Goal: Task Accomplishment & Management: Manage account settings

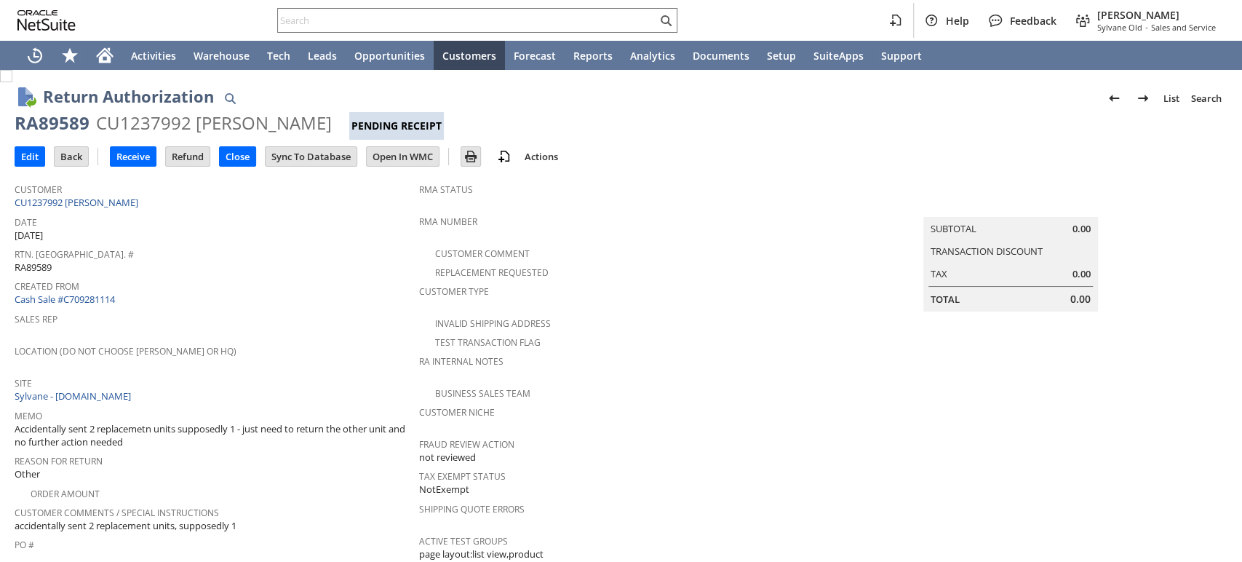
scroll to position [242, 0]
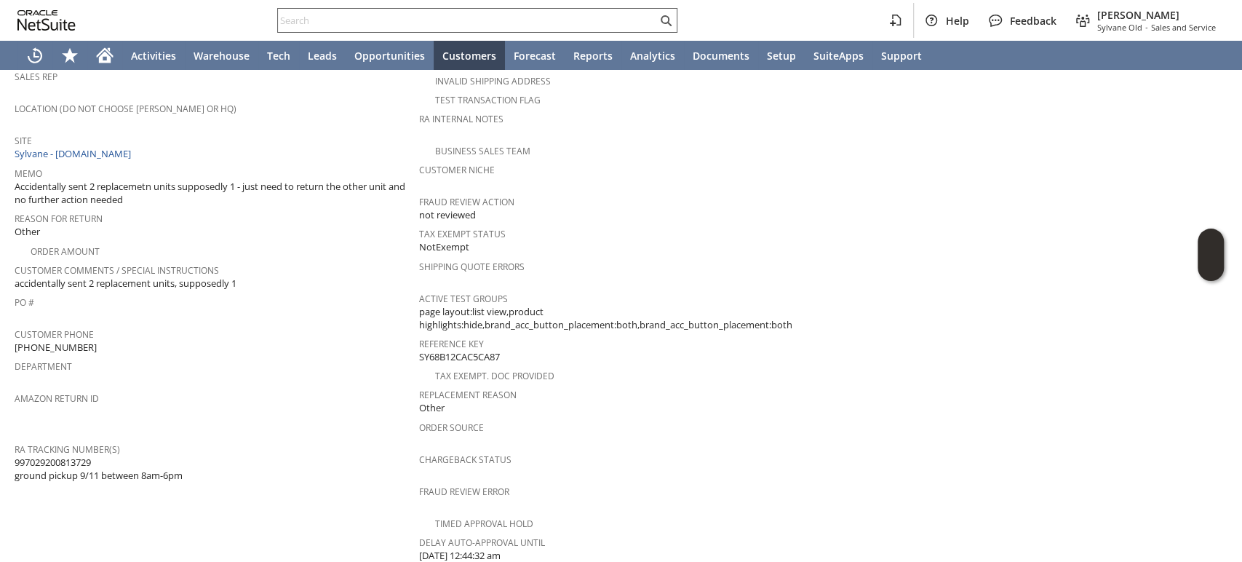
click at [571, 26] on input "text" at bounding box center [467, 20] width 379 height 17
paste input "9142822322"
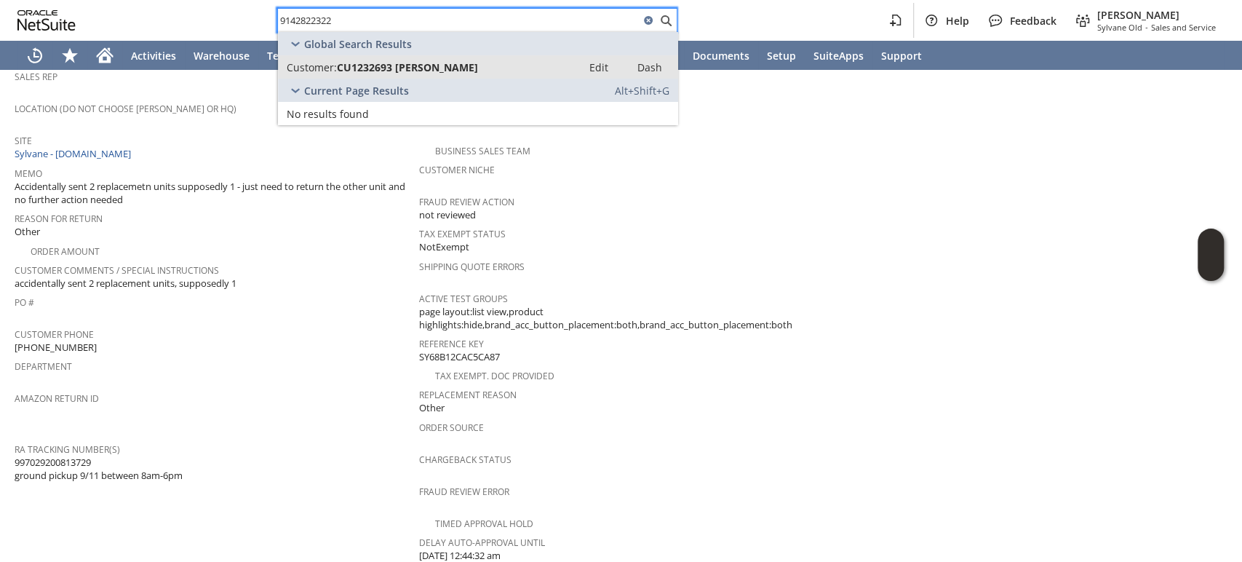
type input "9142822322"
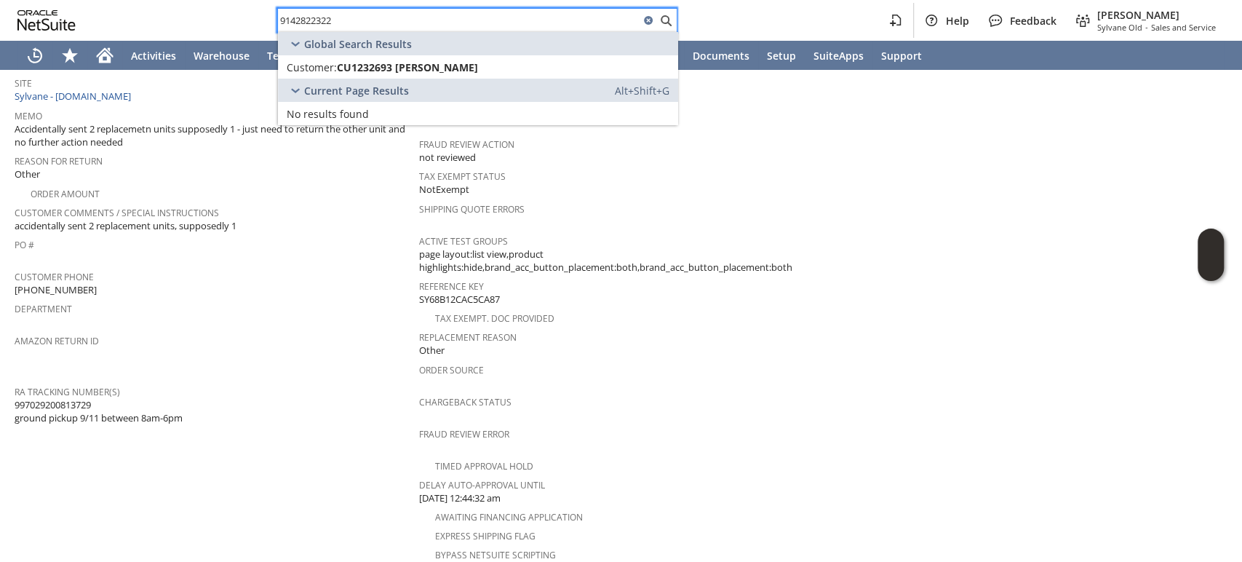
scroll to position [323, 0]
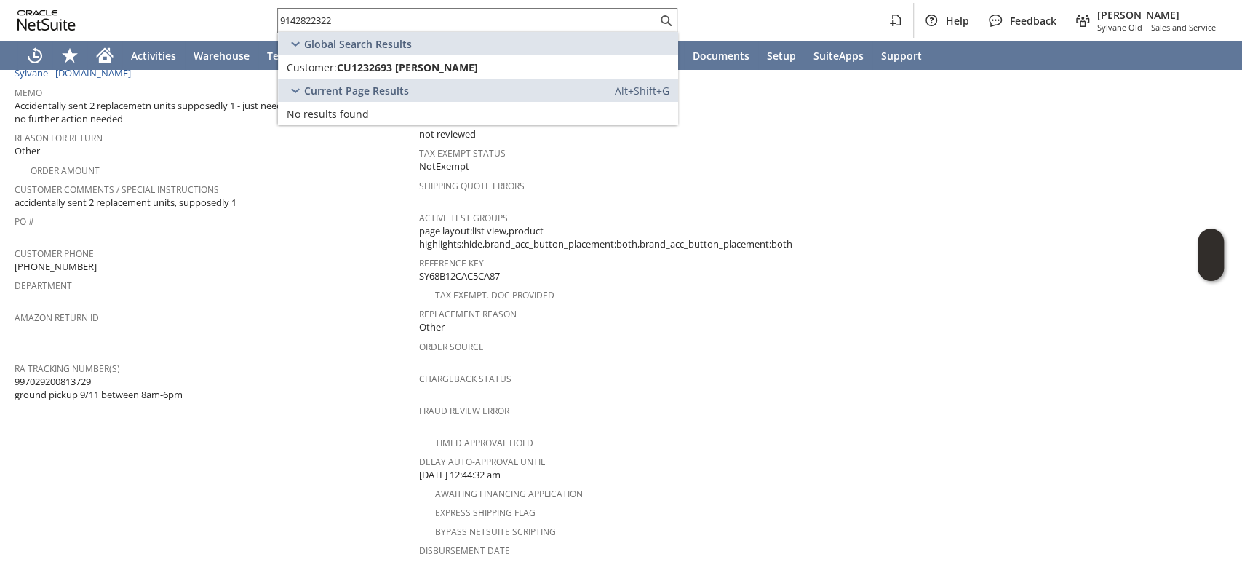
drag, startPoint x: 92, startPoint y: 353, endPoint x: 31, endPoint y: 349, distance: 61.3
click at [19, 375] on span "997029200813729 ground pickup 9/11 between 8am-6pm" at bounding box center [99, 388] width 168 height 27
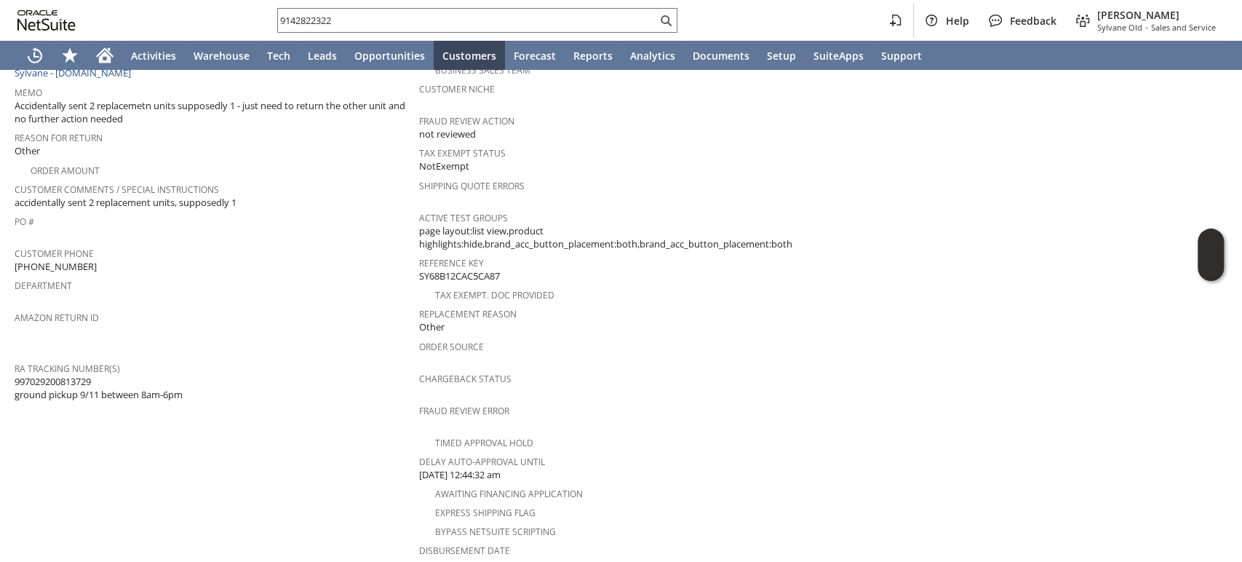
click at [16, 375] on span "997029200813729 ground pickup 9/11 between 8am-6pm" at bounding box center [99, 388] width 168 height 27
drag, startPoint x: 15, startPoint y: 351, endPoint x: 92, endPoint y: 349, distance: 77.2
click at [94, 375] on span "997029200813729 ground pickup 9/11 between 8am-6pm" at bounding box center [99, 388] width 168 height 27
copy span "997029200813729"
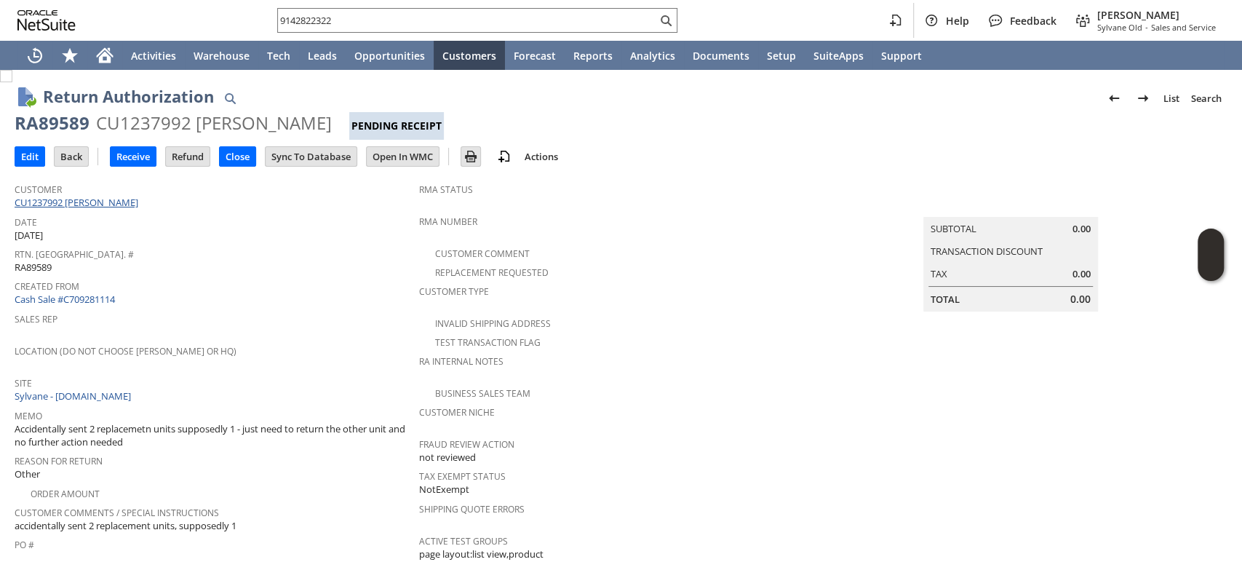
click at [137, 201] on link "CU1237992 George Androulakis" at bounding box center [78, 202] width 127 height 13
click at [52, 126] on div "RA89589" at bounding box center [52, 122] width 75 height 23
drag, startPoint x: 85, startPoint y: 121, endPoint x: 17, endPoint y: 130, distance: 68.2
click at [17, 130] on div "RA89589" at bounding box center [52, 122] width 75 height 23
copy div "RA89589"
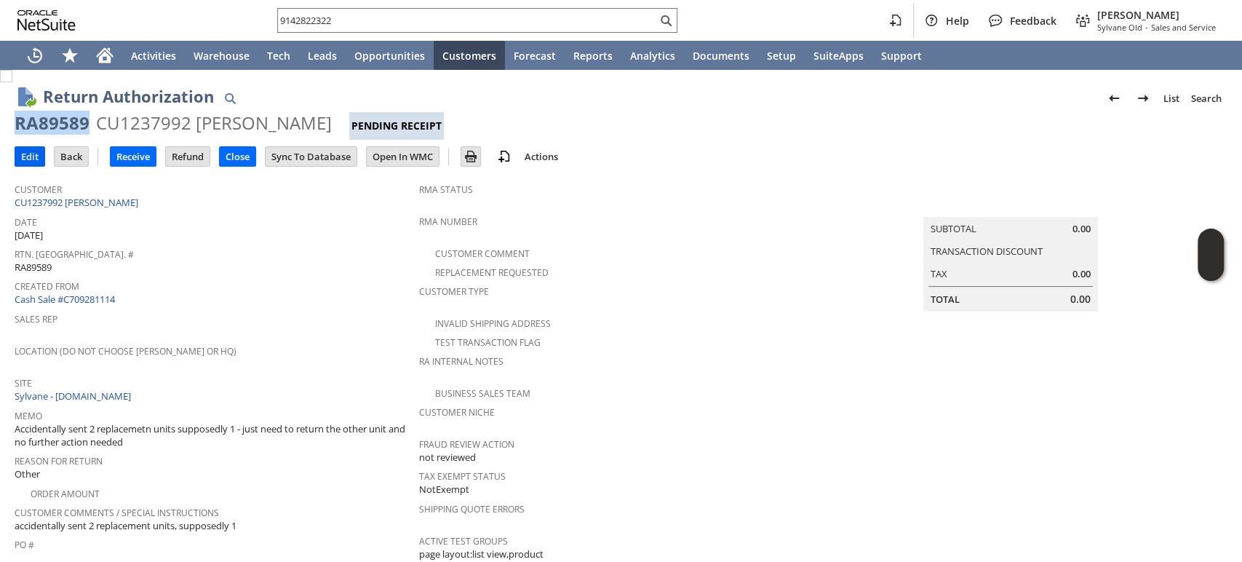
click at [29, 148] on input "Edit" at bounding box center [29, 156] width 29 height 19
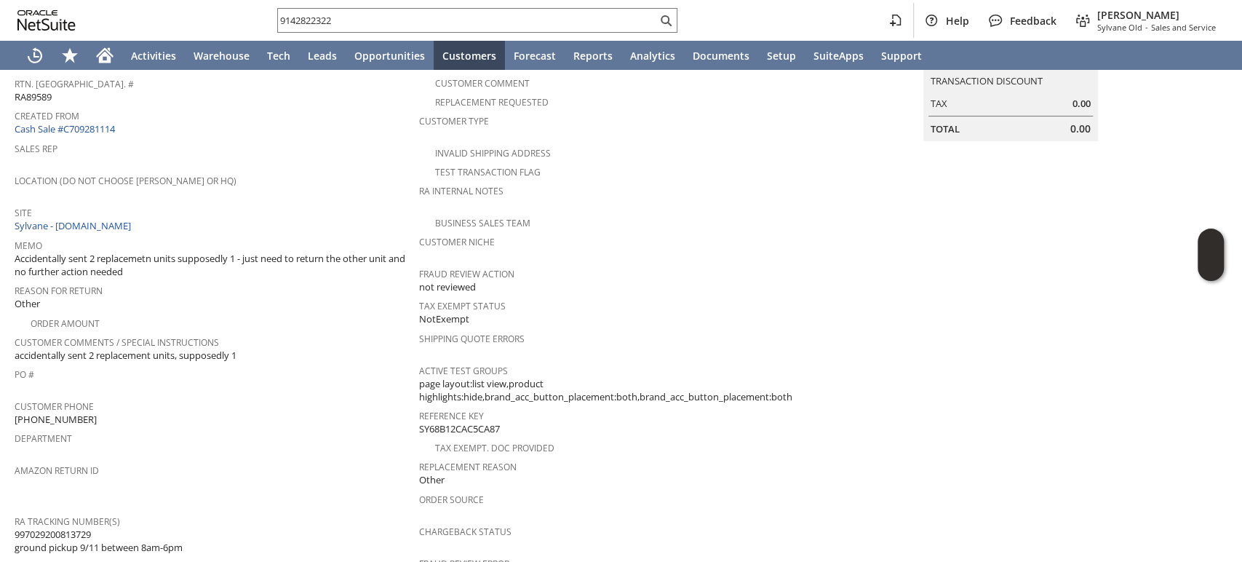
scroll to position [242, 0]
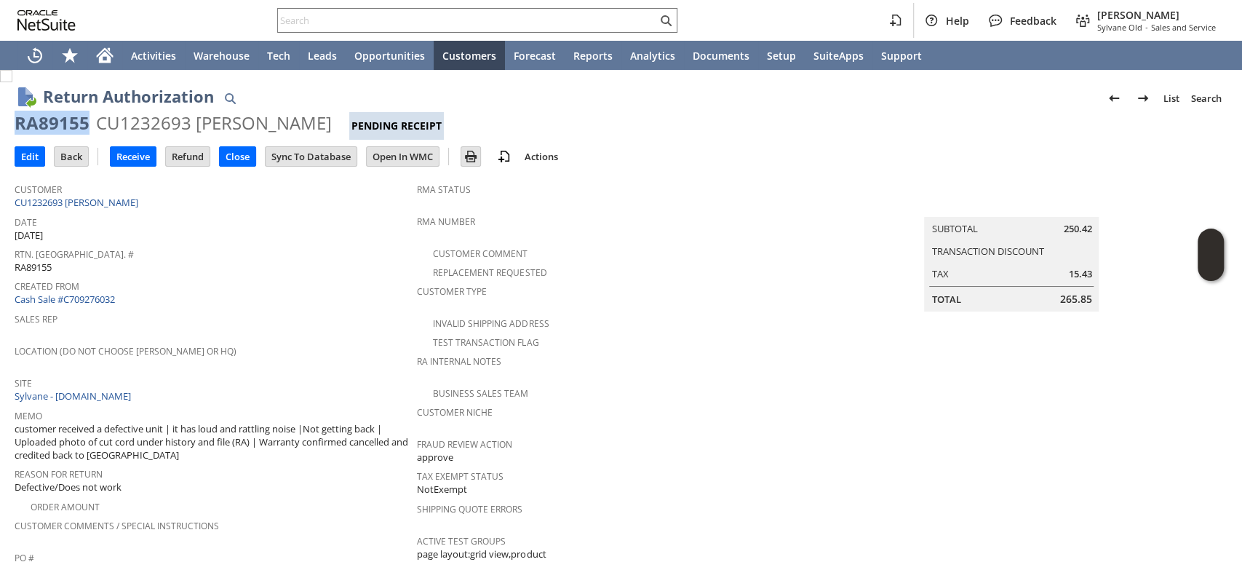
drag, startPoint x: 76, startPoint y: 126, endPoint x: 14, endPoint y: 125, distance: 62.6
click at [15, 125] on div "RA89155" at bounding box center [52, 122] width 75 height 23
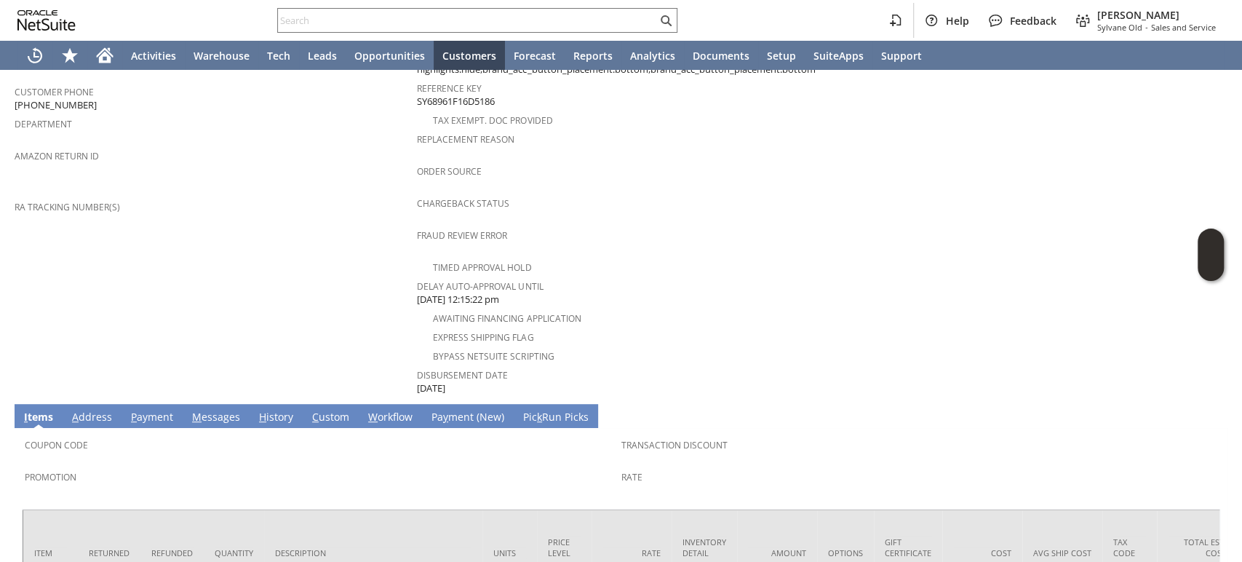
scroll to position [323, 0]
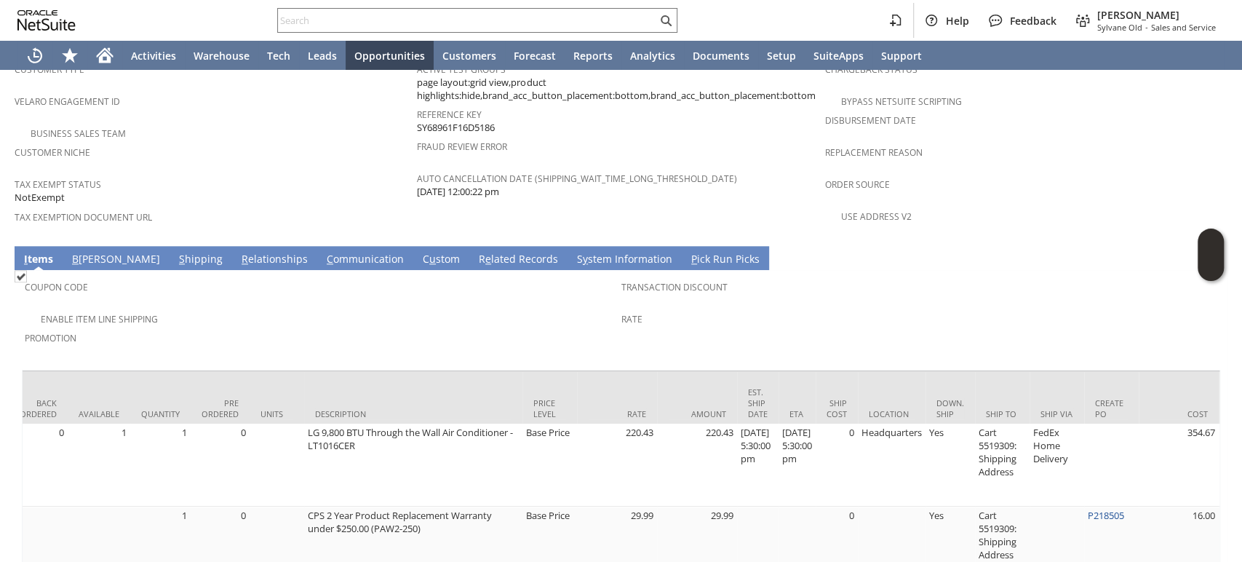
scroll to position [0, 406]
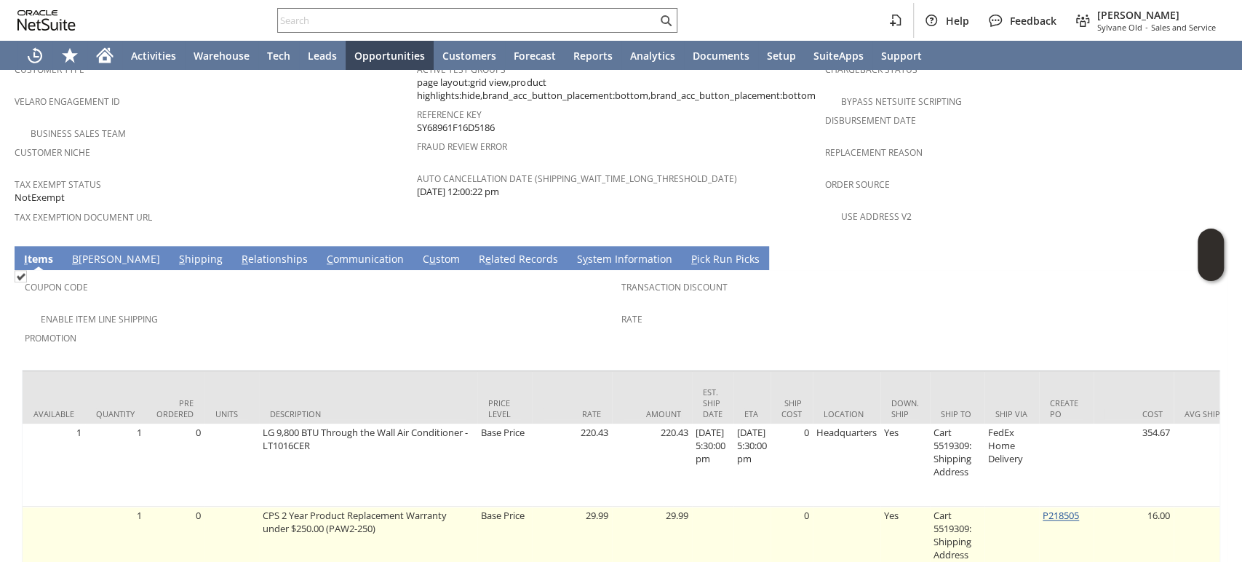
click at [1072, 509] on link "P218505" at bounding box center [1061, 515] width 36 height 13
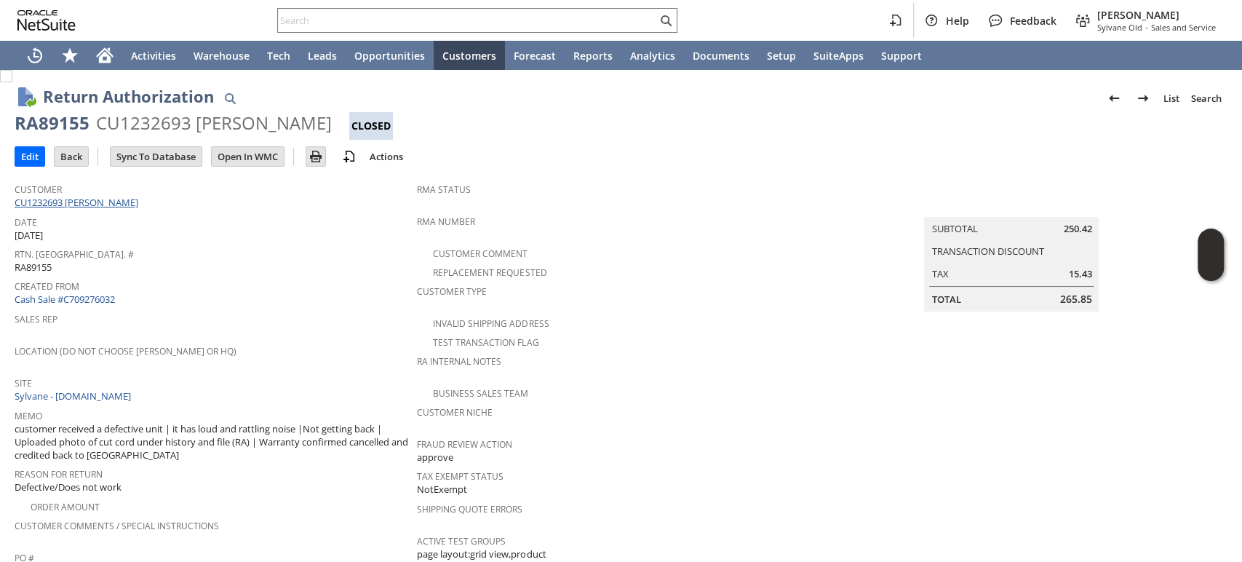
click at [106, 193] on span "Customer" at bounding box center [212, 187] width 395 height 17
click at [104, 199] on link "CU1232693 [PERSON_NAME]" at bounding box center [78, 202] width 127 height 13
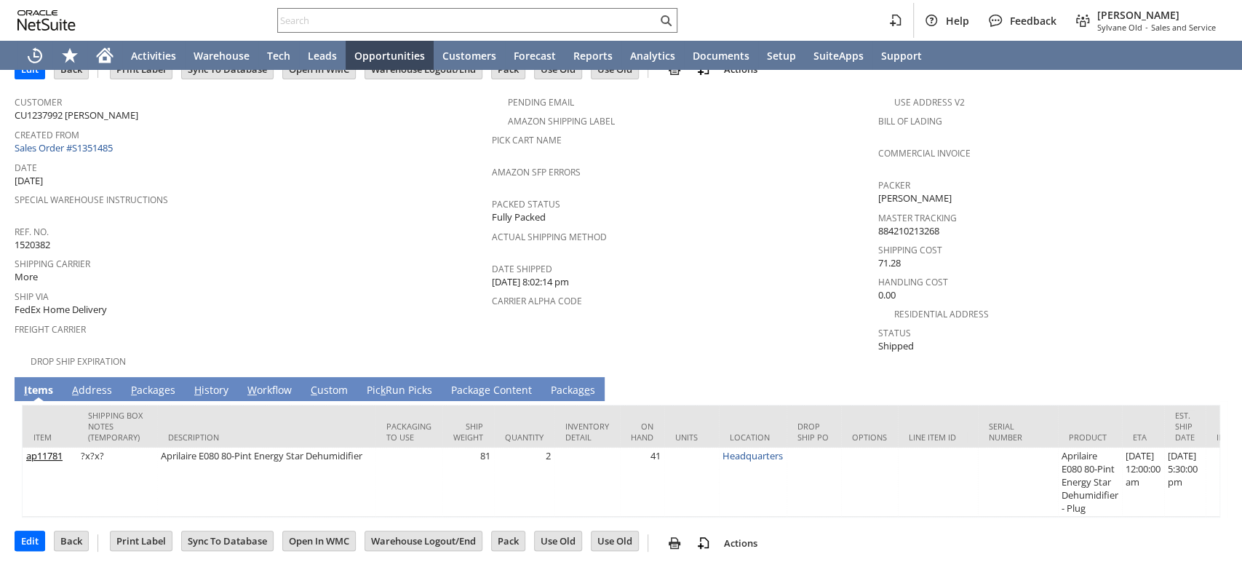
scroll to position [89, 0]
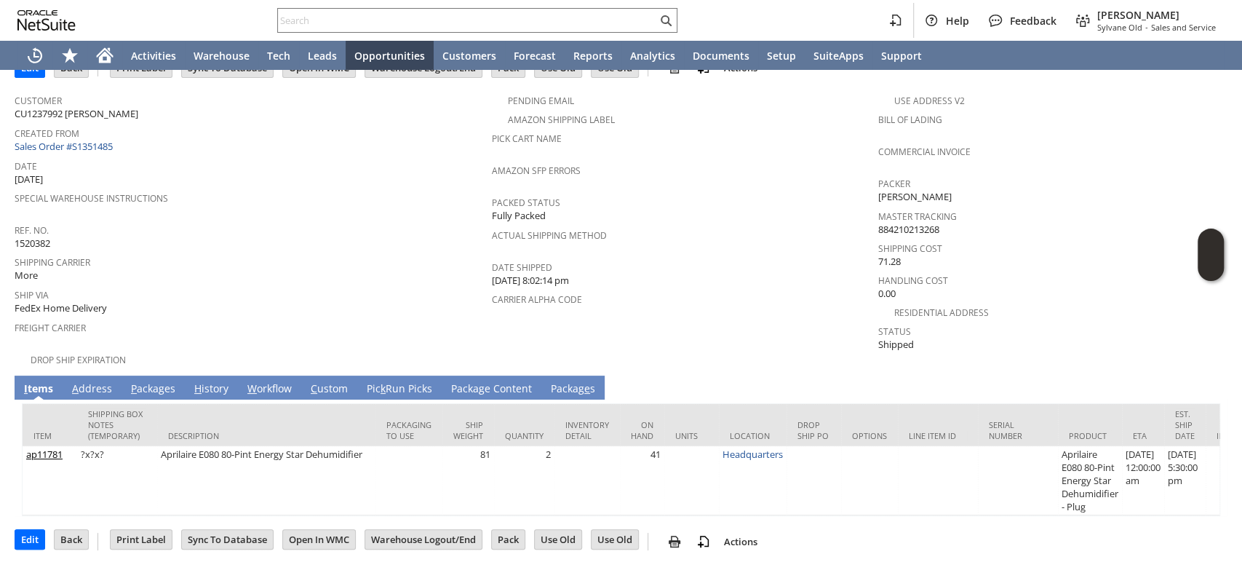
click at [93, 379] on td "A ddress" at bounding box center [92, 387] width 59 height 24
click at [100, 381] on link "A ddress" at bounding box center [91, 389] width 47 height 16
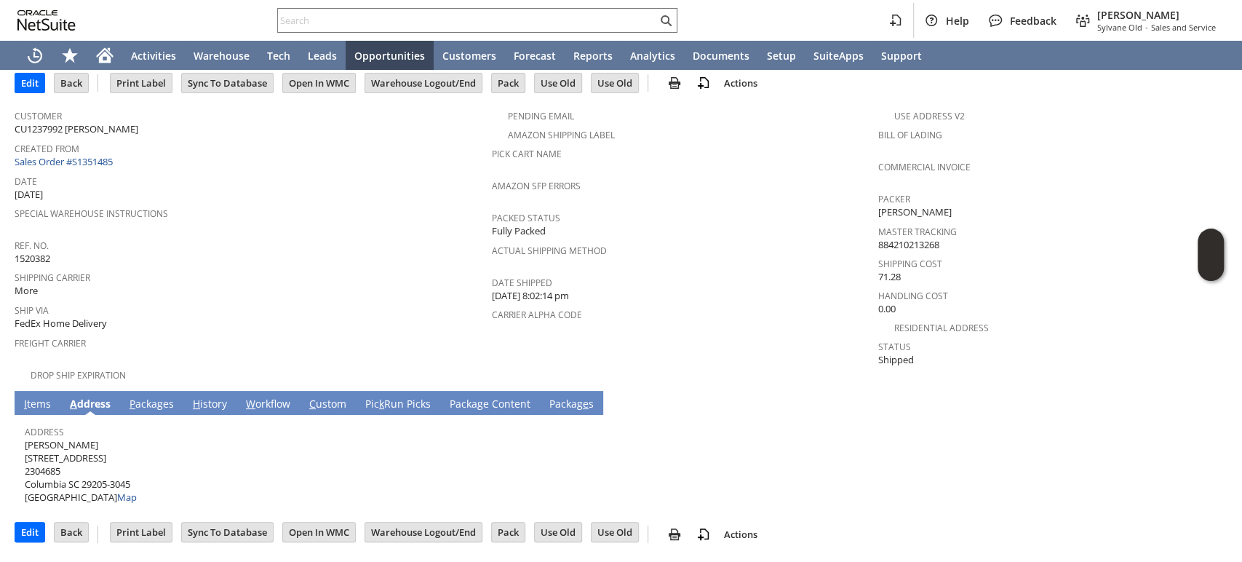
scroll to position [52, 0]
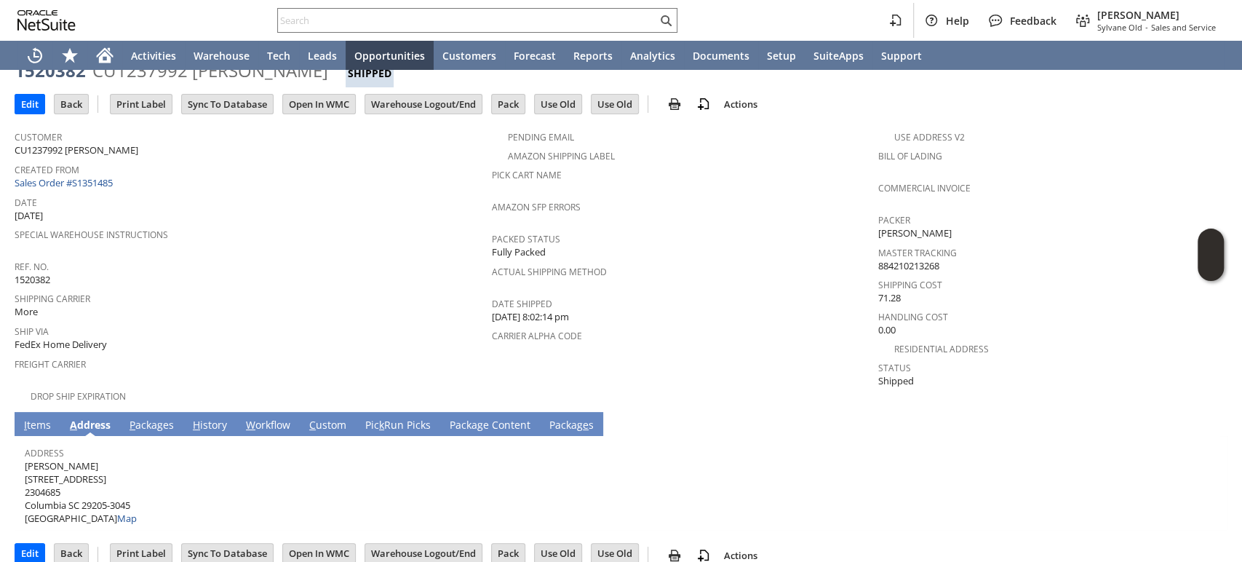
drag, startPoint x: 111, startPoint y: 447, endPoint x: 25, endPoint y: 450, distance: 86.7
click at [25, 459] on span "George Androulakis 316 Wateree Ave 2304685 Columbia SC 29205-3045 United States…" at bounding box center [81, 492] width 112 height 66
copy span "George Androulakis"
drag, startPoint x: 100, startPoint y: 458, endPoint x: 24, endPoint y: 461, distance: 75.7
click at [25, 461] on span "George Androulakis 316 Wateree Ave 2304685 Columbia SC 29205-3045 United States…" at bounding box center [81, 492] width 112 height 66
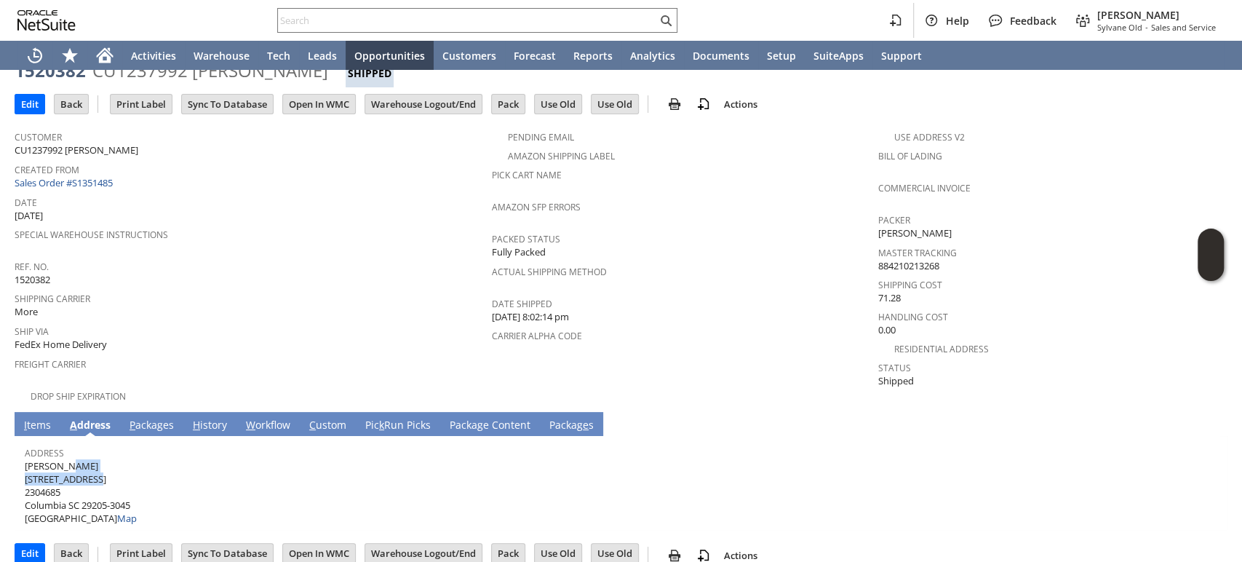
click at [120, 459] on span "George Androulakis 316 Wateree Ave 2304685 Columbia SC 29205-3045 United States…" at bounding box center [81, 492] width 112 height 66
drag, startPoint x: 98, startPoint y: 461, endPoint x: 27, endPoint y: 461, distance: 71.3
click at [27, 461] on span "George Androulakis 316 Wateree Ave 2304685 Columbia SC 29205-3045 United States…" at bounding box center [81, 492] width 112 height 66
drag, startPoint x: 83, startPoint y: 482, endPoint x: 108, endPoint y: 482, distance: 24.8
click at [108, 482] on span "George Androulakis 316 Wateree Ave 2304685 Columbia SC 29205-3045 United States…" at bounding box center [81, 492] width 112 height 66
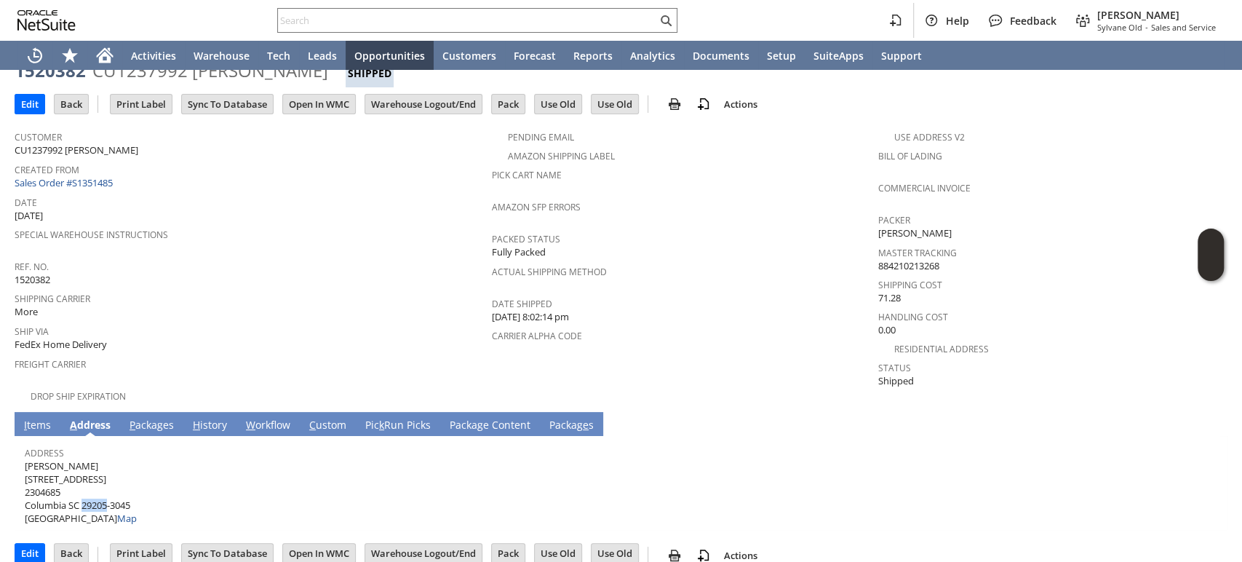
copy span "29205"
drag, startPoint x: 65, startPoint y: 488, endPoint x: 26, endPoint y: 488, distance: 39.3
click at [26, 488] on span "George Androulakis 316 Wateree Ave 2304685 Columbia SC 29205-3045 United States…" at bounding box center [81, 492] width 112 height 66
copy span "Columbia"
click at [159, 418] on link "P ackages" at bounding box center [152, 426] width 52 height 16
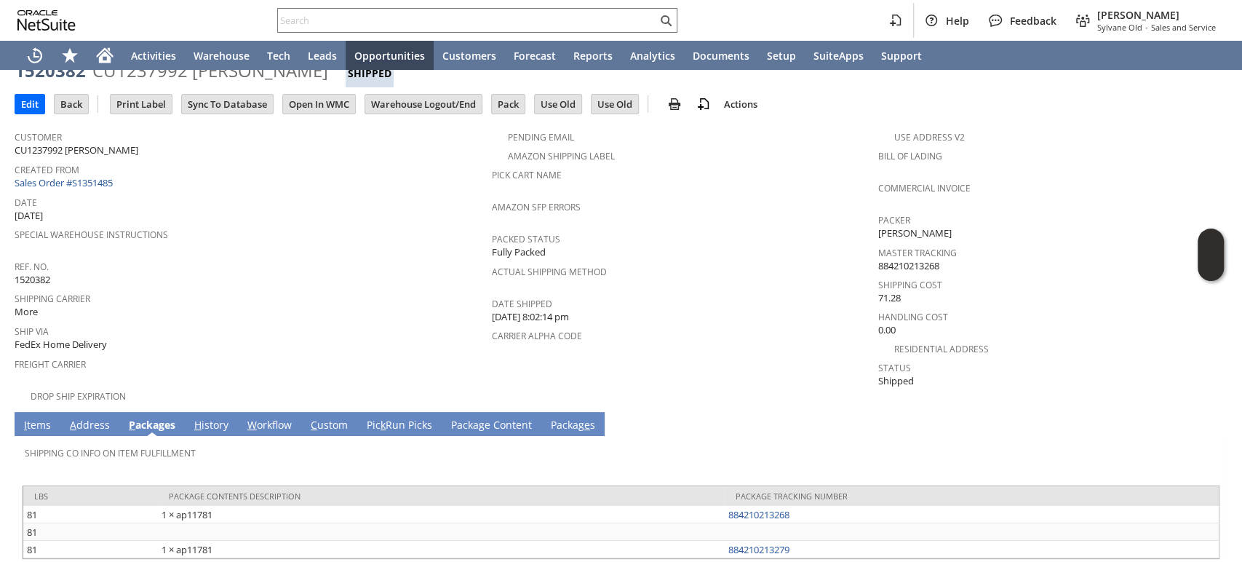
click at [44, 418] on link "I tems" at bounding box center [37, 426] width 34 height 16
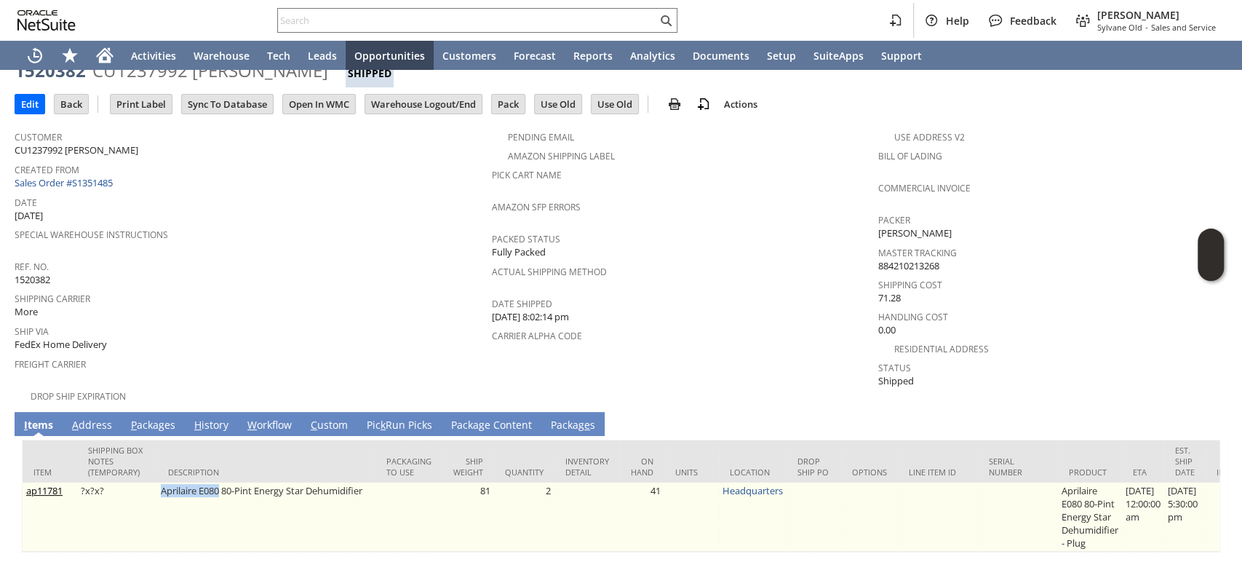
drag, startPoint x: 157, startPoint y: 471, endPoint x: 221, endPoint y: 467, distance: 64.1
click at [221, 482] on td "Aprilaire E080 80-Pint Energy Star Dehumidifier" at bounding box center [266, 516] width 218 height 69
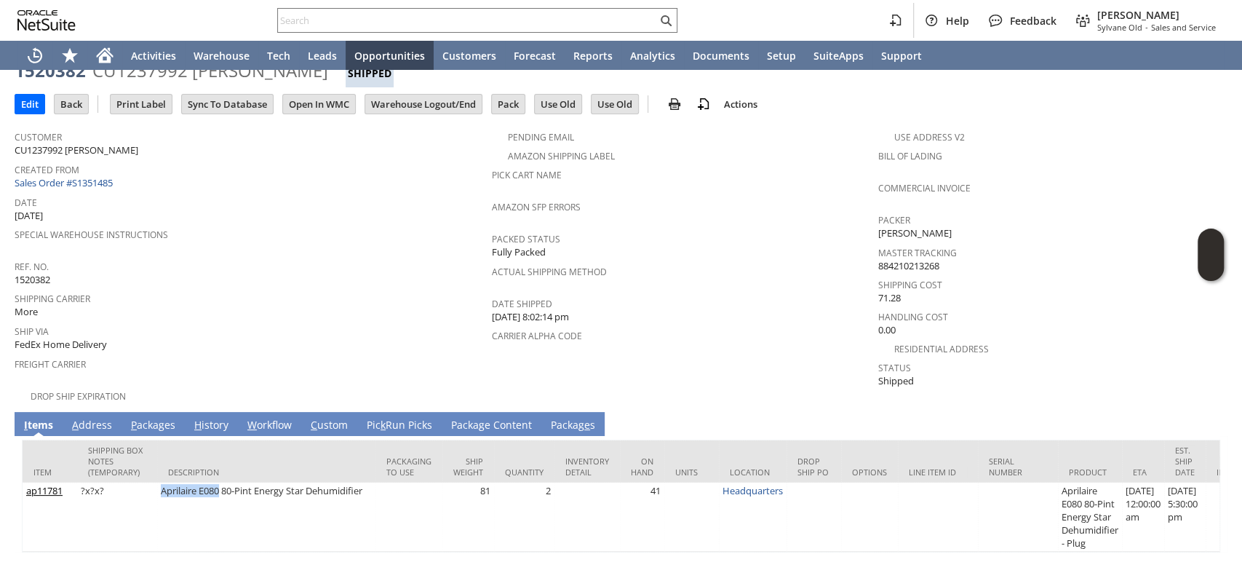
copy td "Aprilaire E080"
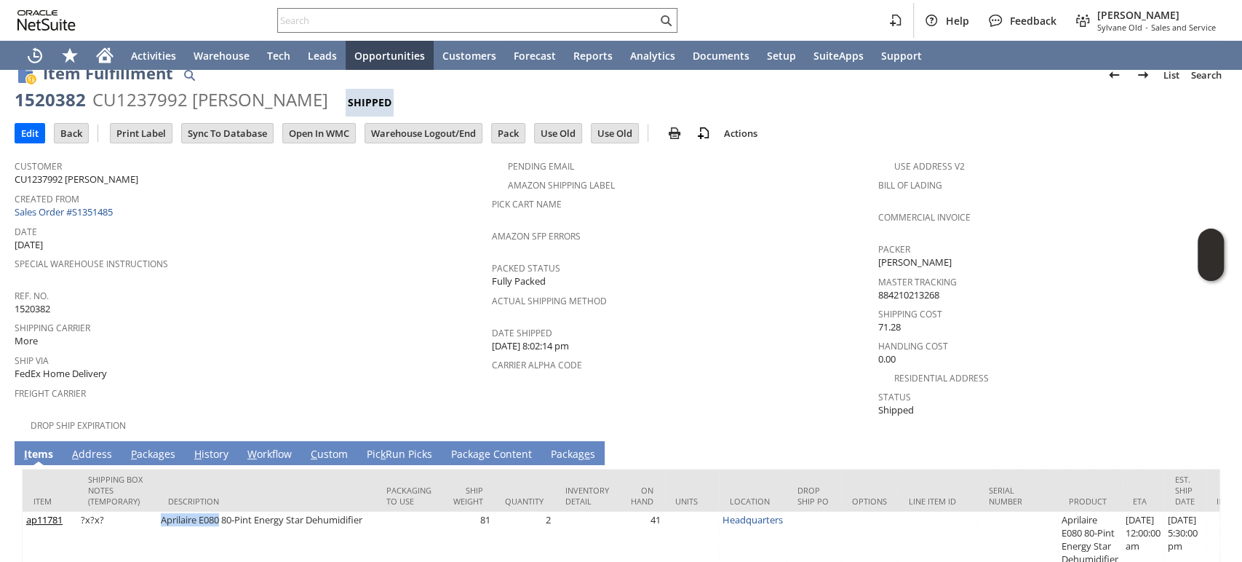
scroll to position [0, 0]
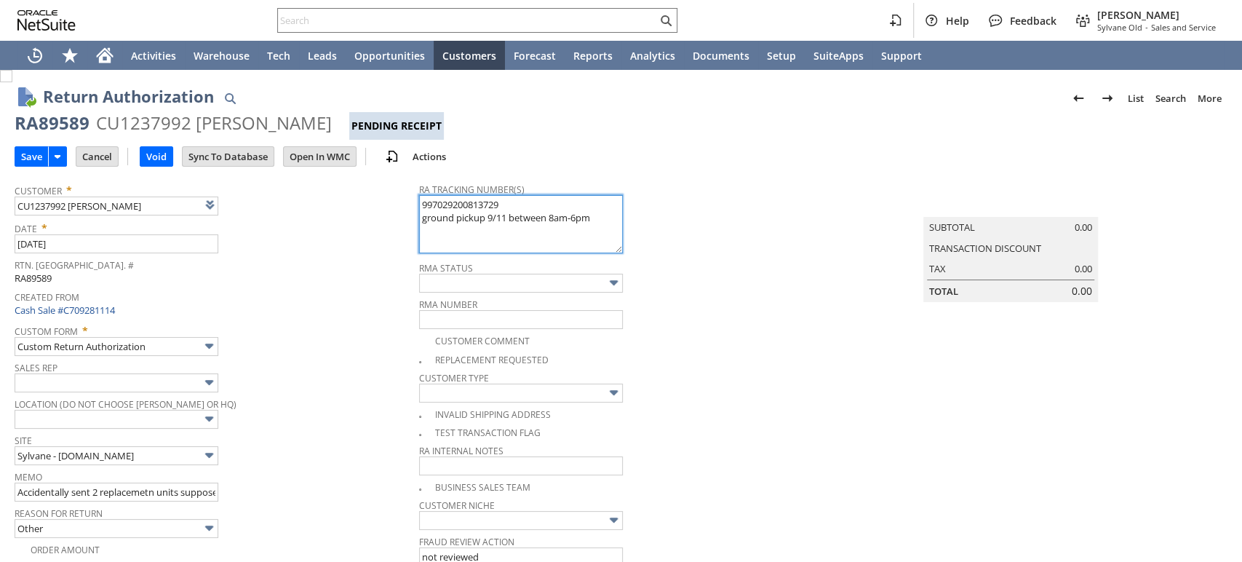
click at [419, 200] on textarea "997029200813729 ground pickup 9/11 between 8am-6pm" at bounding box center [521, 224] width 204 height 58
click at [419, 202] on textarea "997029200813729 ground pickup 9/11 between 8am-6pm" at bounding box center [521, 224] width 204 height 58
click at [455, 204] on textarea "997029200813729 ground pickup 9/11 between 8am-6pm" at bounding box center [521, 224] width 204 height 58
paste textarea "997029200813774"
type textarea "997029200813774 - new 9/12 between 8-6pm 997029200813729 ground pickup 9/11 bet…"
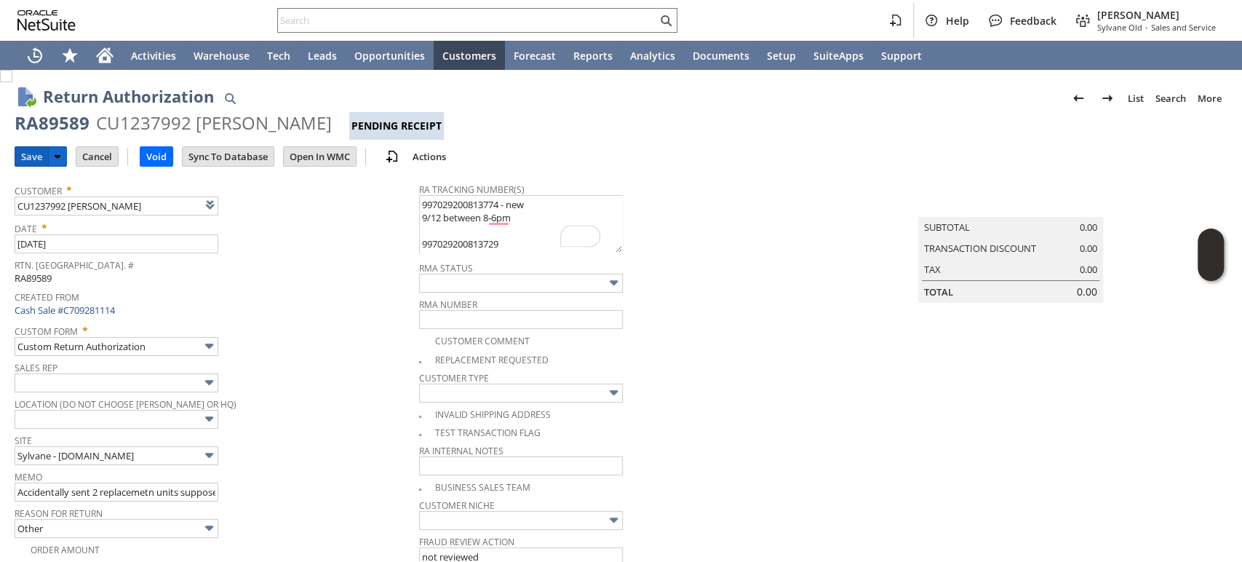
click at [33, 153] on input "Save" at bounding box center [31, 156] width 33 height 19
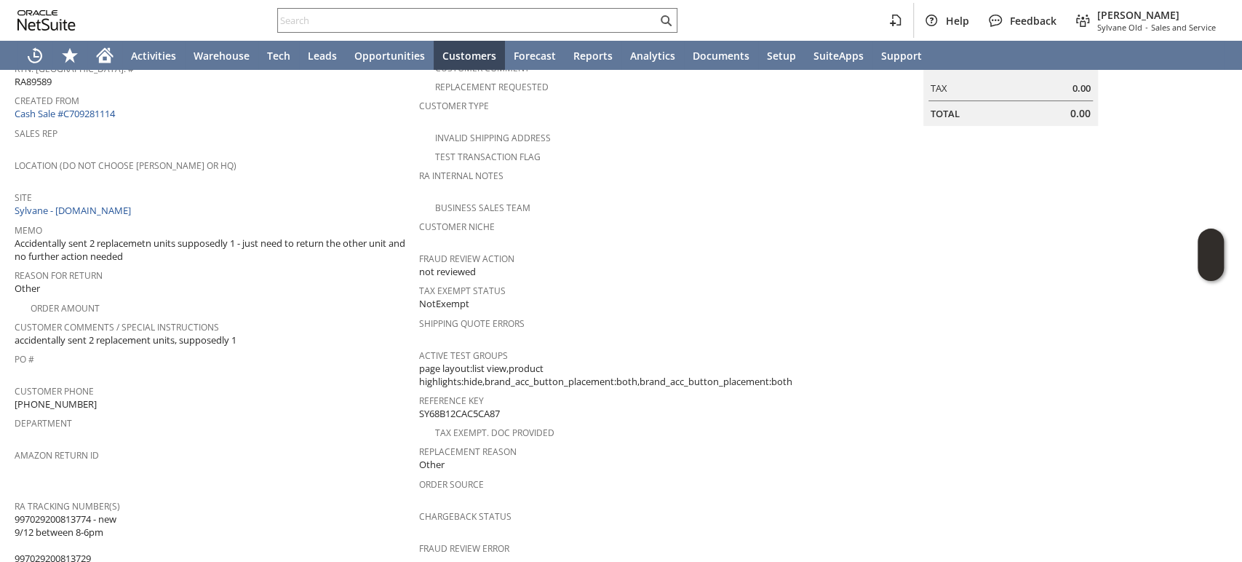
scroll to position [404, 0]
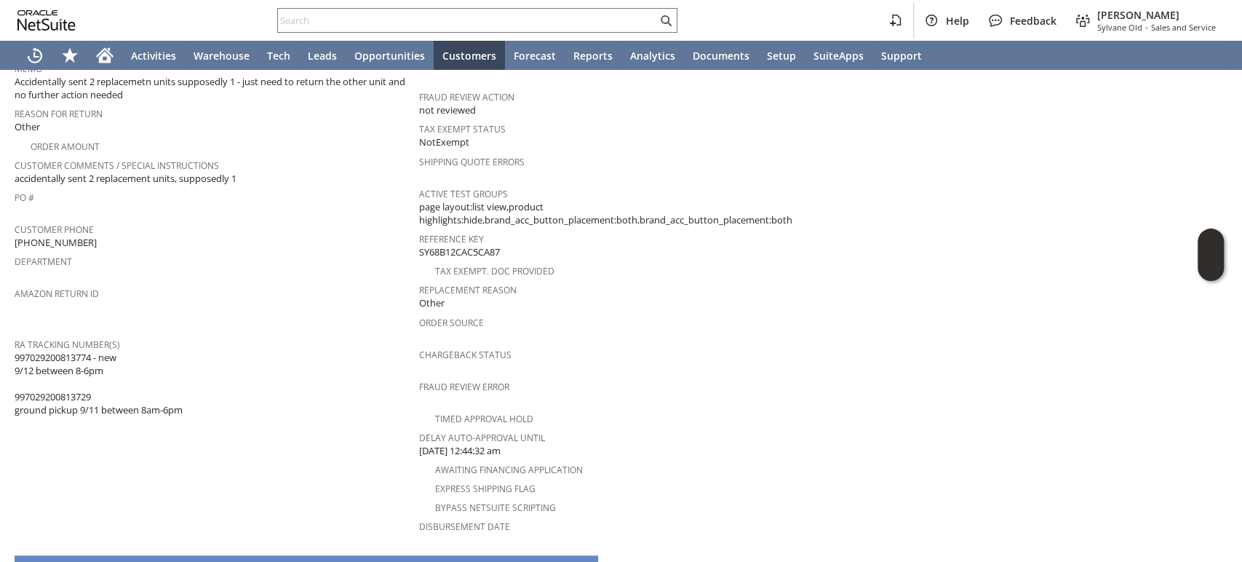
drag, startPoint x: 97, startPoint y: 329, endPoint x: 15, endPoint y: 329, distance: 81.5
click at [15, 351] on span "997029200813774 - new 9/12 between 8-6pm 997029200813729 ground pickup 9/11 bet…" at bounding box center [99, 384] width 168 height 66
copy span "997029200813774"
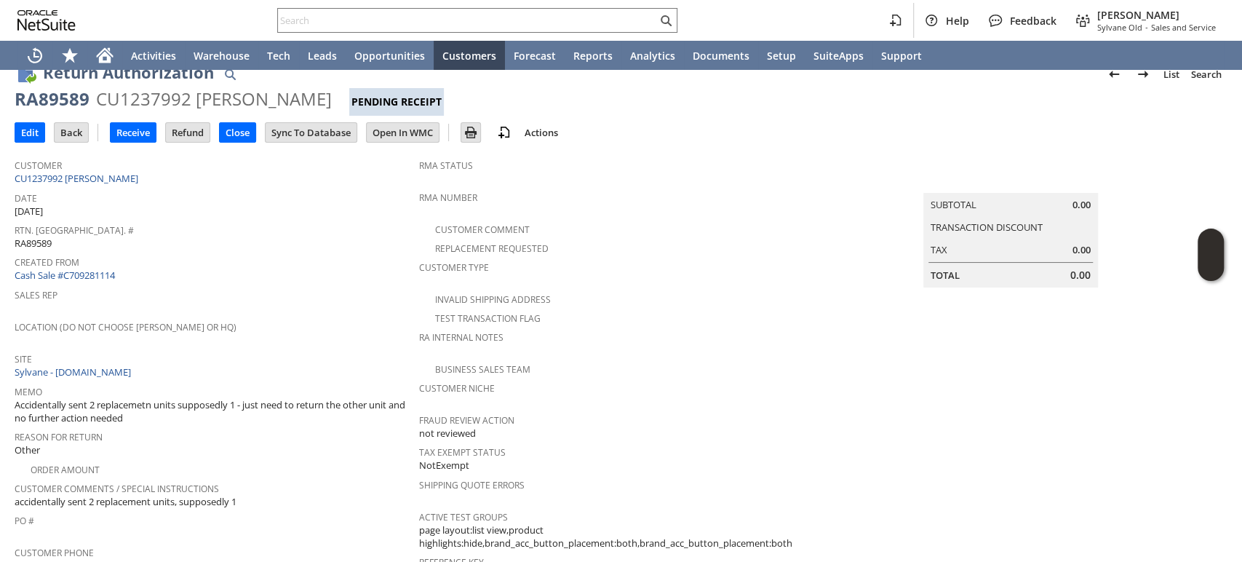
scroll to position [0, 0]
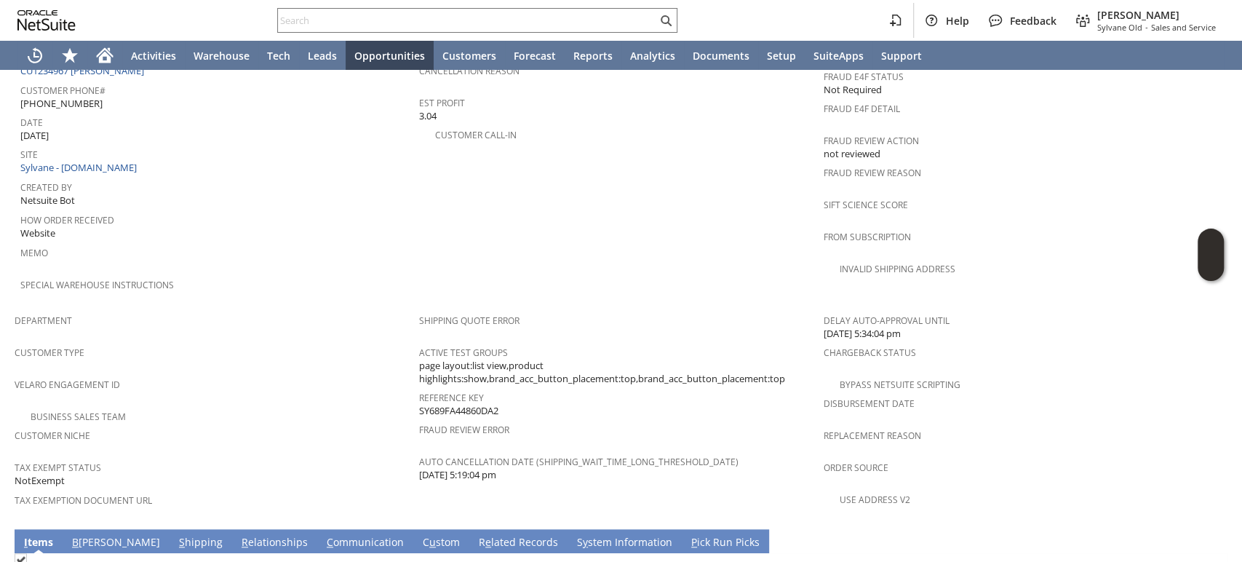
scroll to position [563, 0]
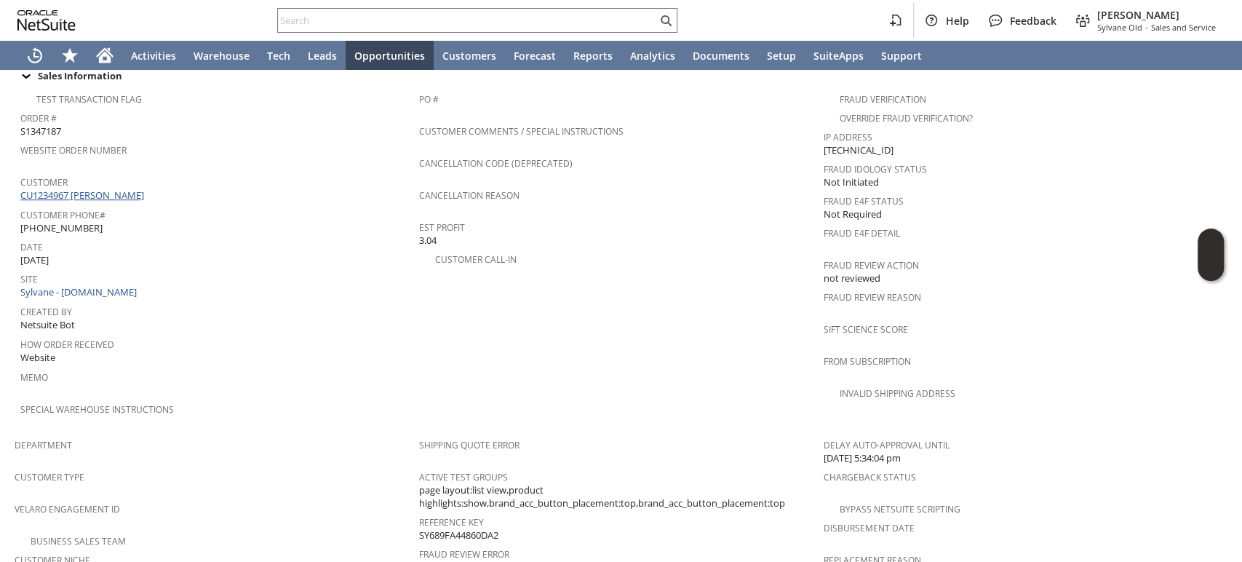
drag, startPoint x: 104, startPoint y: 157, endPoint x: 127, endPoint y: 155, distance: 23.4
click at [103, 188] on link "CU1234967 [PERSON_NAME]" at bounding box center [83, 194] width 127 height 13
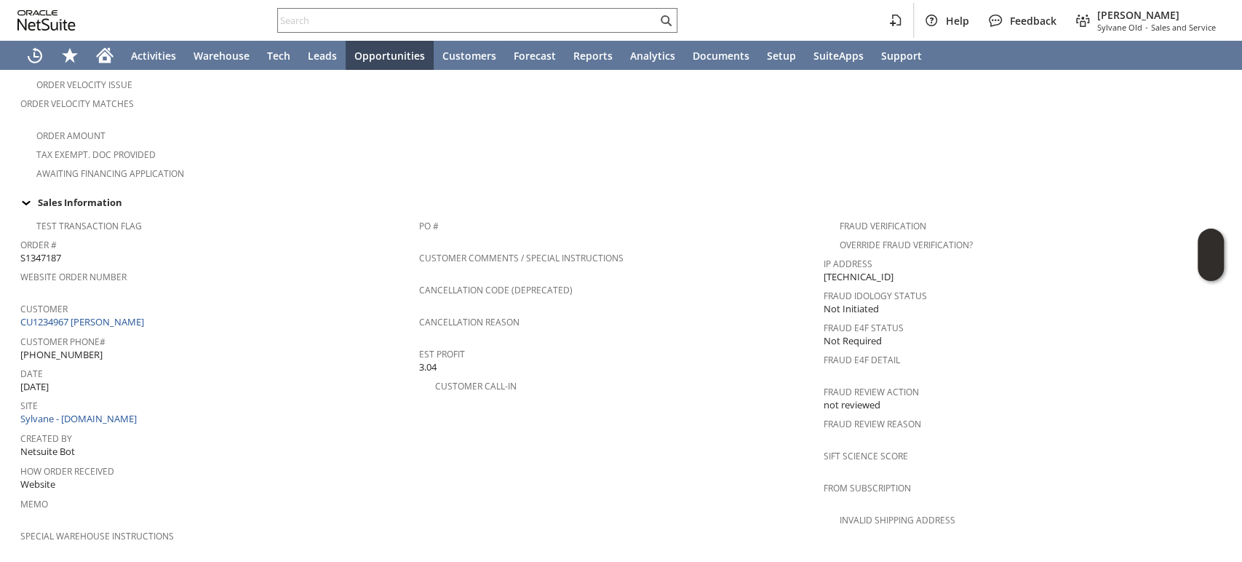
scroll to position [320, 0]
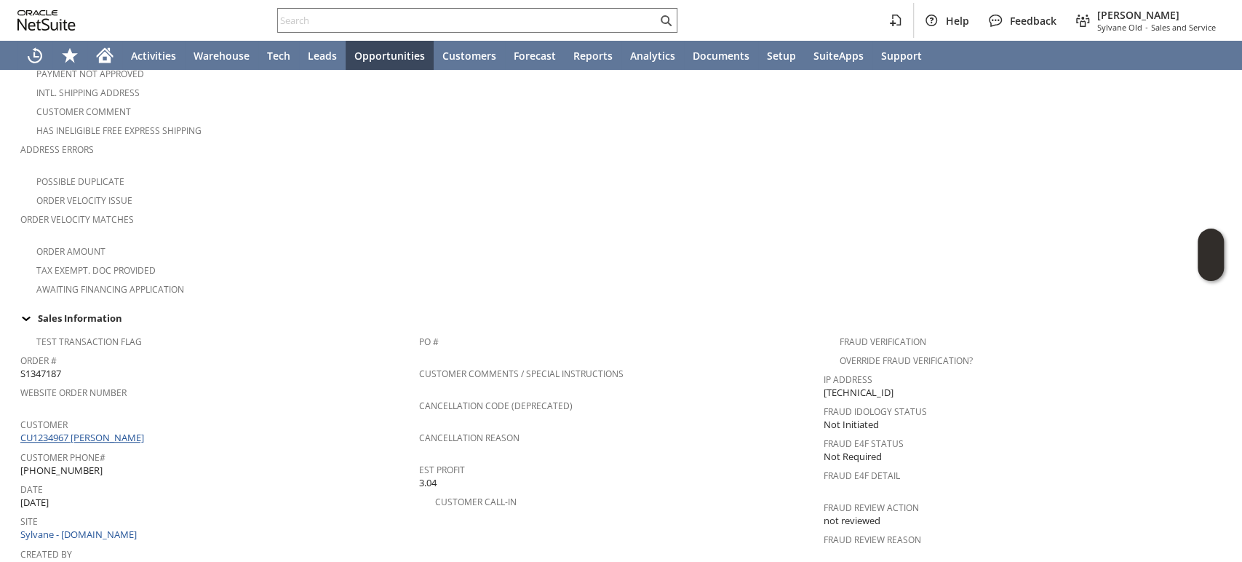
click at [116, 431] on link "CU1234967 [PERSON_NAME]" at bounding box center [83, 437] width 127 height 13
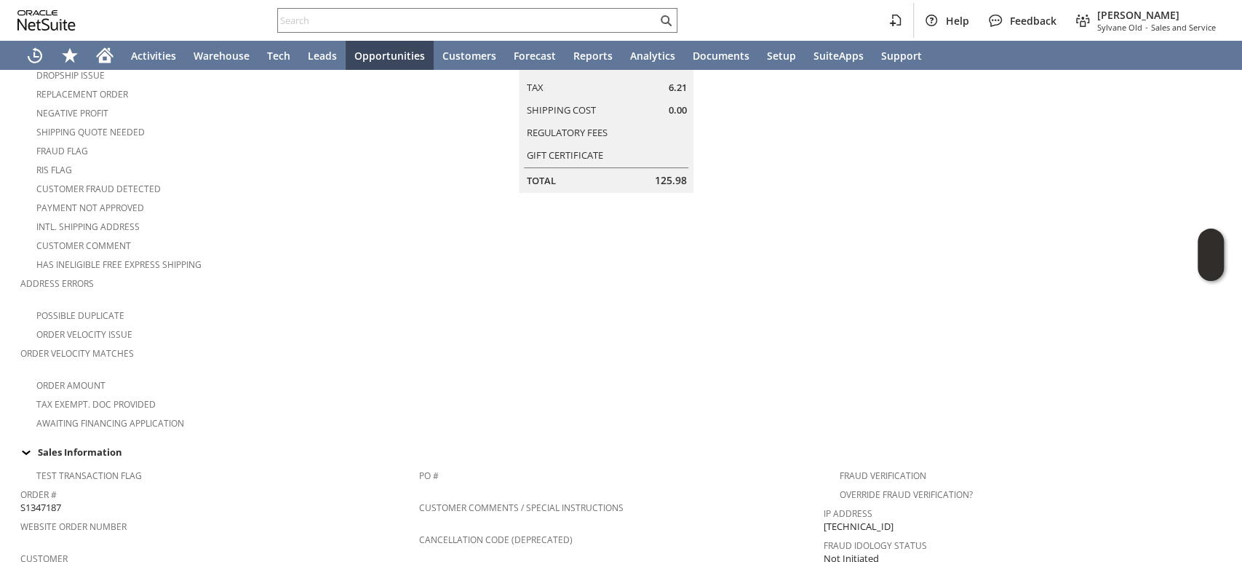
scroll to position [0, 0]
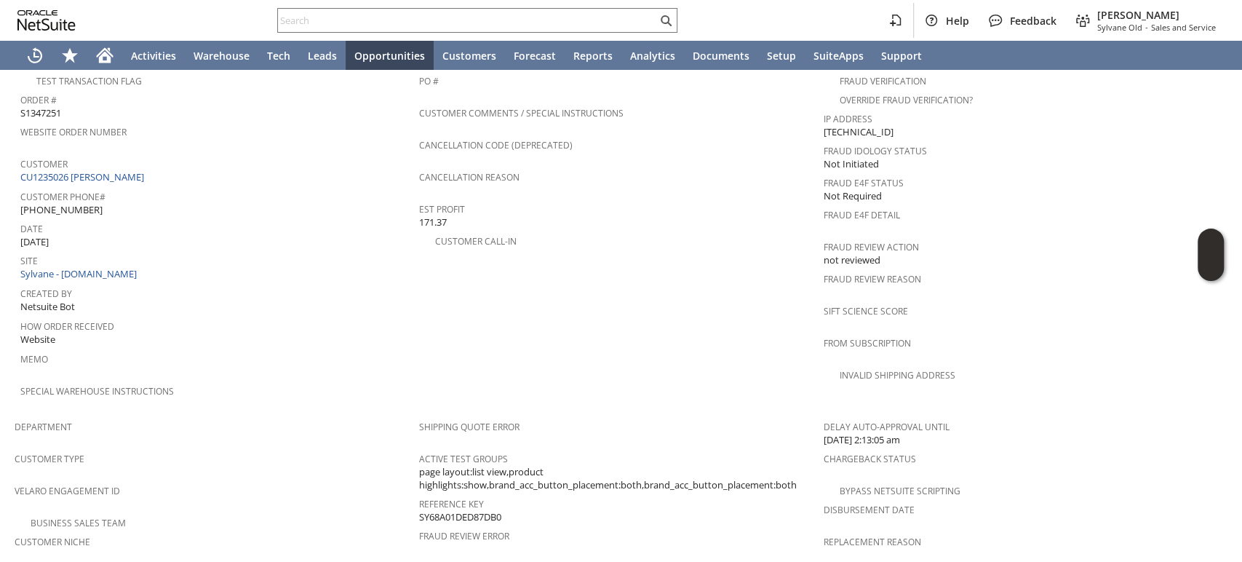
scroll to position [520, 0]
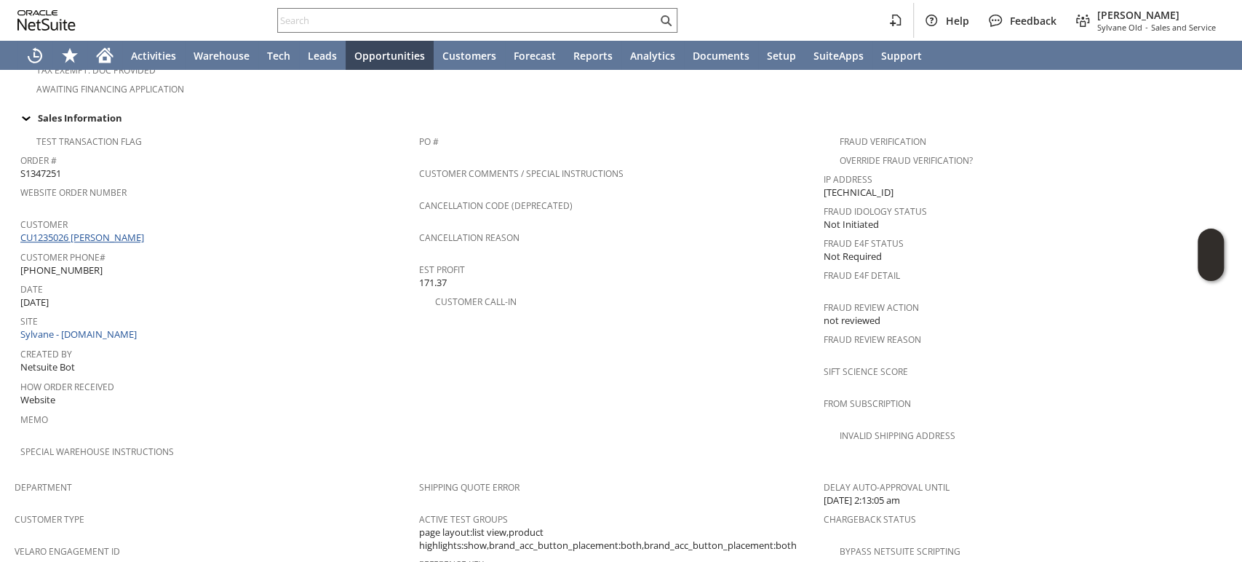
click at [112, 231] on link "CU1235026 [PERSON_NAME]" at bounding box center [83, 237] width 127 height 13
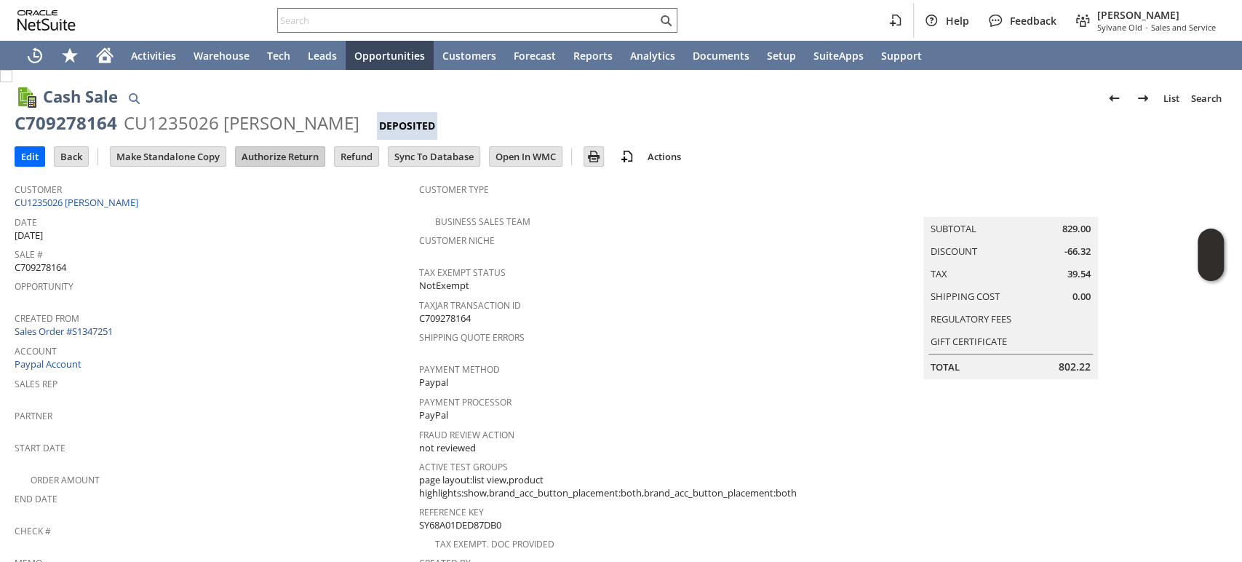
click at [293, 160] on input "Authorize Return" at bounding box center [280, 156] width 89 height 19
click at [296, 155] on input "Authorize Return" at bounding box center [280, 156] width 89 height 19
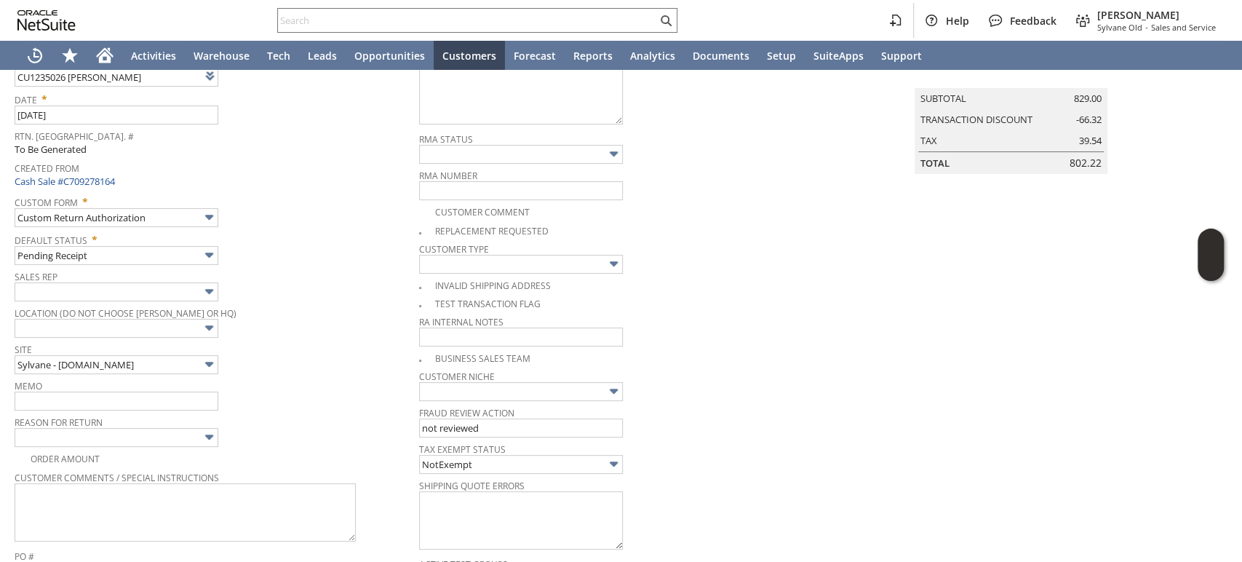
scroll to position [78, 0]
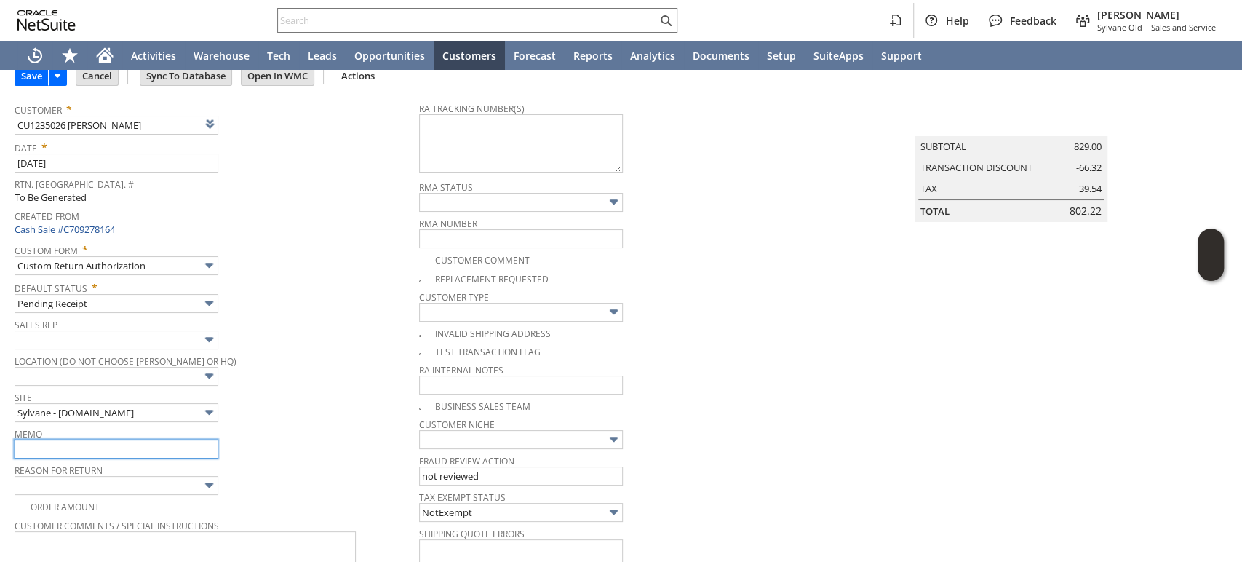
click at [108, 443] on input "text" at bounding box center [117, 449] width 204 height 19
type input "Refund once recieved"
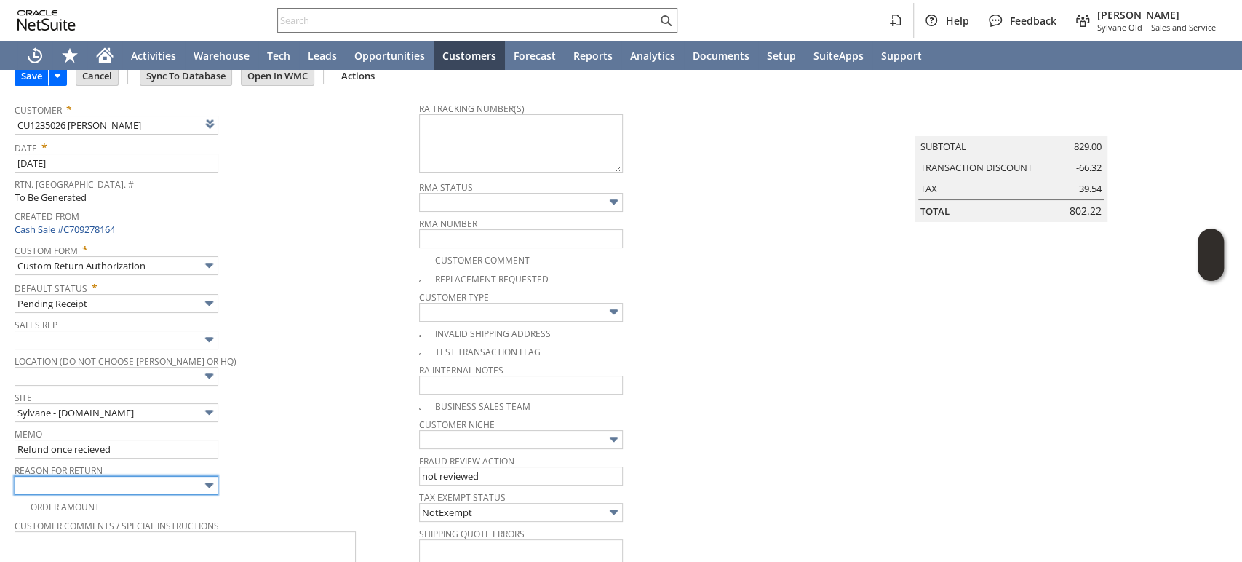
click at [122, 478] on input "text" at bounding box center [117, 485] width 204 height 19
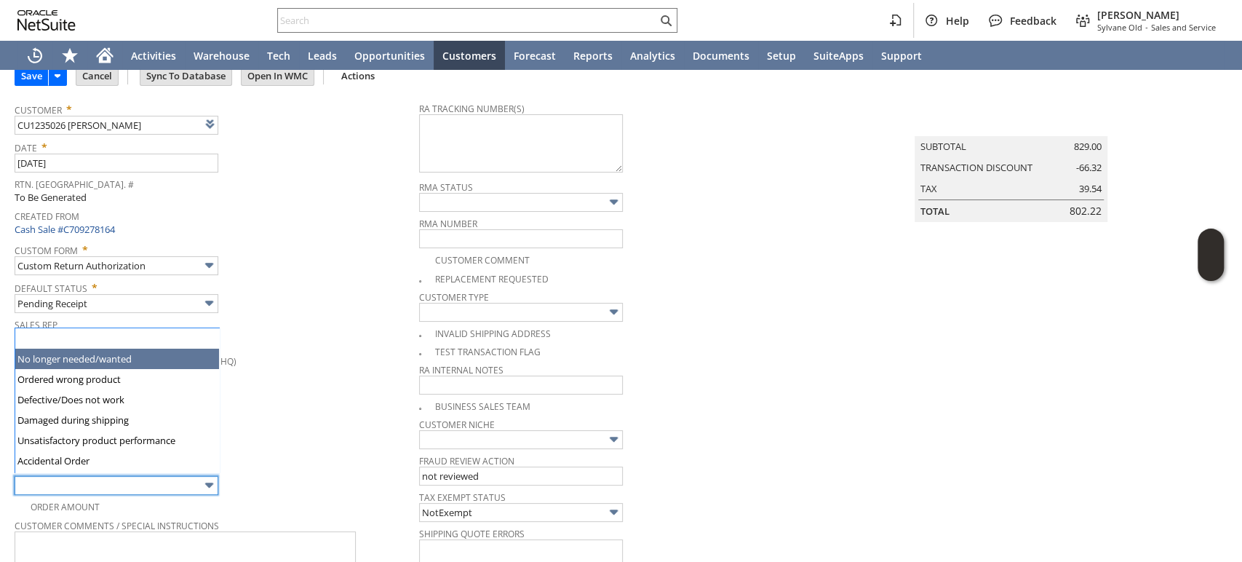
type input "No longer needed/wanted"
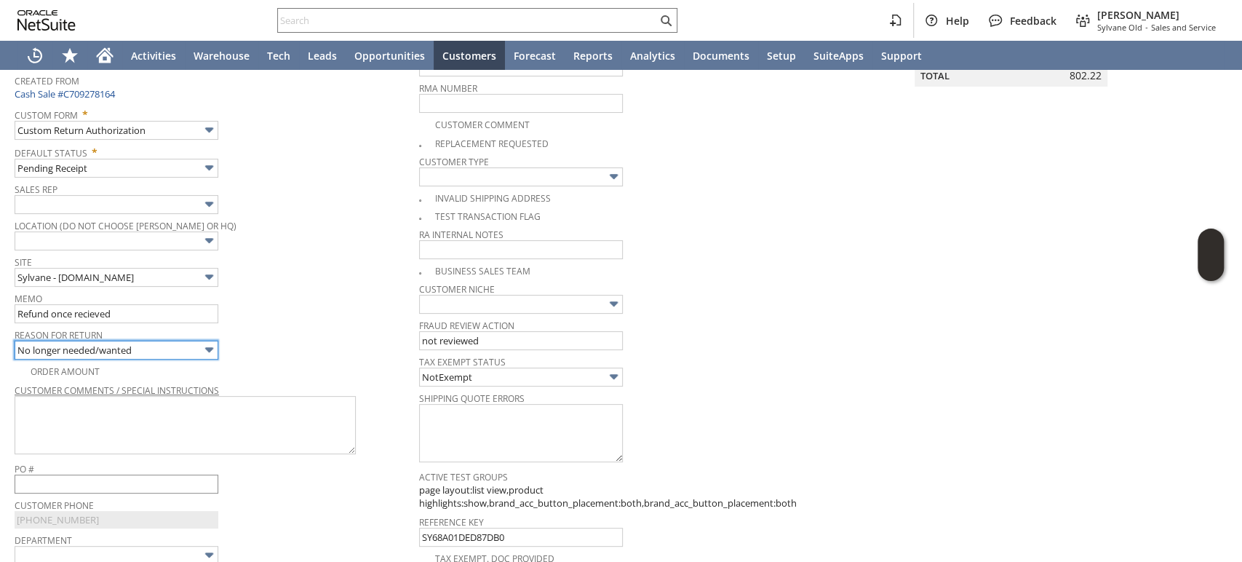
scroll to position [239, 0]
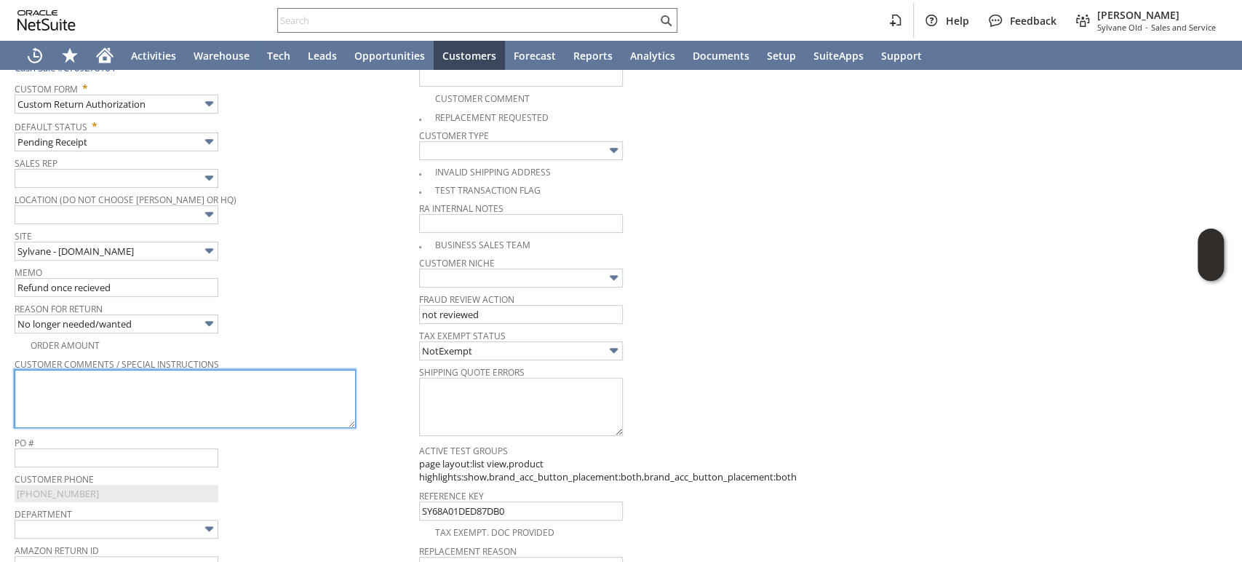
click at [179, 416] on textarea at bounding box center [185, 399] width 341 height 58
paste textarea "The products were not opened or used."
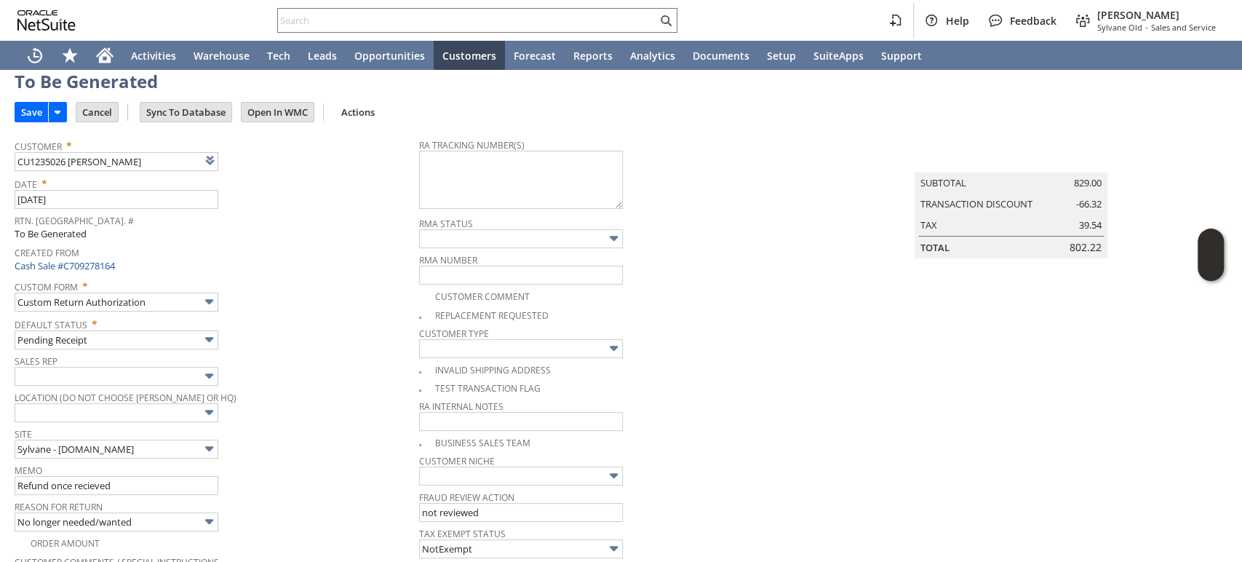
scroll to position [0, 0]
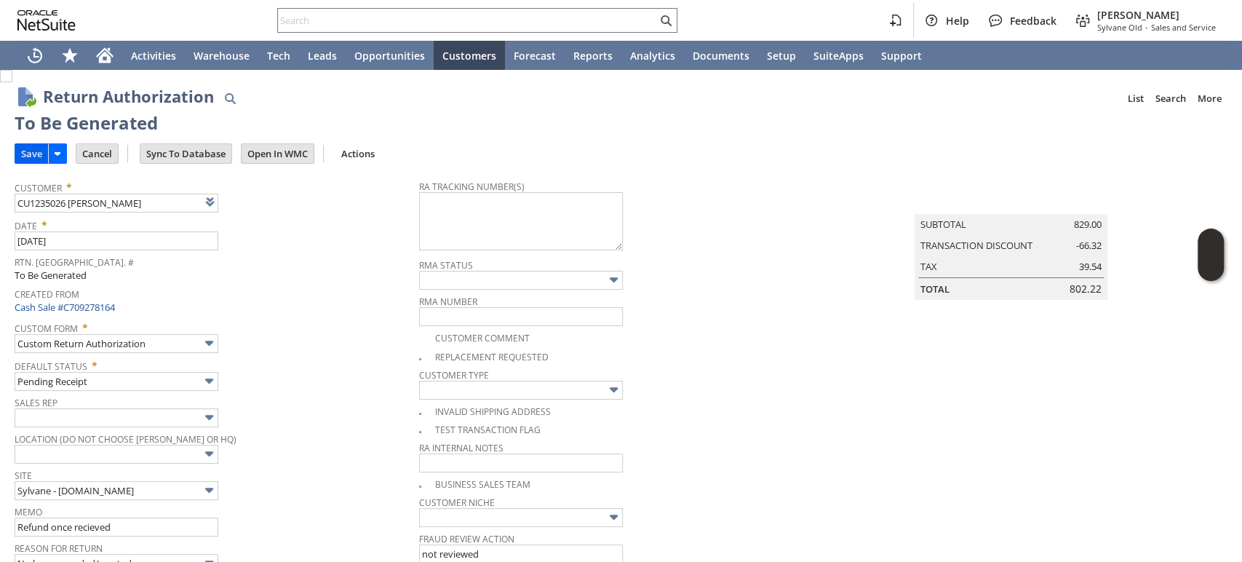
type textarea "The products were not opened or used."
click at [28, 155] on input "Save" at bounding box center [31, 153] width 33 height 19
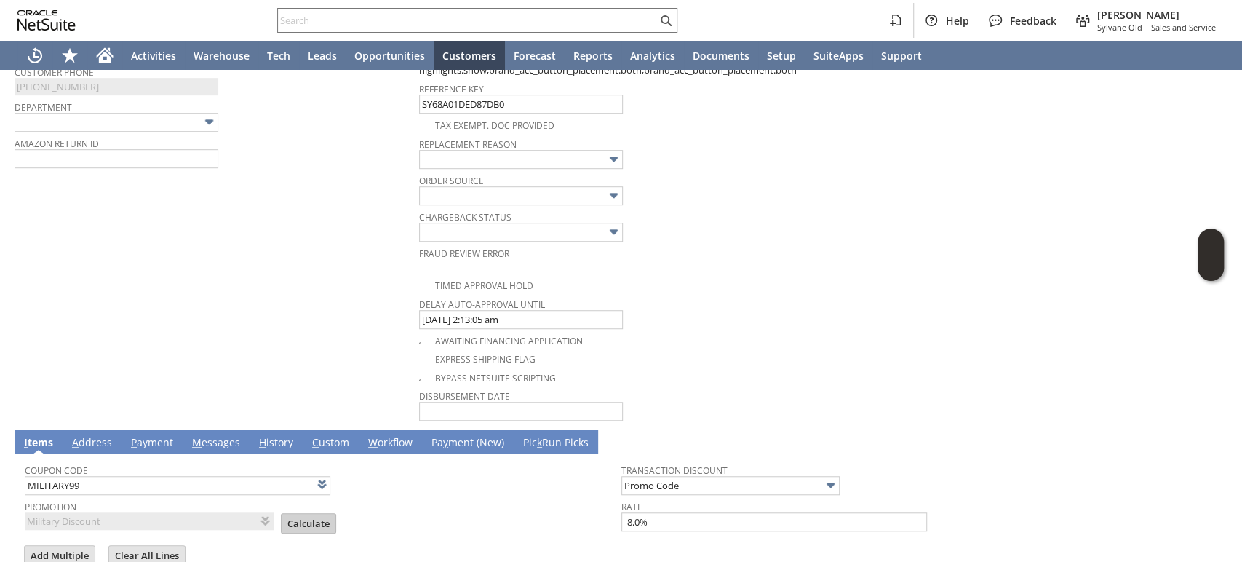
click at [291, 514] on input "Calculate" at bounding box center [309, 523] width 54 height 19
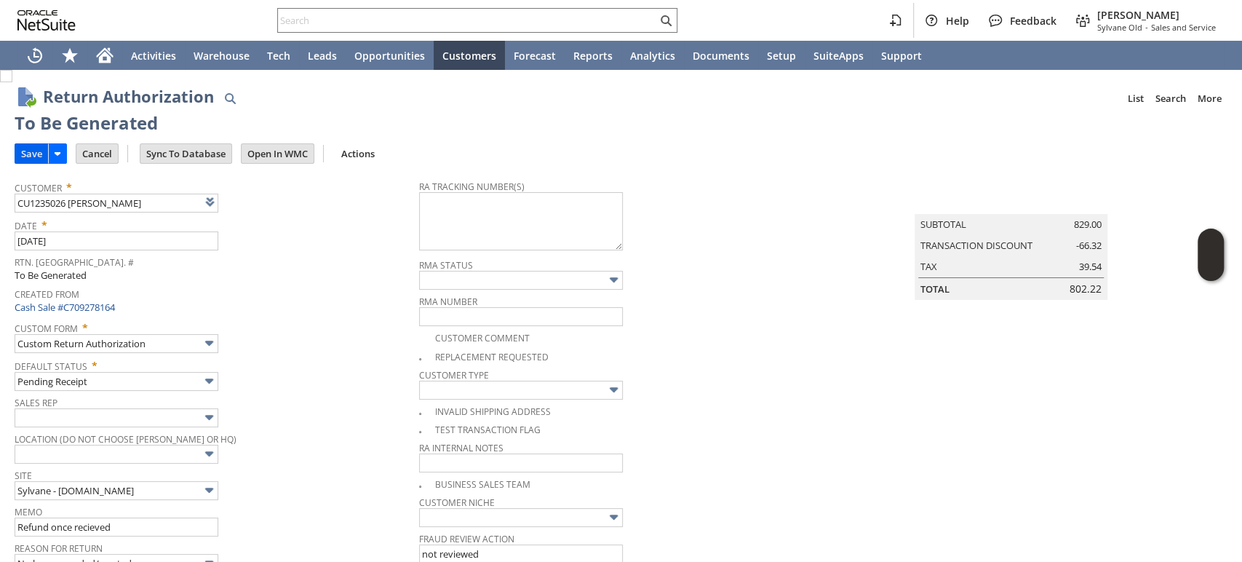
click at [33, 159] on input "Save" at bounding box center [31, 153] width 33 height 19
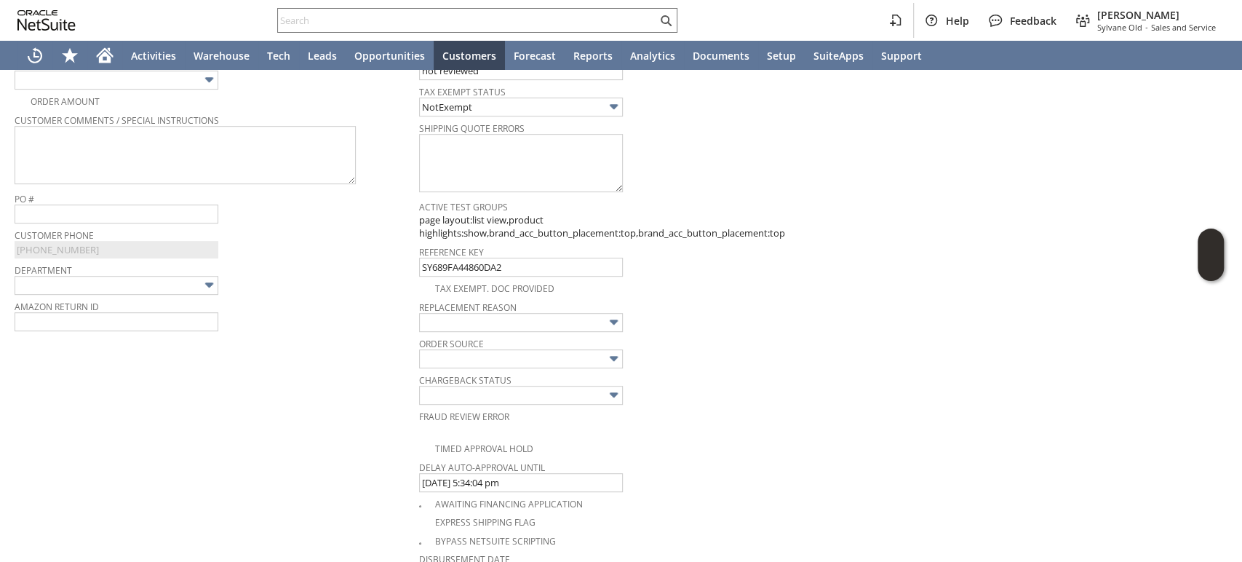
scroll to position [282, 0]
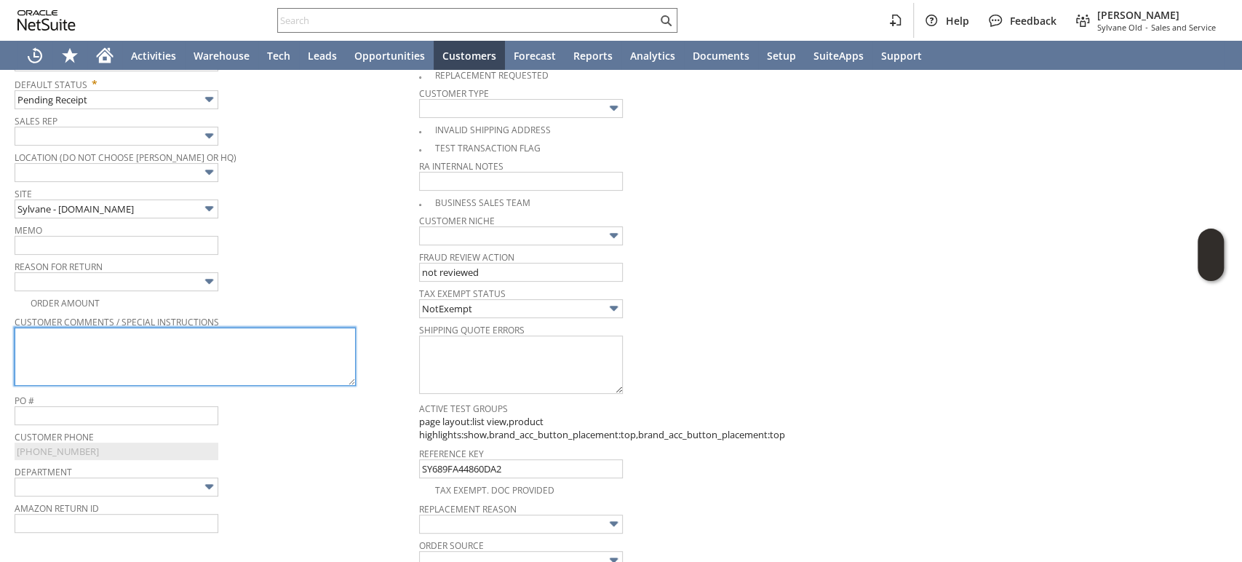
click at [122, 360] on textarea at bounding box center [185, 356] width 341 height 58
click at [127, 356] on textarea "To enrich screen reader interactions, please activate Accessibility in Grammarl…" at bounding box center [185, 356] width 341 height 58
paste textarea "The products were not opened or used."
type textarea "The products were not opened or used."
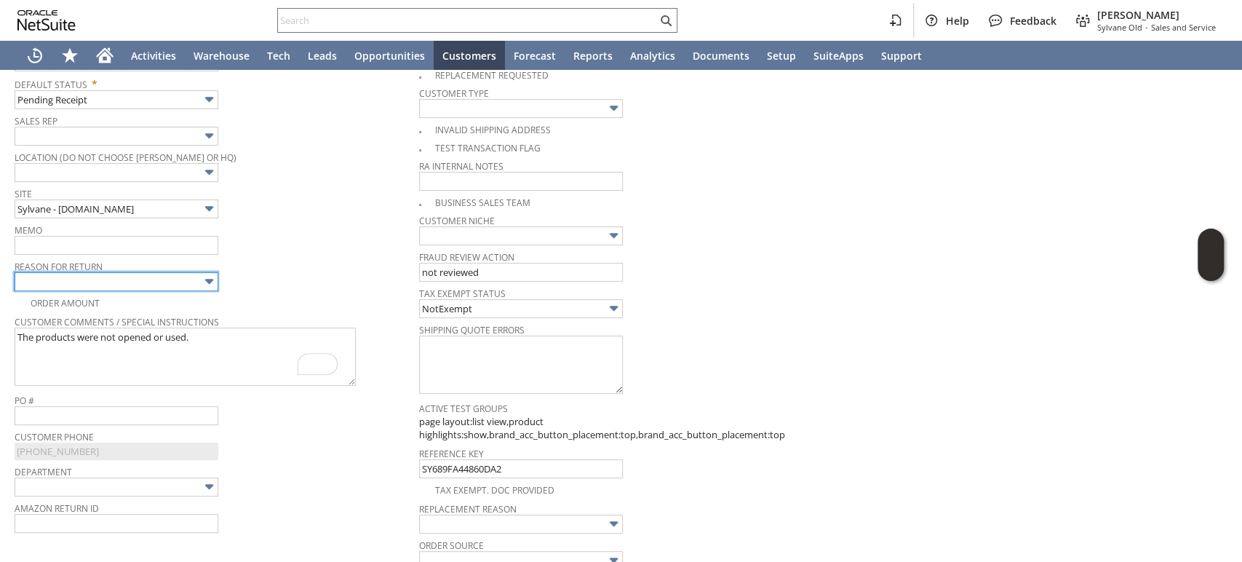
click at [134, 277] on input "text" at bounding box center [117, 281] width 204 height 19
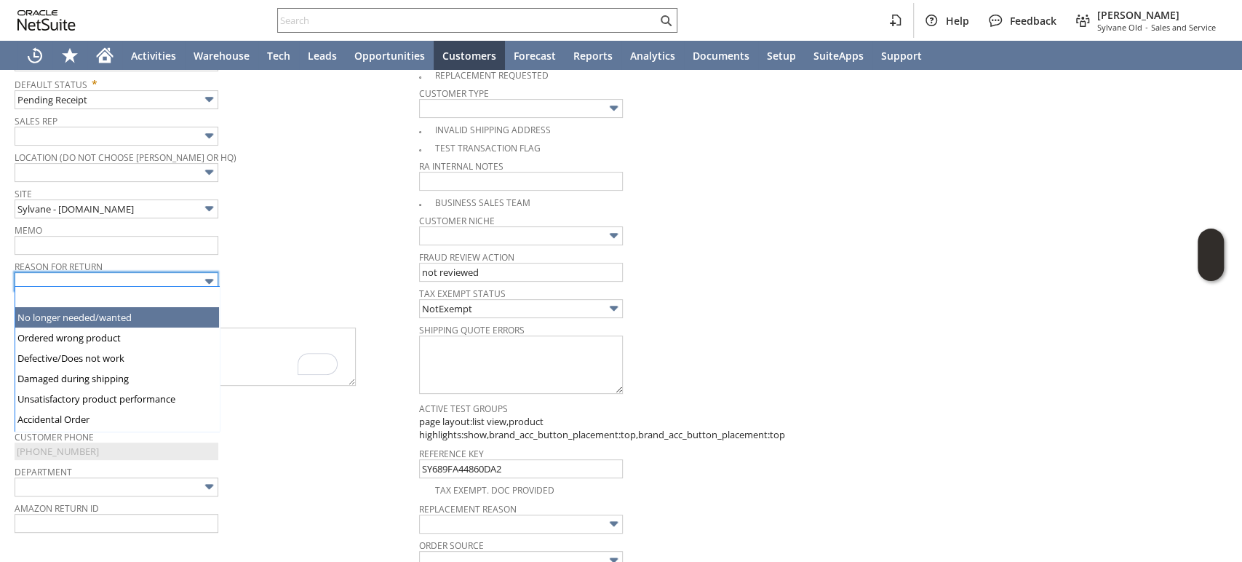
type input "No longer needed/wanted"
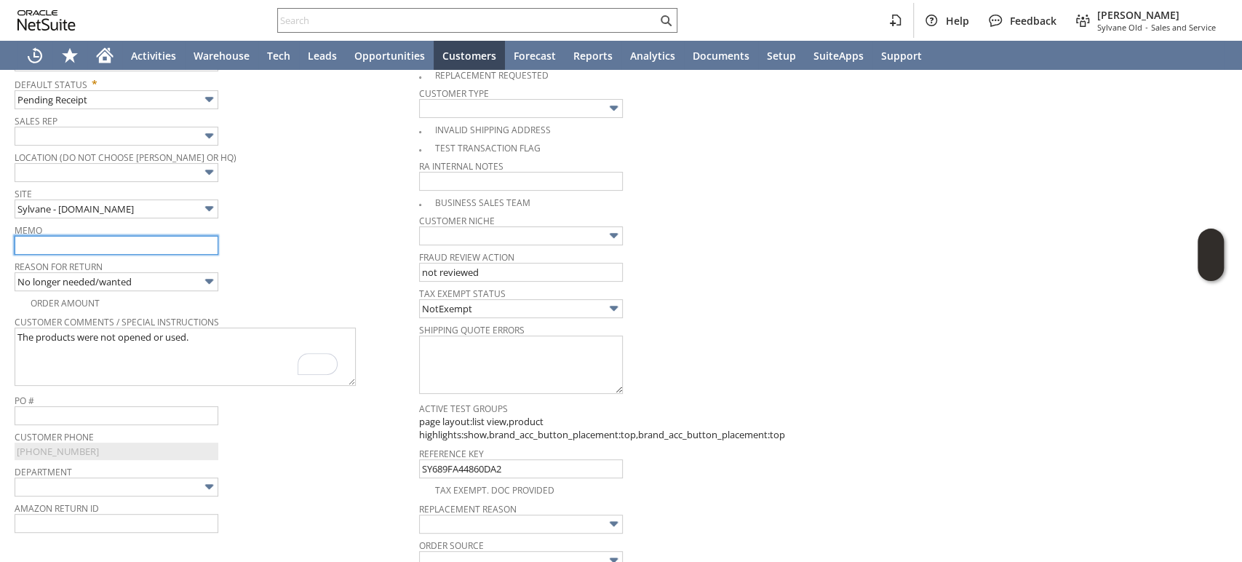
click at [130, 244] on input "text" at bounding box center [117, 245] width 204 height 19
type input "Refund once recieved"
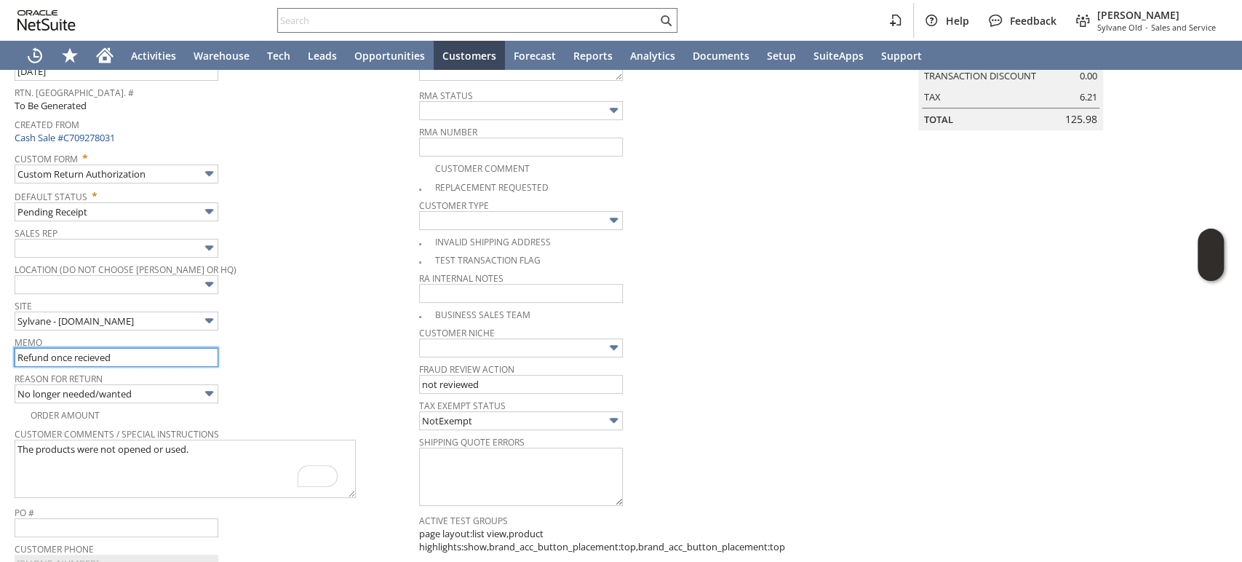
scroll to position [0, 0]
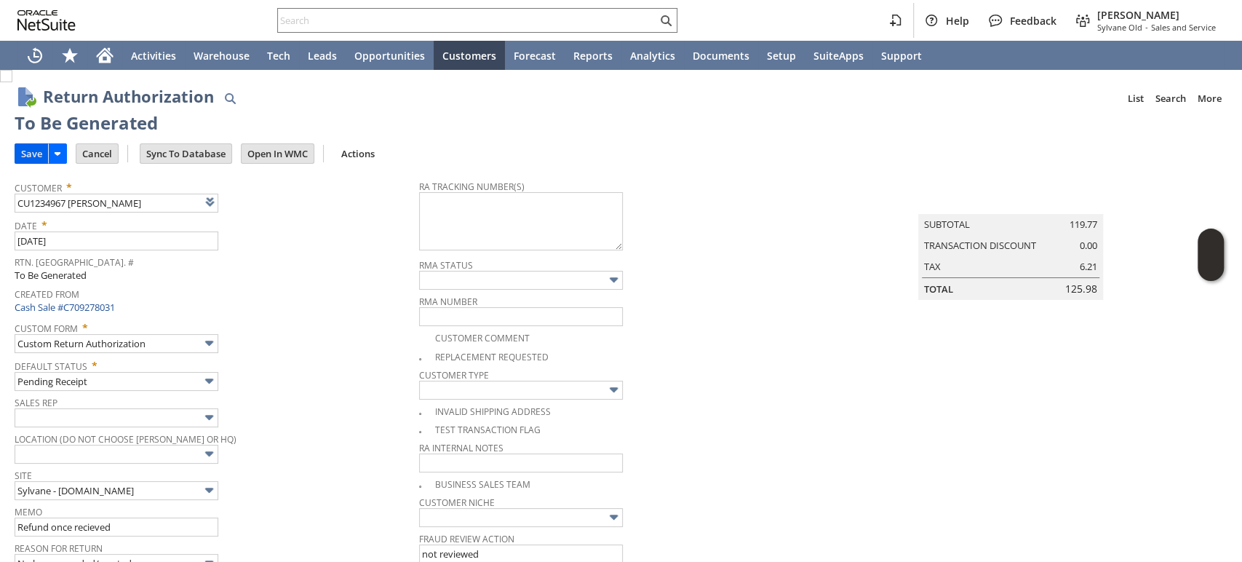
click at [31, 151] on input "Save" at bounding box center [31, 153] width 33 height 19
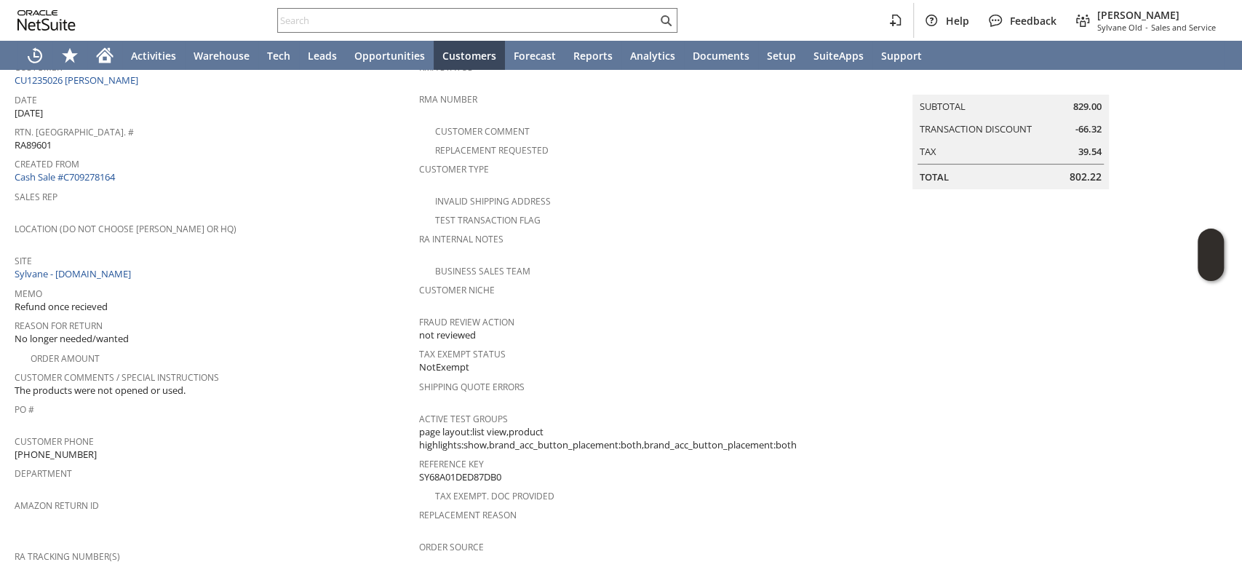
scroll to position [81, 0]
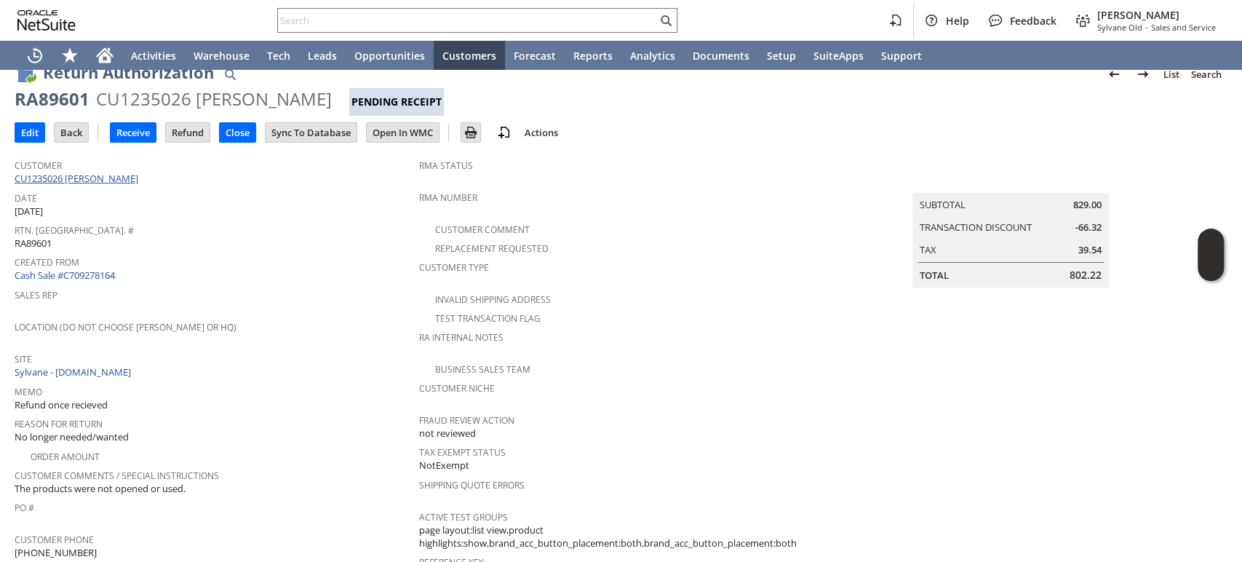
click at [97, 174] on link "CU1235026 [PERSON_NAME]" at bounding box center [78, 178] width 127 height 13
drag, startPoint x: 90, startPoint y: 102, endPoint x: 9, endPoint y: 104, distance: 80.1
copy div "RA89601"
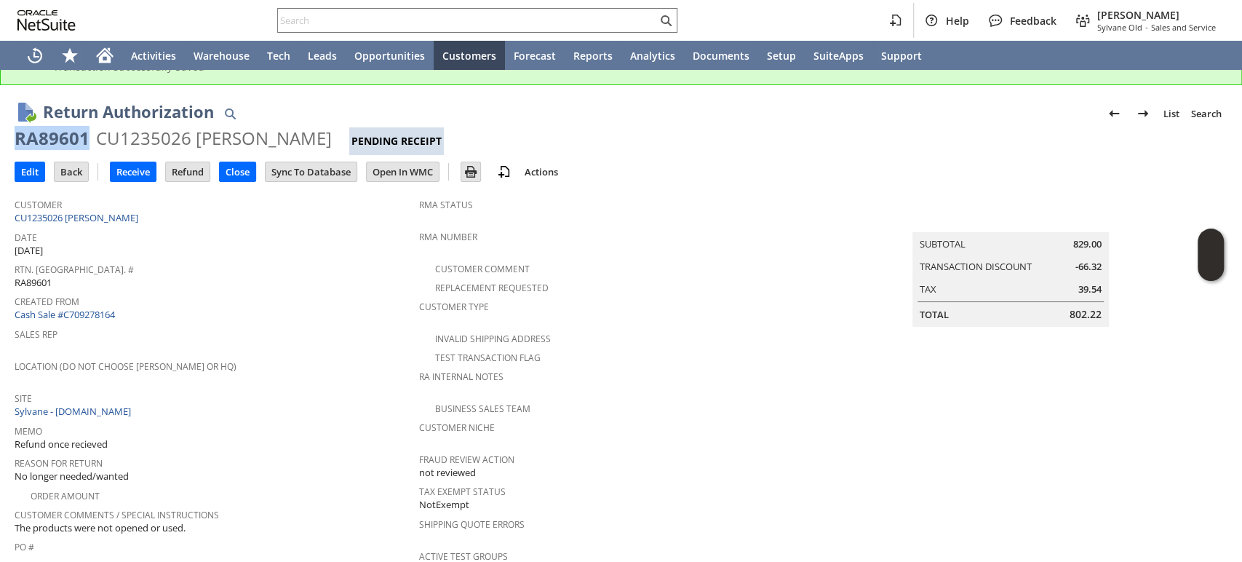
scroll to position [0, 0]
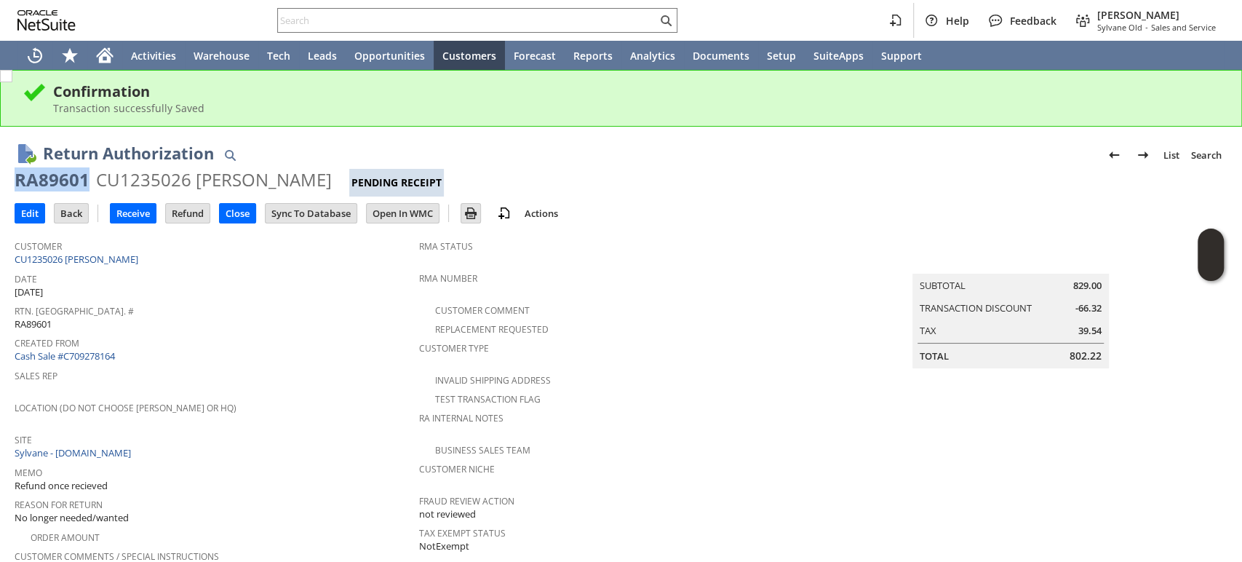
click at [31, 180] on div "RA89601" at bounding box center [52, 179] width 75 height 23
drag, startPoint x: 20, startPoint y: 180, endPoint x: 294, endPoint y: 174, distance: 274.4
click at [294, 174] on div "RA89601 CU1235026 Vikas Mehta Pending Receipt" at bounding box center [621, 182] width 1213 height 28
copy div "RA89601 CU1235026 Vikas Mehta"
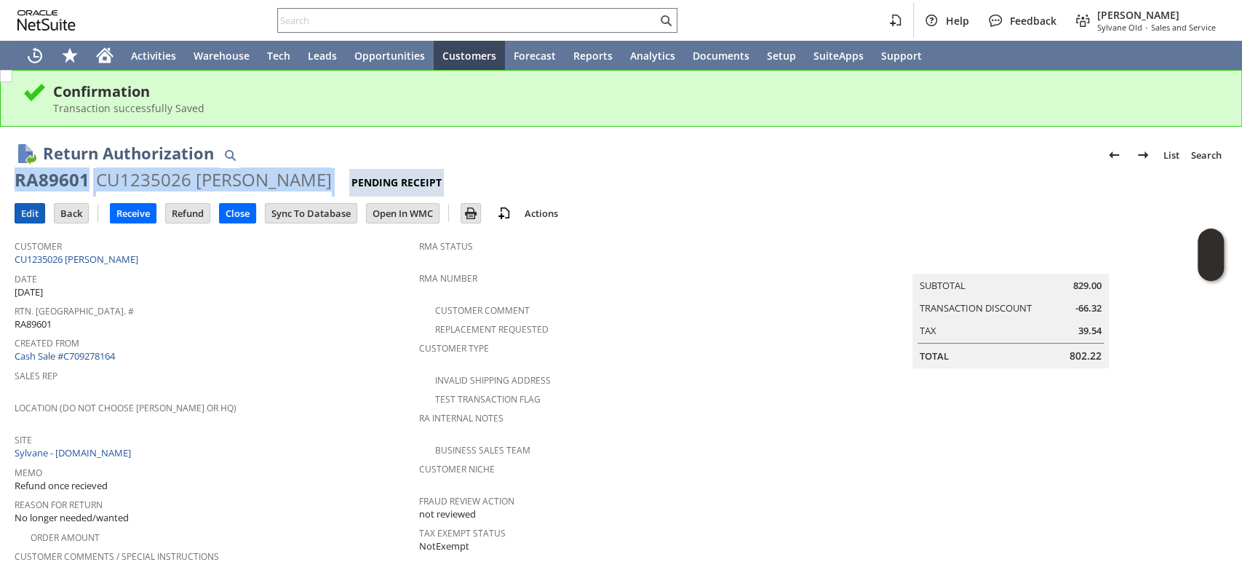
click at [31, 208] on input "Edit" at bounding box center [29, 213] width 29 height 19
drag, startPoint x: 15, startPoint y: 177, endPoint x: 283, endPoint y: 172, distance: 268.6
click at [283, 172] on div "RA89602 CU1234967 [PERSON_NAME] Pending Receipt" at bounding box center [621, 182] width 1213 height 28
click at [31, 212] on input "Edit" at bounding box center [29, 213] width 29 height 19
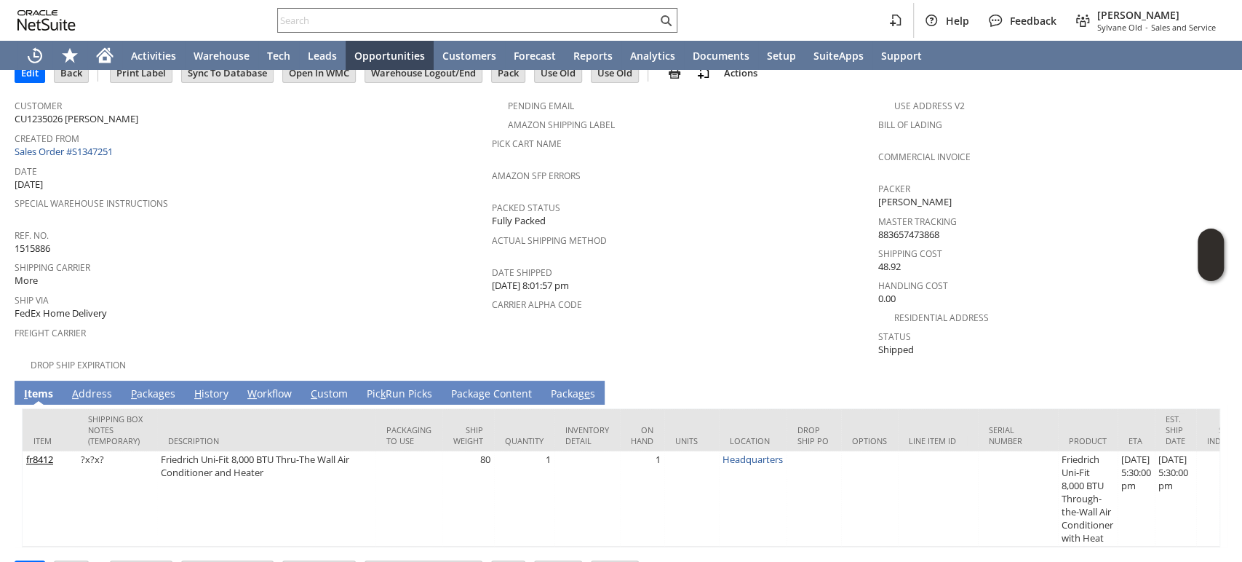
scroll to position [115, 0]
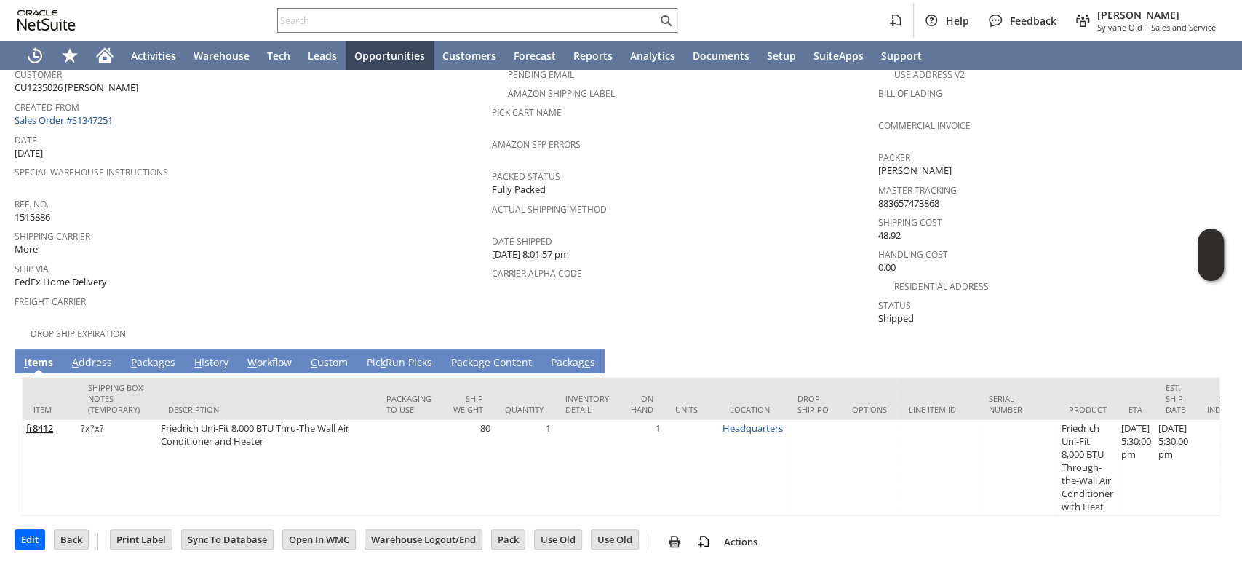
click at [97, 355] on link "A ddress" at bounding box center [91, 363] width 47 height 16
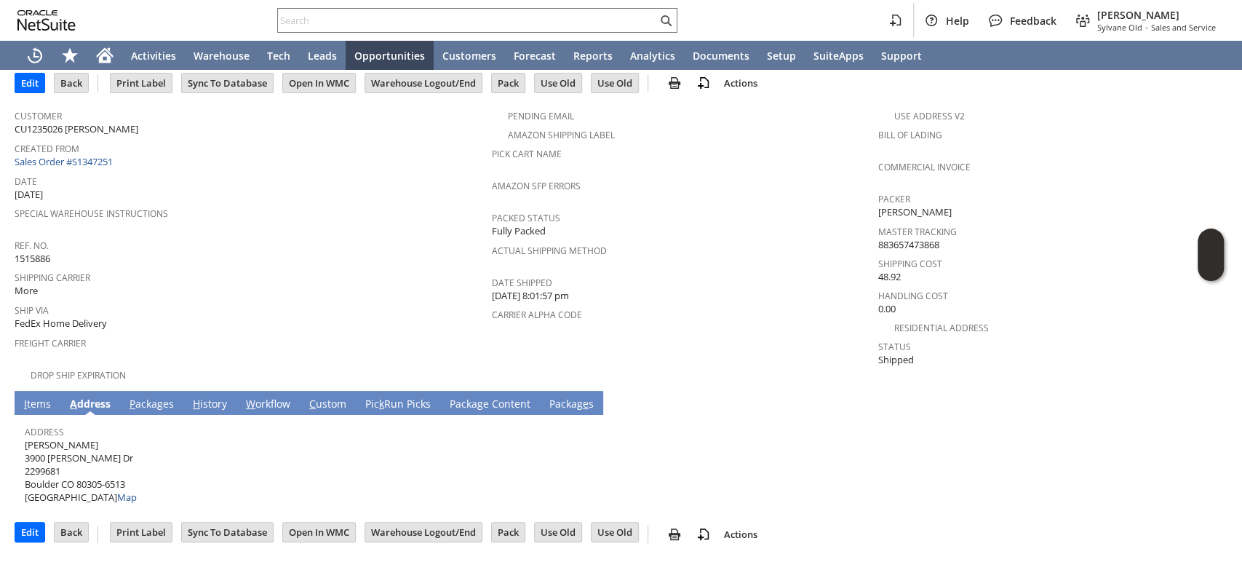
scroll to position [52, 0]
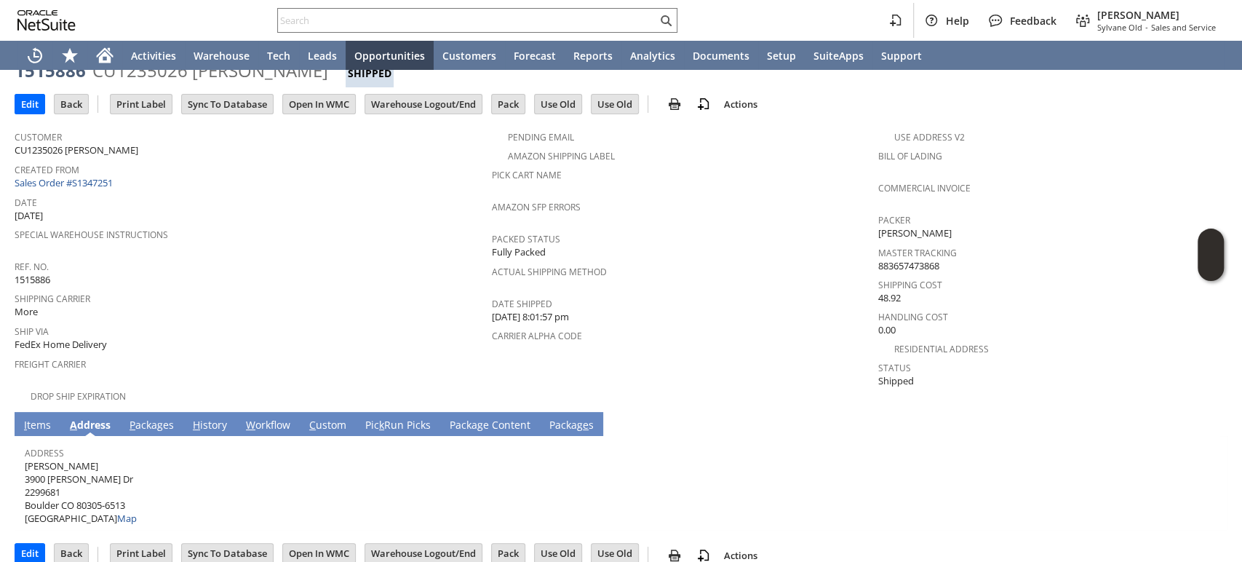
drag, startPoint x: 84, startPoint y: 448, endPoint x: 30, endPoint y: 446, distance: 53.9
click at [25, 459] on span "[PERSON_NAME] [STREET_ADDRESS][PERSON_NAME] Map" at bounding box center [81, 492] width 112 height 66
copy span "[PERSON_NAME]"
drag, startPoint x: 99, startPoint y: 456, endPoint x: 27, endPoint y: 463, distance: 72.3
click at [27, 463] on span "[PERSON_NAME] [STREET_ADDRESS][PERSON_NAME] Map" at bounding box center [81, 492] width 112 height 66
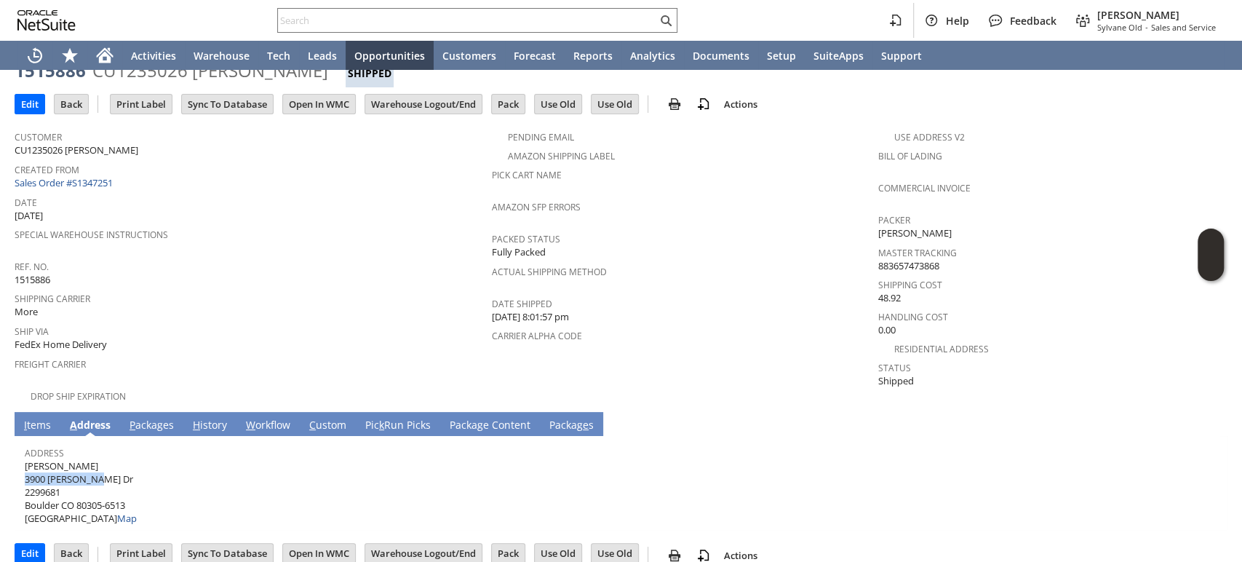
copy span "3900 [PERSON_NAME] Dr"
drag, startPoint x: 78, startPoint y: 482, endPoint x: 103, endPoint y: 481, distance: 25.5
click at [103, 481] on span "[PERSON_NAME] [STREET_ADDRESS][PERSON_NAME] Map" at bounding box center [81, 492] width 112 height 66
copy span "80305"
click at [154, 418] on link "P ackages" at bounding box center [152, 426] width 52 height 16
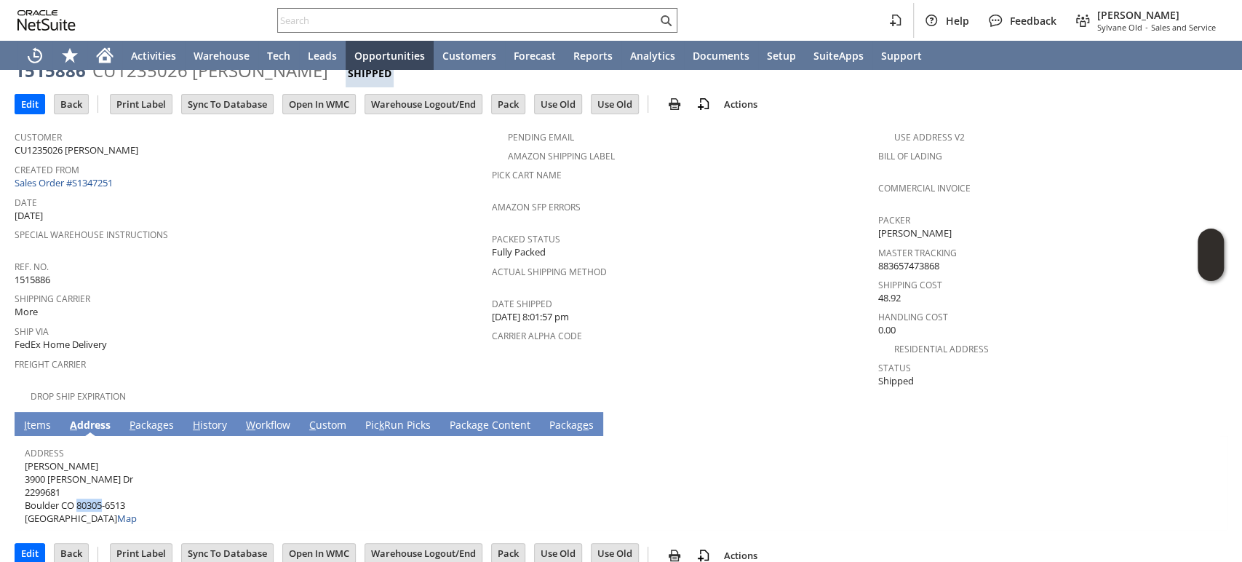
scroll to position [47, 0]
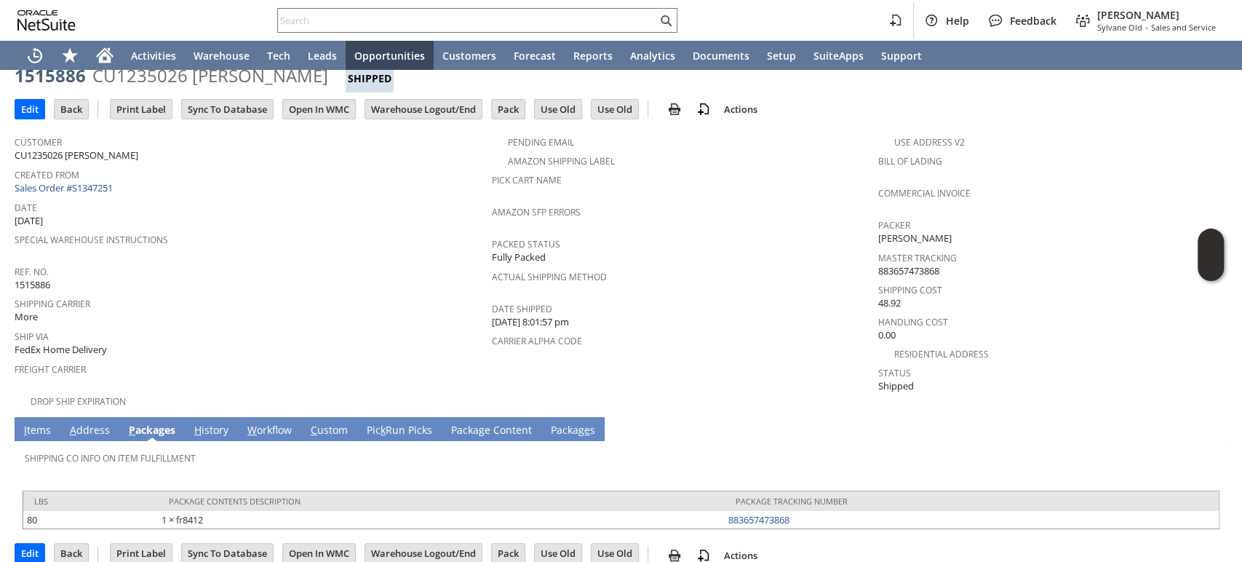
click at [37, 423] on link "I tems" at bounding box center [37, 431] width 34 height 16
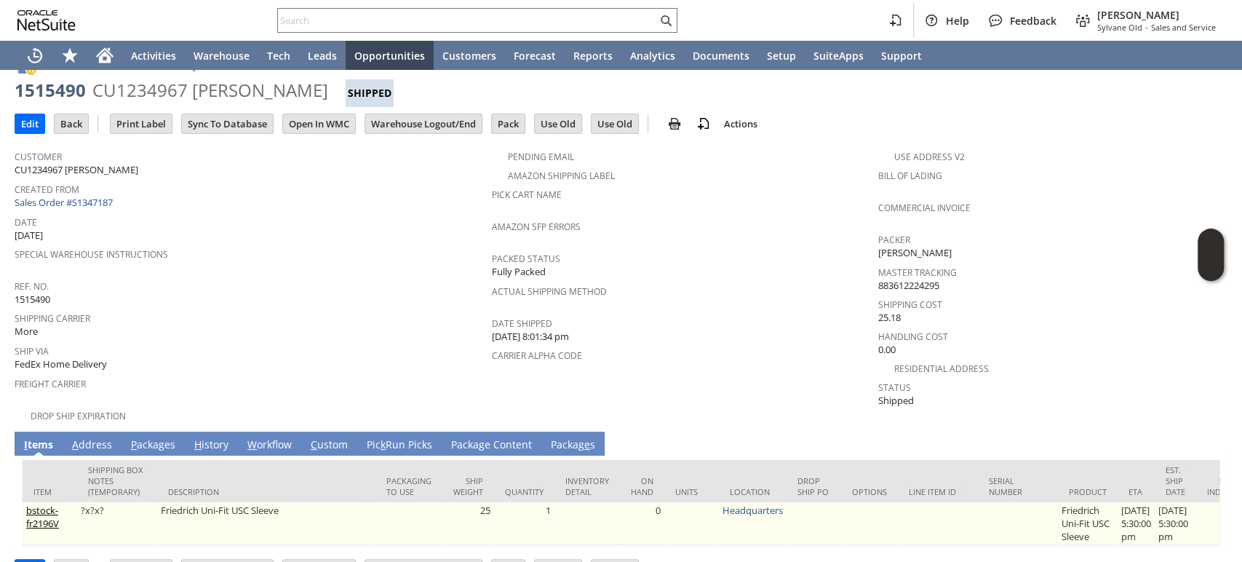
scroll to position [63, 0]
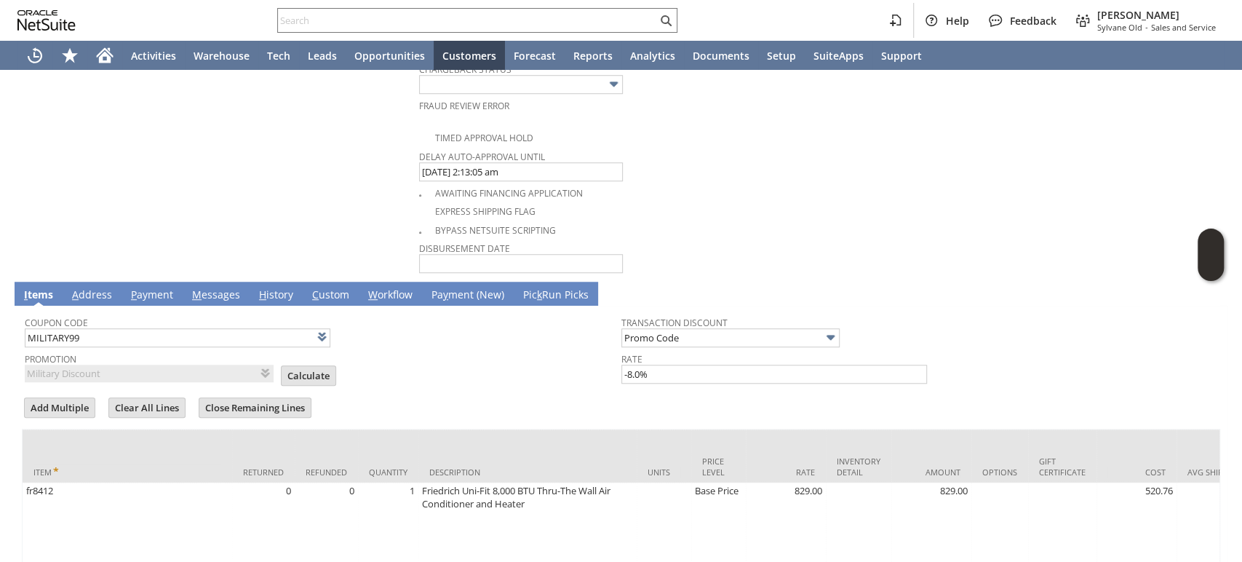
scroll to position [891, 0]
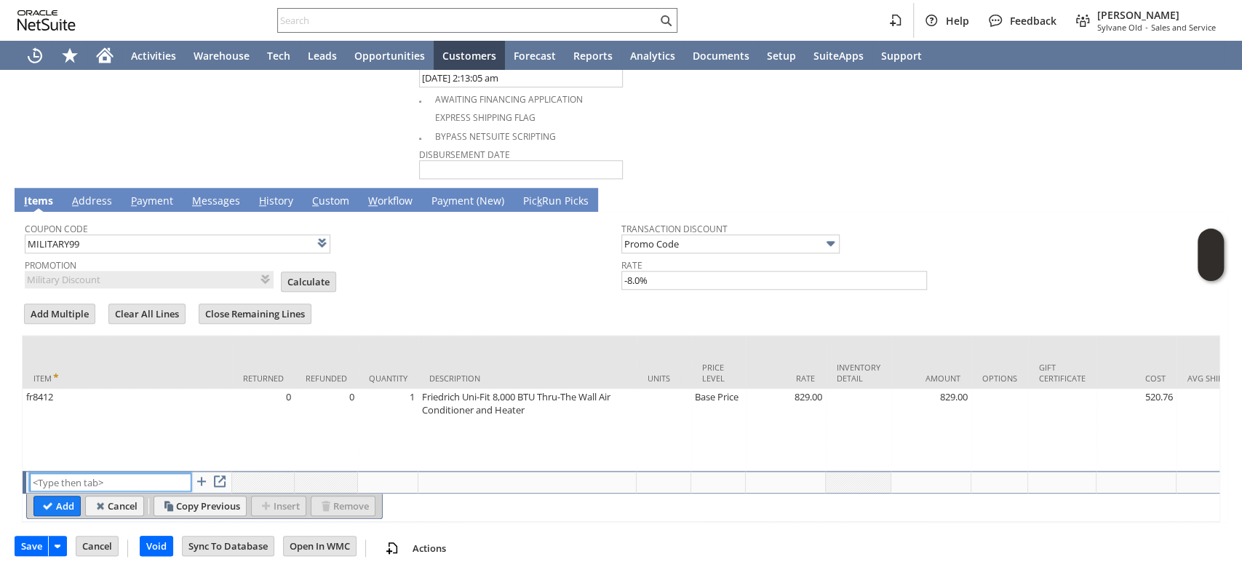
click at [120, 473] on input "text" at bounding box center [111, 482] width 162 height 18
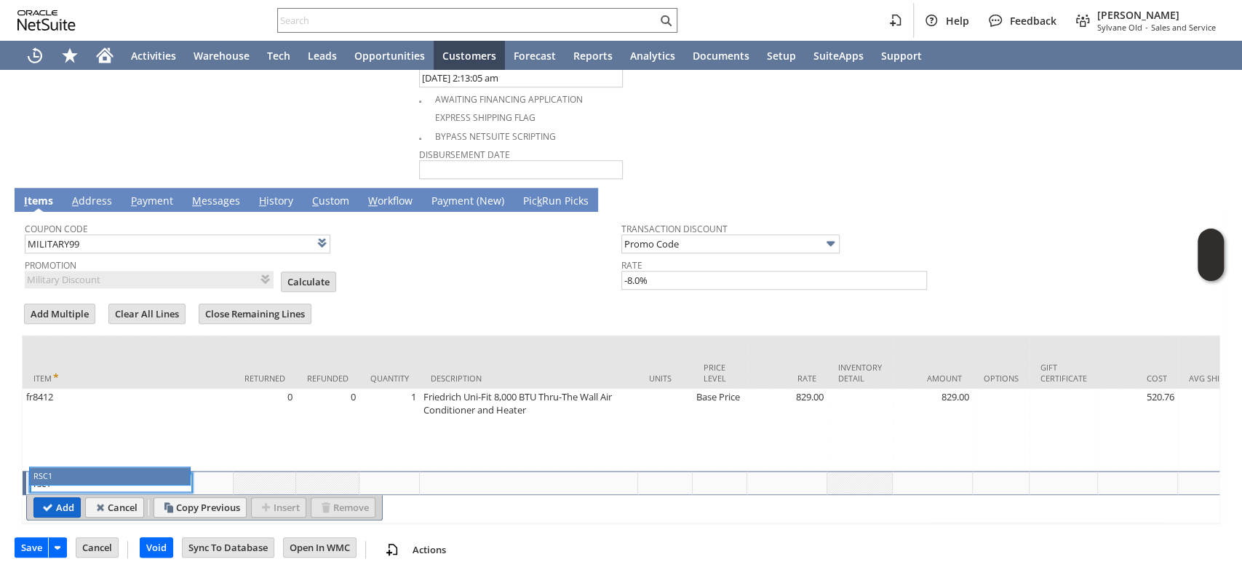
type input "RSC1"
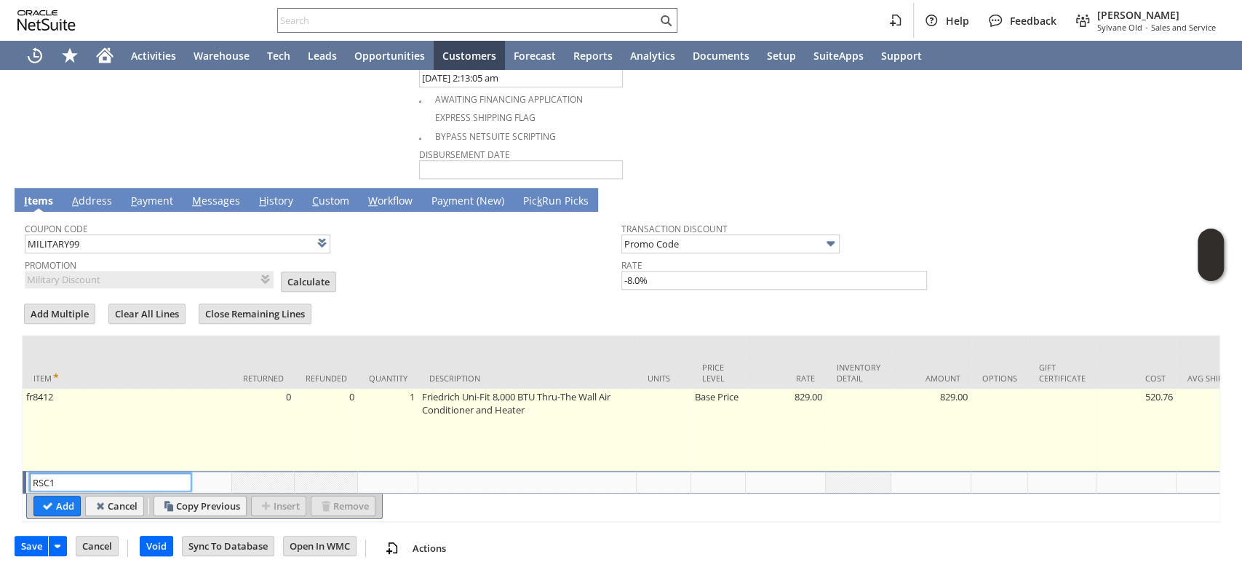
type input "0.00"
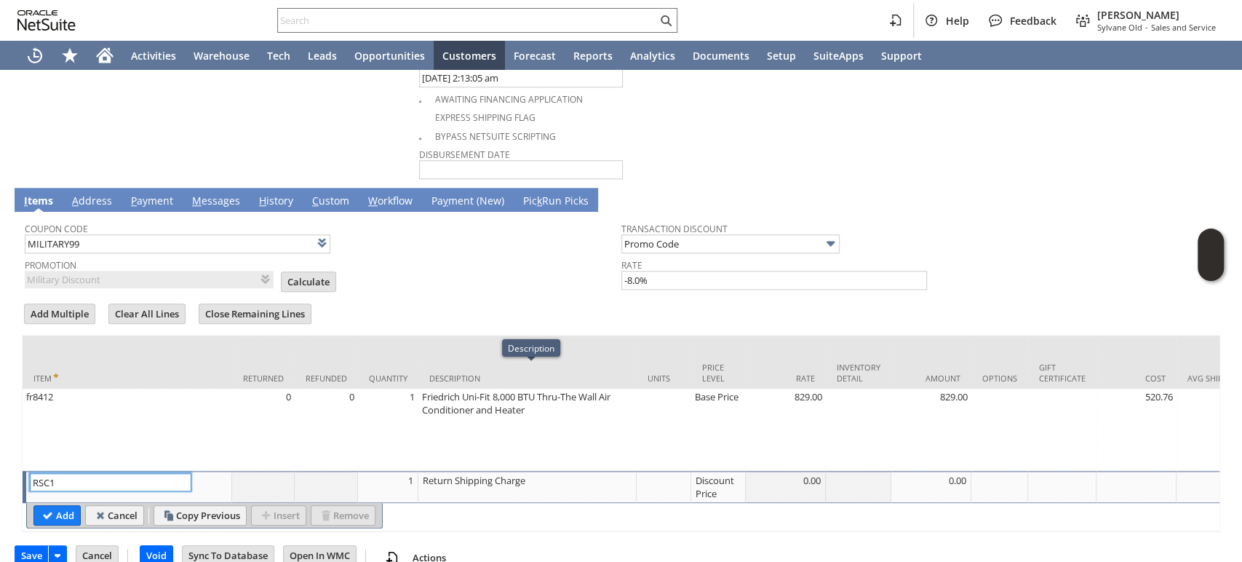
type input "RSC1"
click at [718, 473] on div "Discount Price" at bounding box center [718, 487] width 47 height 28
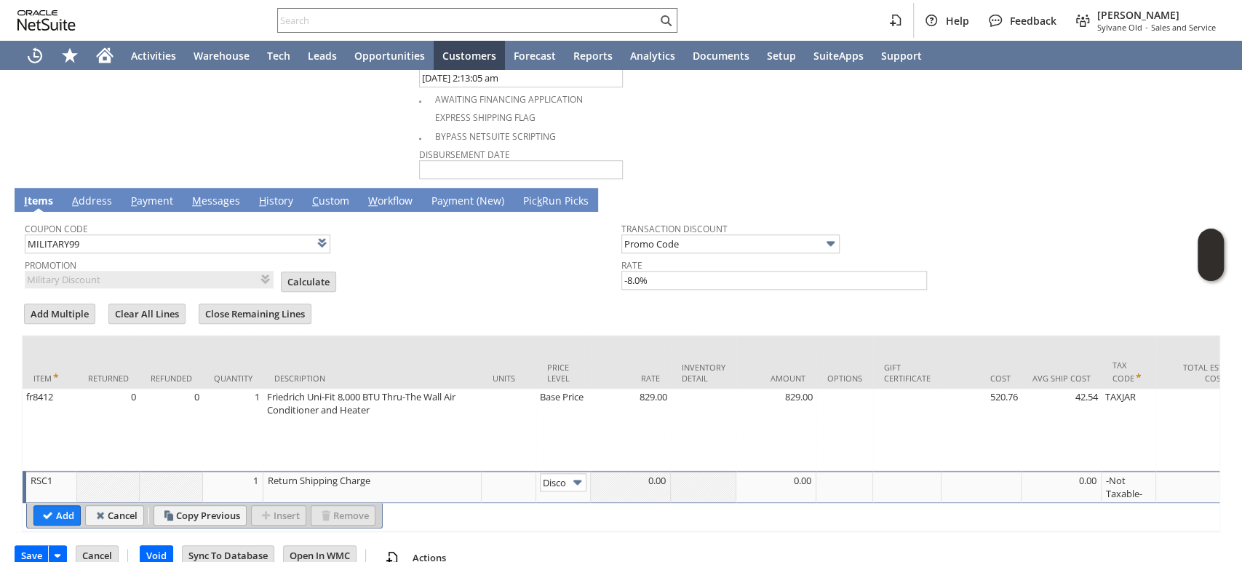
scroll to position [0, 23]
click at [573, 474] on img at bounding box center [577, 482] width 17 height 17
type input "Custom"
click at [780, 473] on div at bounding box center [776, 480] width 72 height 15
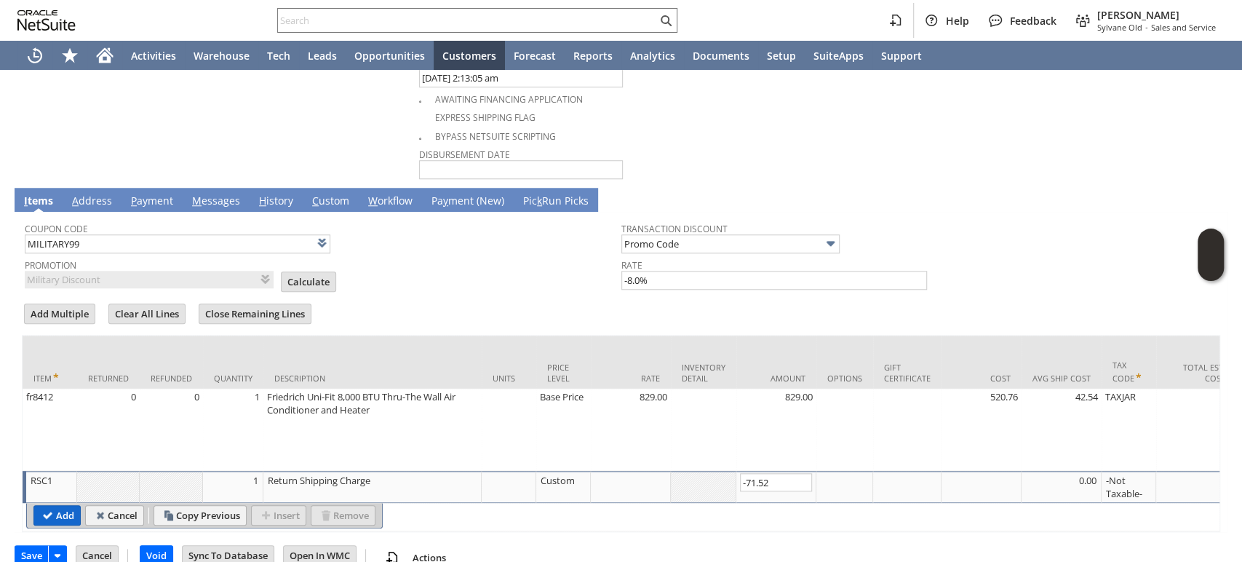
type input "-71.52"
click at [50, 506] on input "Add" at bounding box center [57, 515] width 46 height 19
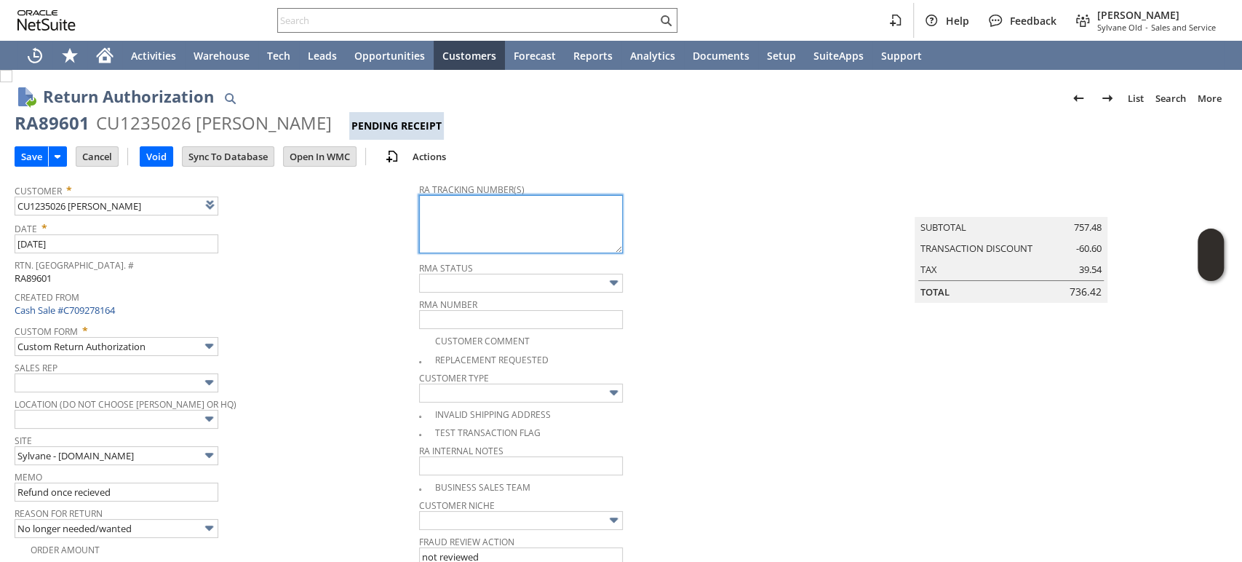
click at [493, 226] on textarea at bounding box center [521, 224] width 204 height 58
paste textarea "791935706353"
type textarea "791935706353 - email"
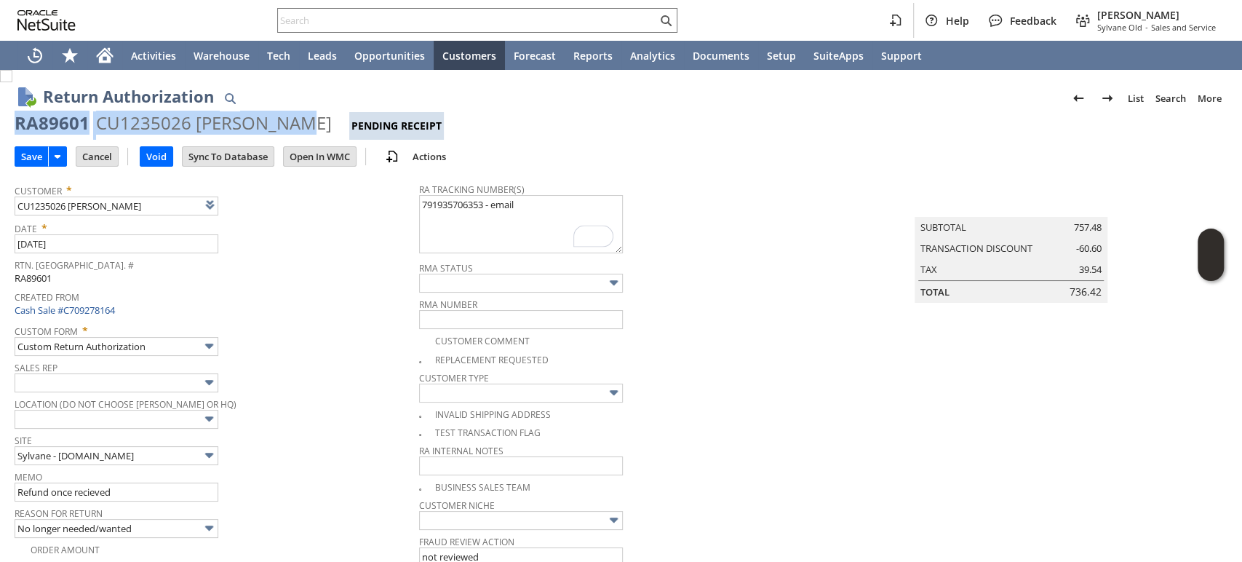
drag, startPoint x: 291, startPoint y: 120, endPoint x: 15, endPoint y: 123, distance: 275.8
copy div "RA89601 CU1235026 Vikas Mehta"
click at [32, 157] on input "Save" at bounding box center [31, 156] width 33 height 19
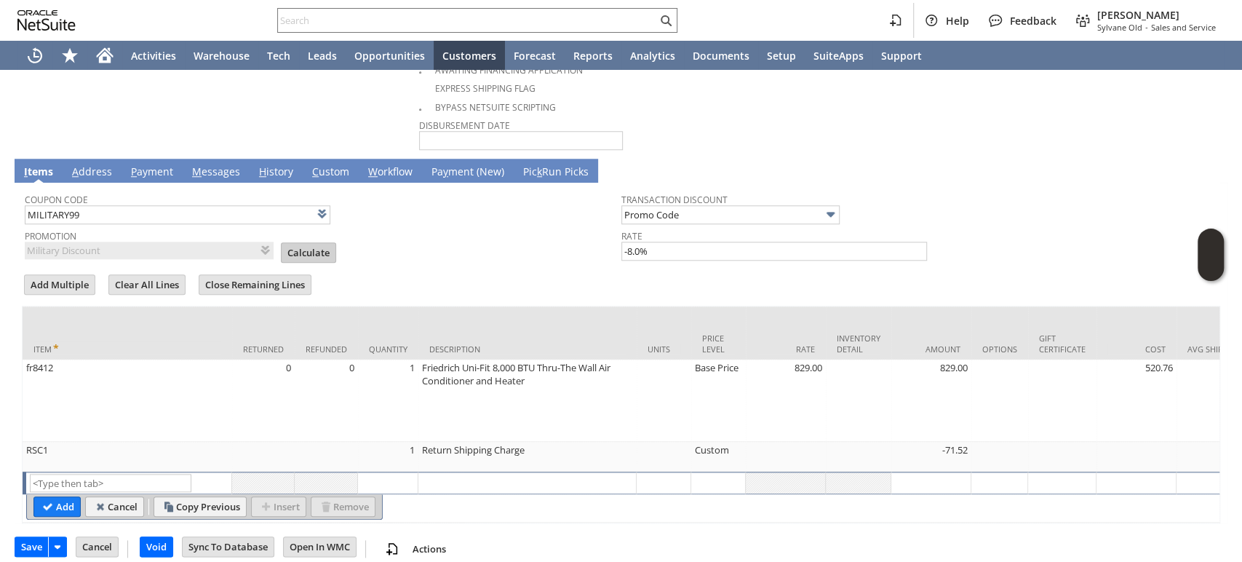
click at [314, 243] on input "Calculate" at bounding box center [309, 252] width 54 height 19
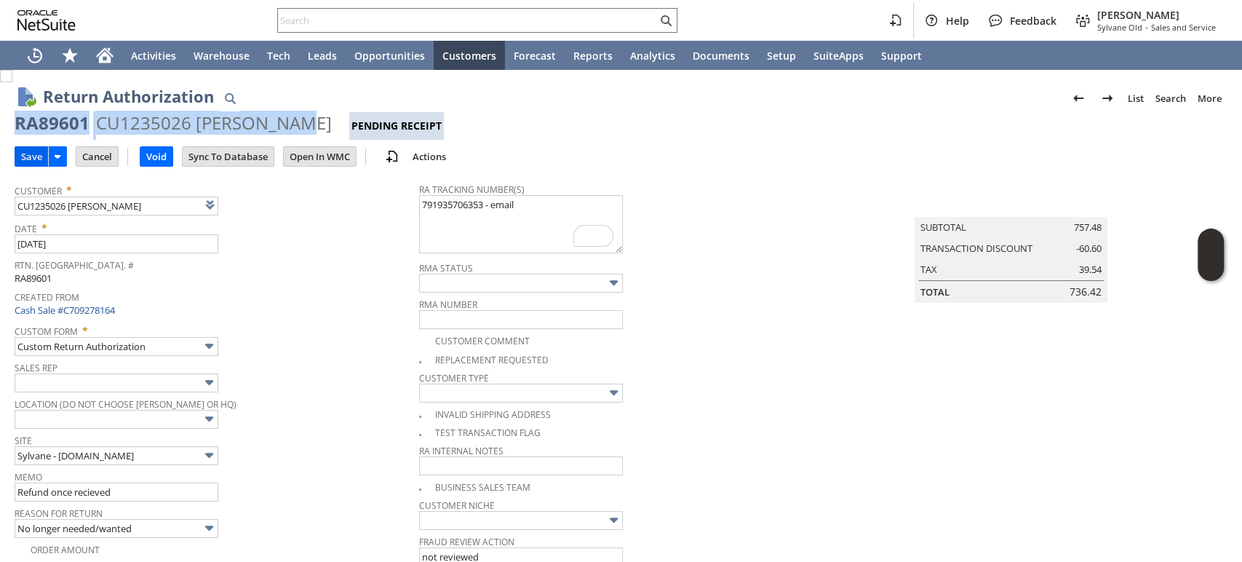
click at [29, 149] on input "Save" at bounding box center [31, 156] width 33 height 19
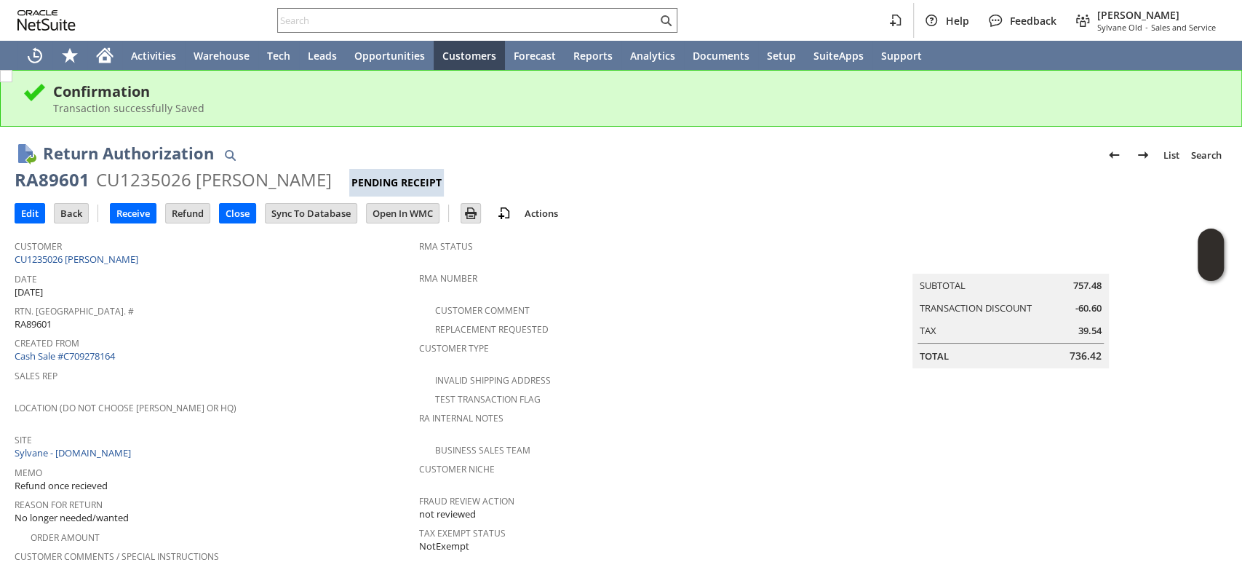
click at [79, 181] on div "RA89601" at bounding box center [52, 179] width 75 height 23
drag, startPoint x: 87, startPoint y: 178, endPoint x: 17, endPoint y: 180, distance: 69.9
click at [17, 180] on div "RA89601" at bounding box center [52, 179] width 75 height 23
copy div "RA89601"
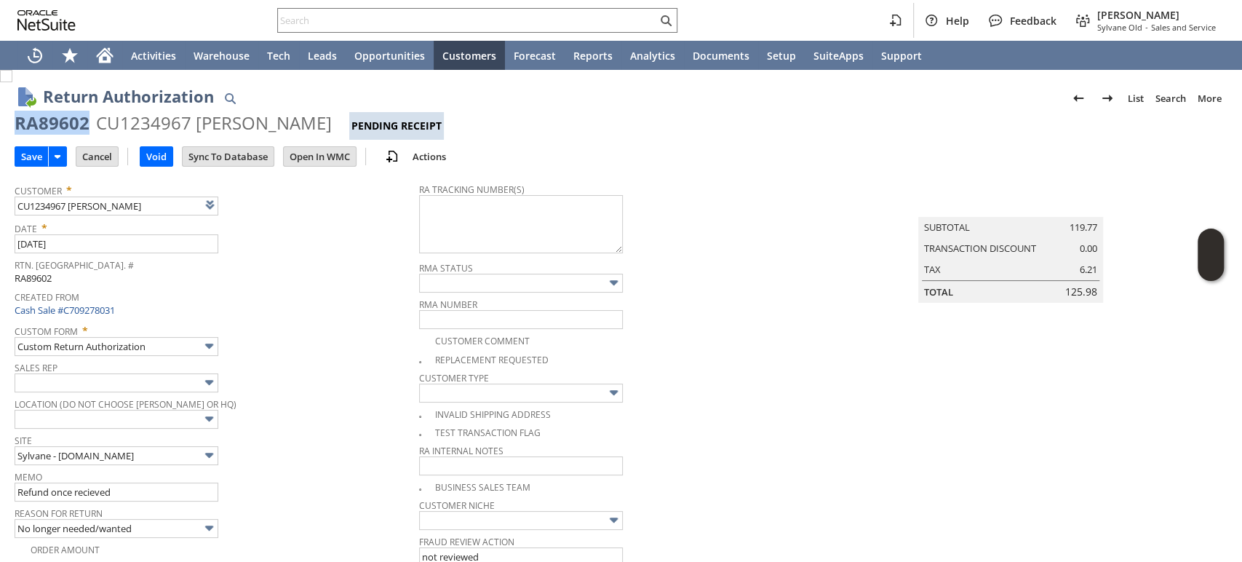
drag, startPoint x: 92, startPoint y: 127, endPoint x: 12, endPoint y: 128, distance: 79.3
copy div "RA89602"
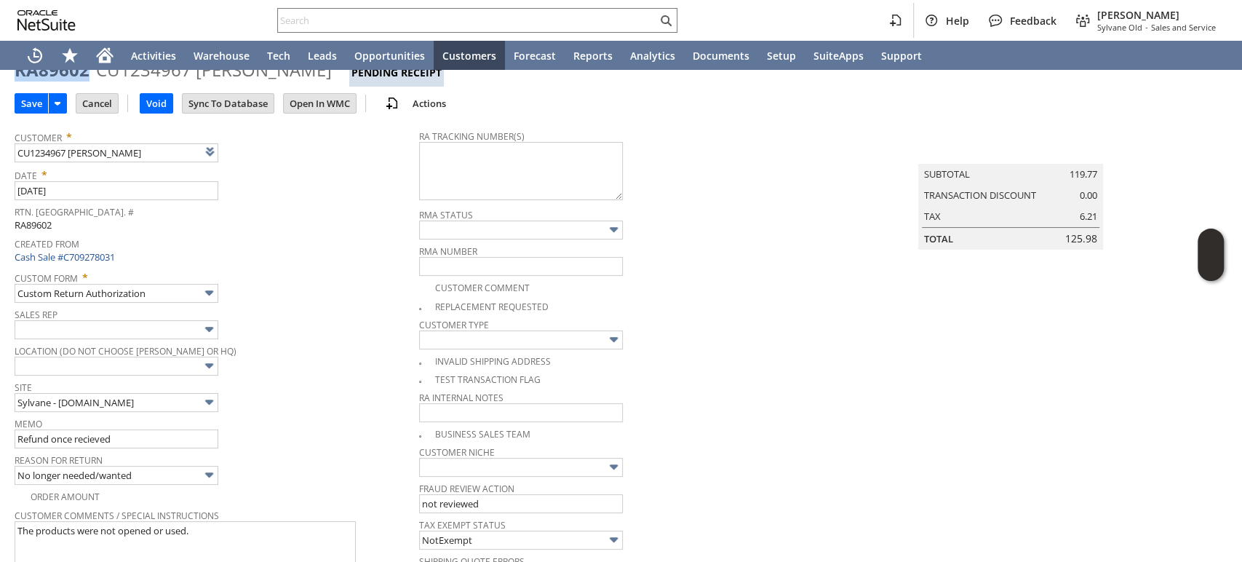
scroll to position [81, 0]
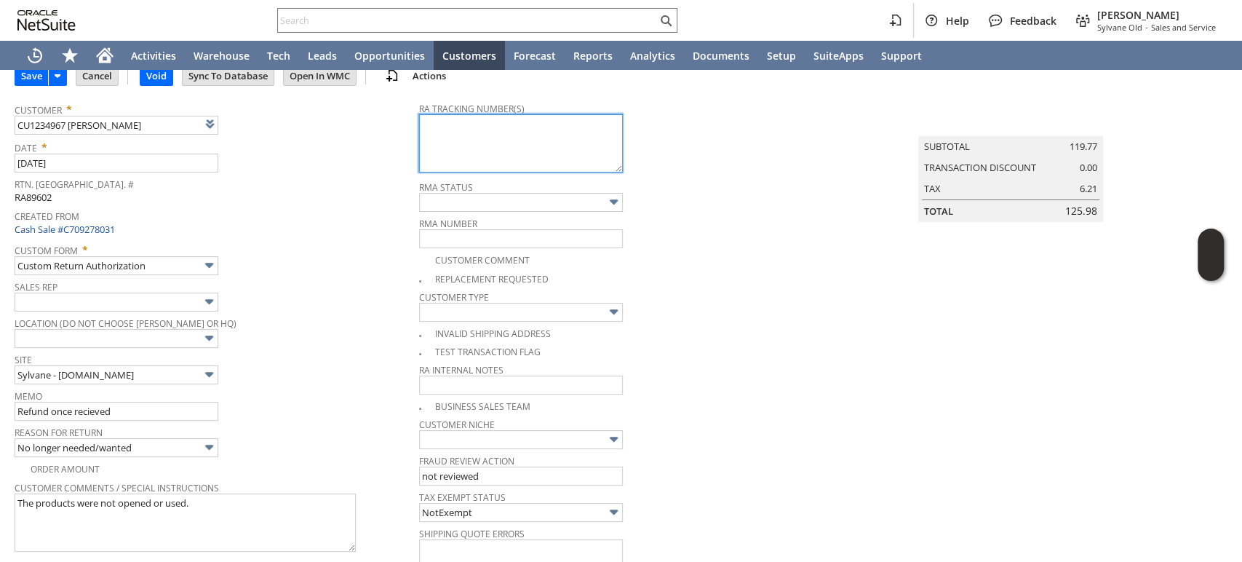
drag, startPoint x: 545, startPoint y: 139, endPoint x: 553, endPoint y: 124, distance: 16.6
click at [545, 139] on textarea at bounding box center [521, 143] width 204 height 58
paste textarea "791935712212"
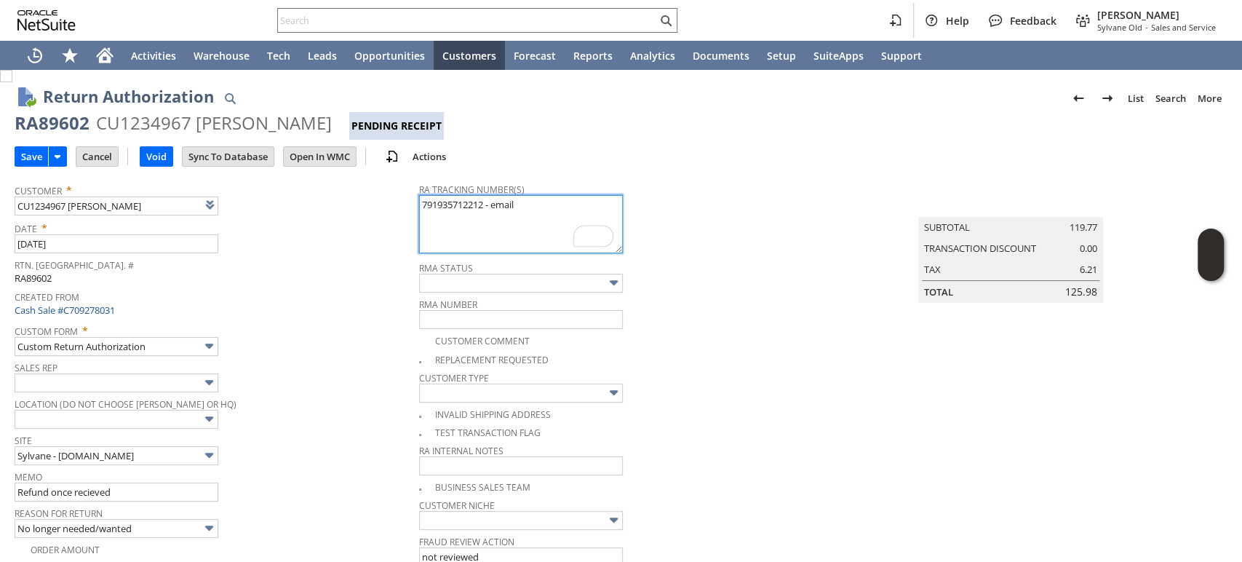
type textarea "791935712212 - email"
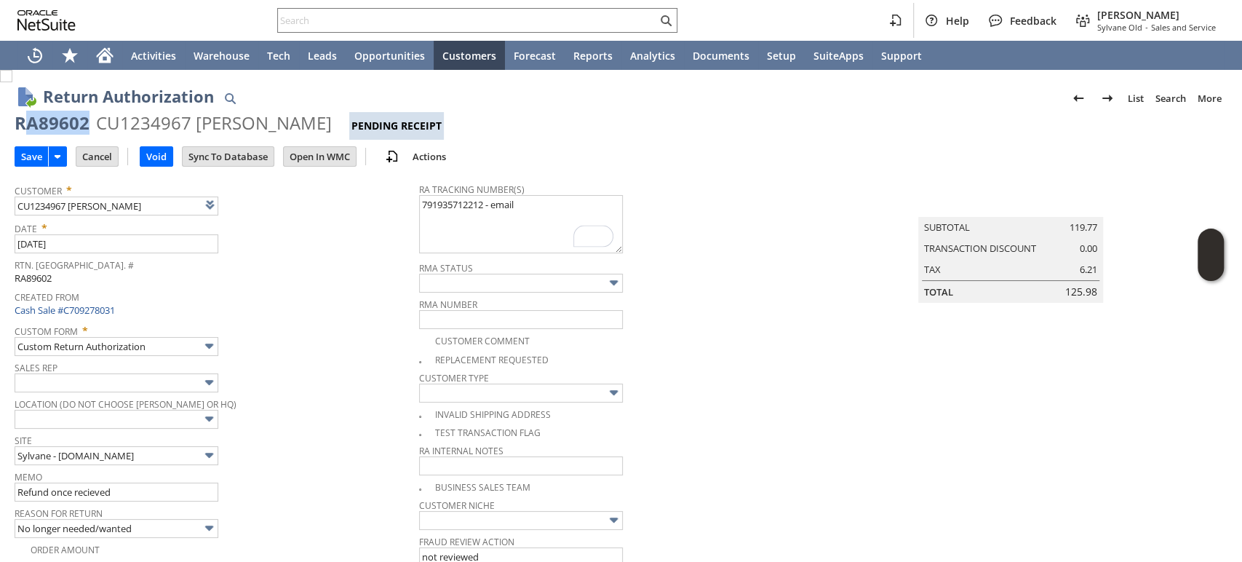
drag, startPoint x: 87, startPoint y: 115, endPoint x: 13, endPoint y: 122, distance: 74.5
click at [21, 119] on div "RA89602" at bounding box center [52, 122] width 75 height 23
drag, startPoint x: 22, startPoint y: 120, endPoint x: 290, endPoint y: 122, distance: 267.8
click at [290, 122] on div "RA89602 CU1234967 [PERSON_NAME] Pending Receipt" at bounding box center [621, 125] width 1213 height 28
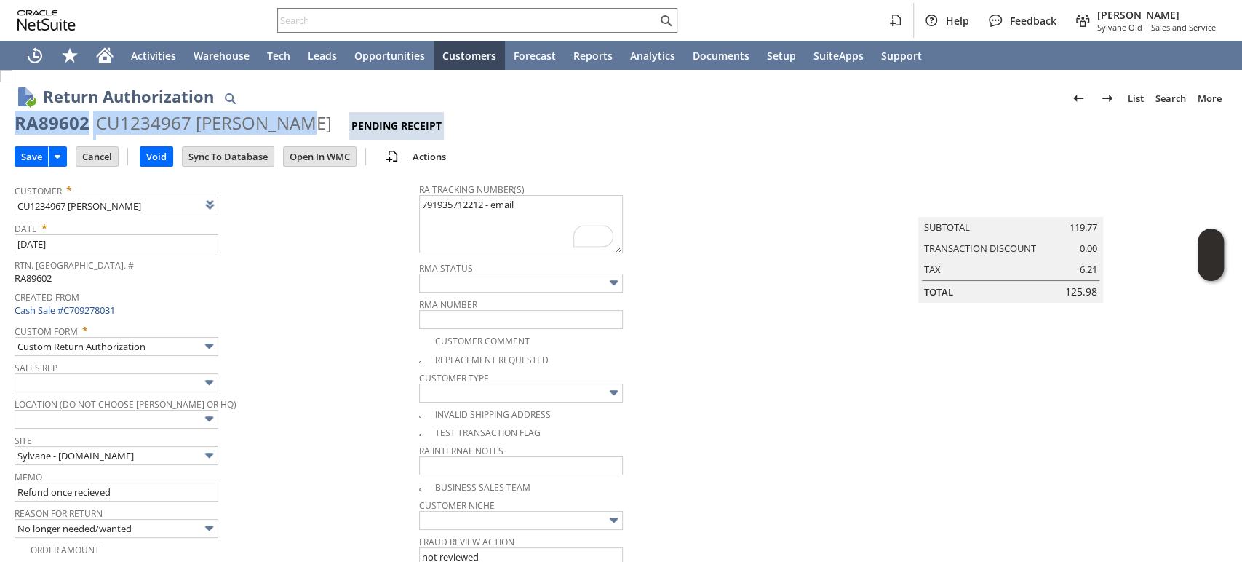
copy div "RA89602 CU1234967 Vikas Mehta"
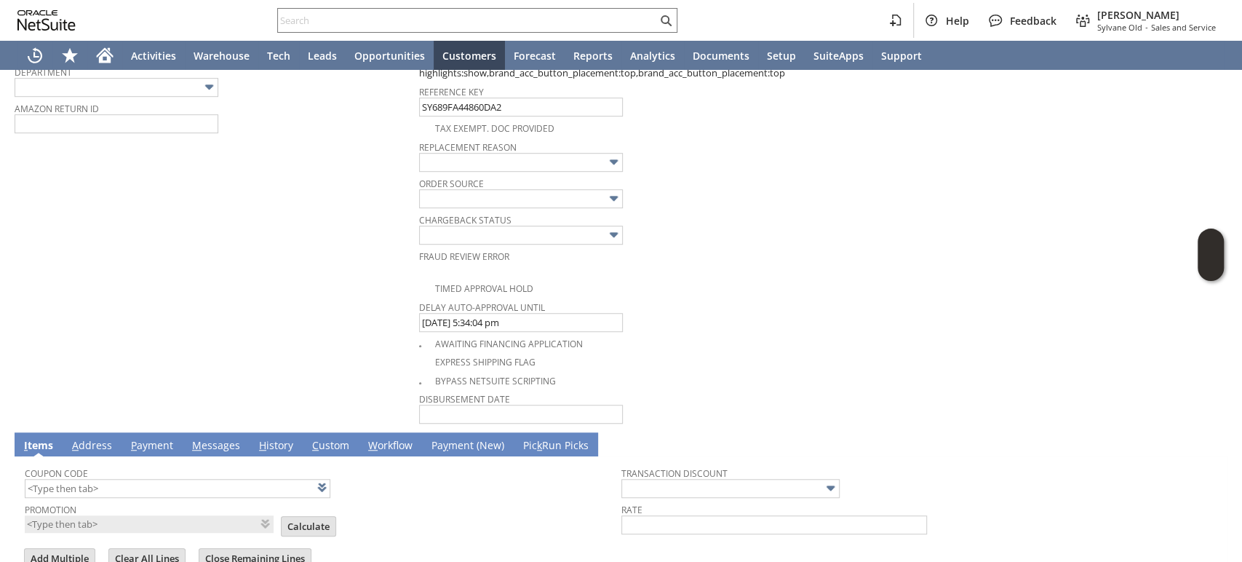
scroll to position [851, 0]
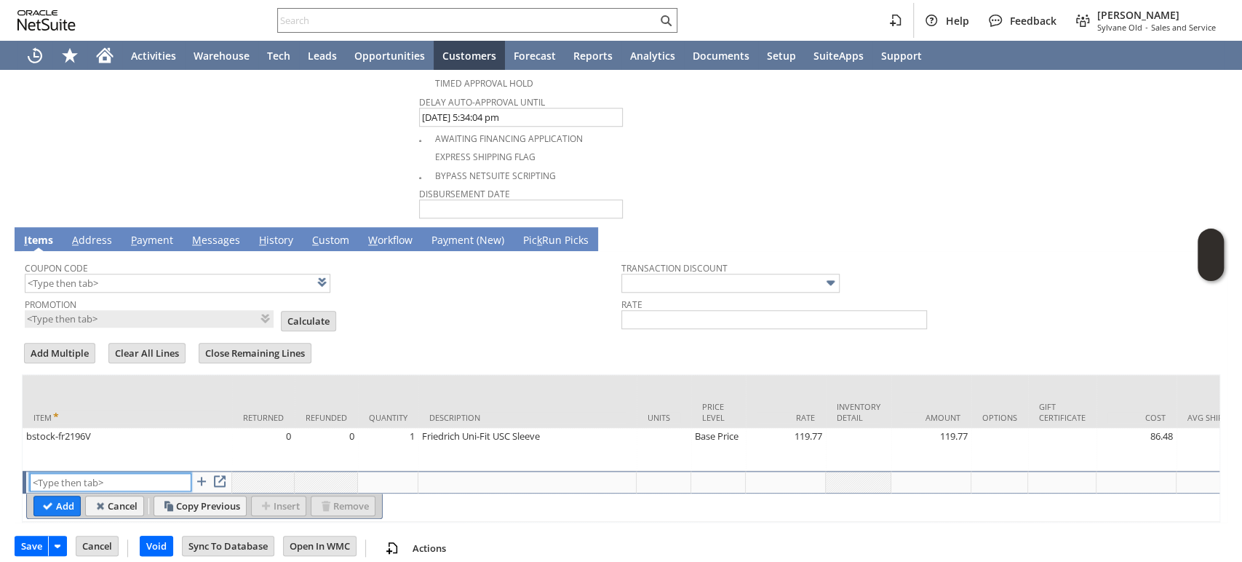
click at [153, 473] on input "text" at bounding box center [111, 482] width 162 height 18
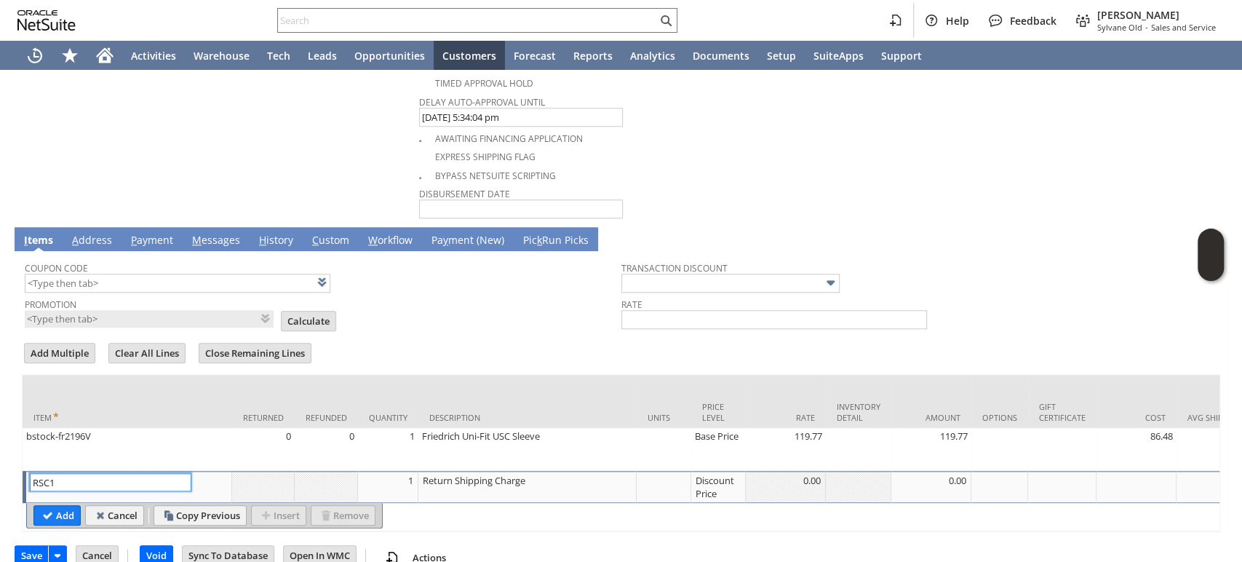
type input "RSC1"
click at [711, 473] on div "Discount Price" at bounding box center [718, 487] width 47 height 28
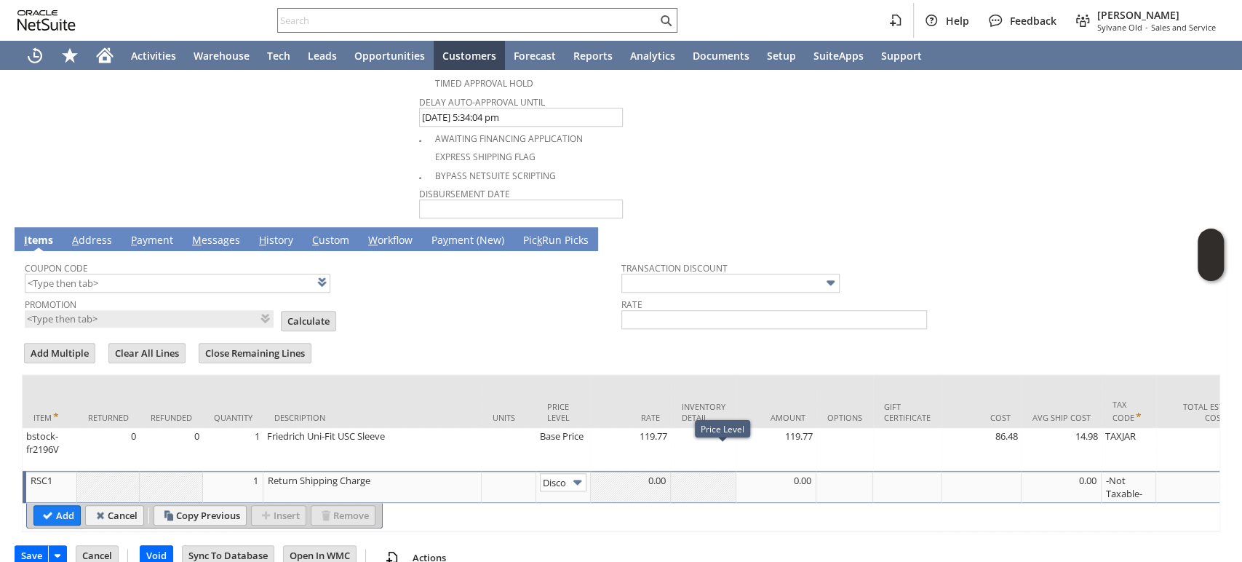
scroll to position [0, 23]
click at [571, 474] on img at bounding box center [577, 482] width 17 height 17
drag, startPoint x: 546, startPoint y: 491, endPoint x: 553, endPoint y: 490, distance: 7.4
type input "Custom"
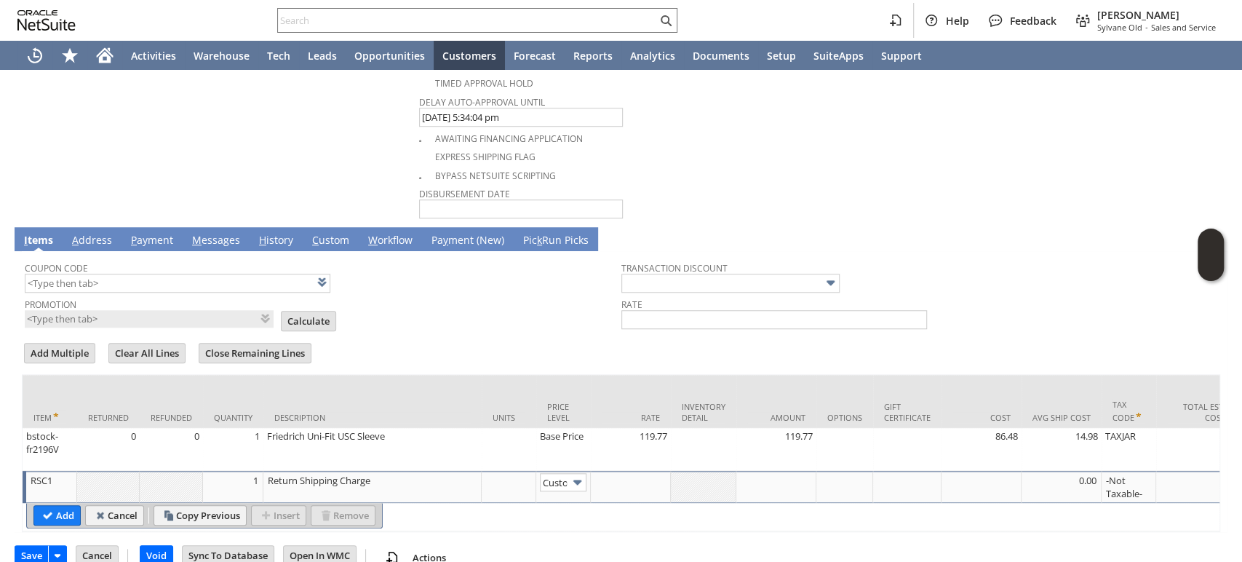
click at [787, 471] on td at bounding box center [776, 487] width 80 height 32
drag, startPoint x: 751, startPoint y: 458, endPoint x: 736, endPoint y: 453, distance: 15.4
click at [736, 471] on td "225.16" at bounding box center [776, 487] width 80 height 32
type input "25.16"
click at [47, 506] on input "Add" at bounding box center [57, 515] width 46 height 19
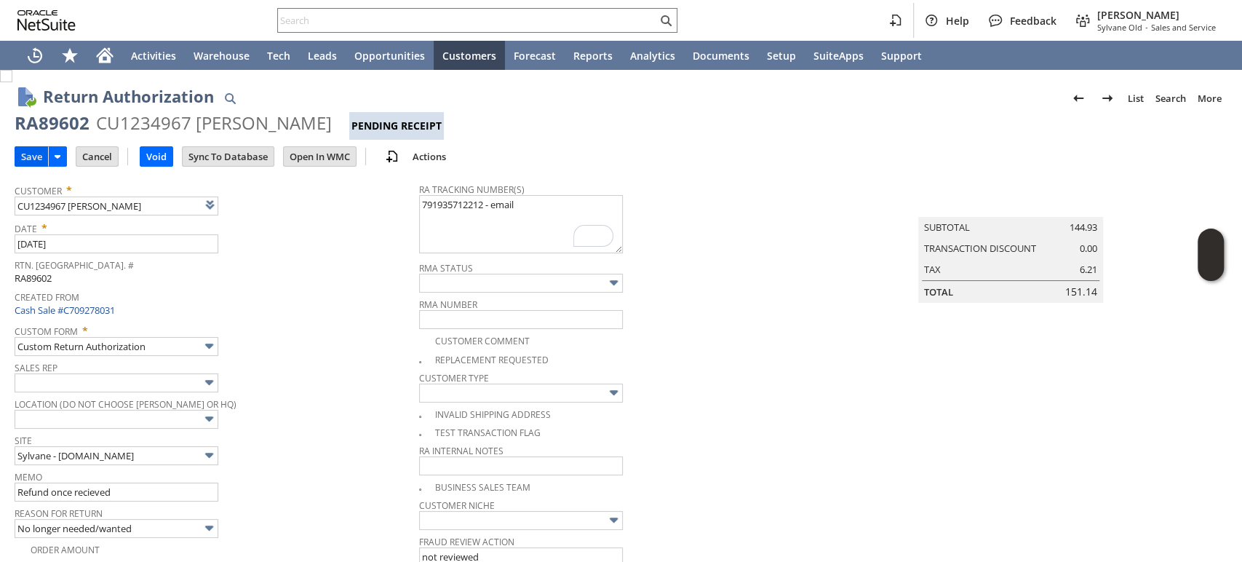
click at [25, 154] on input "Save" at bounding box center [31, 156] width 33 height 19
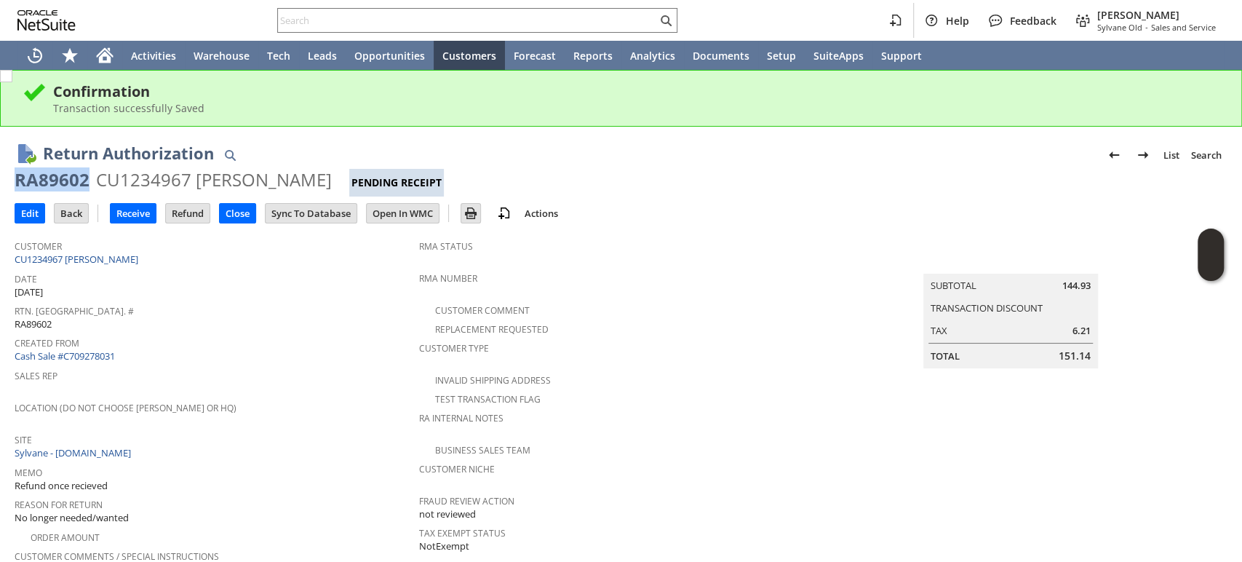
drag, startPoint x: 89, startPoint y: 181, endPoint x: 17, endPoint y: 185, distance: 71.4
click at [17, 185] on div "RA89602 CU1234967 [PERSON_NAME] Pending Receipt" at bounding box center [621, 182] width 1213 height 28
copy div "RA89602"
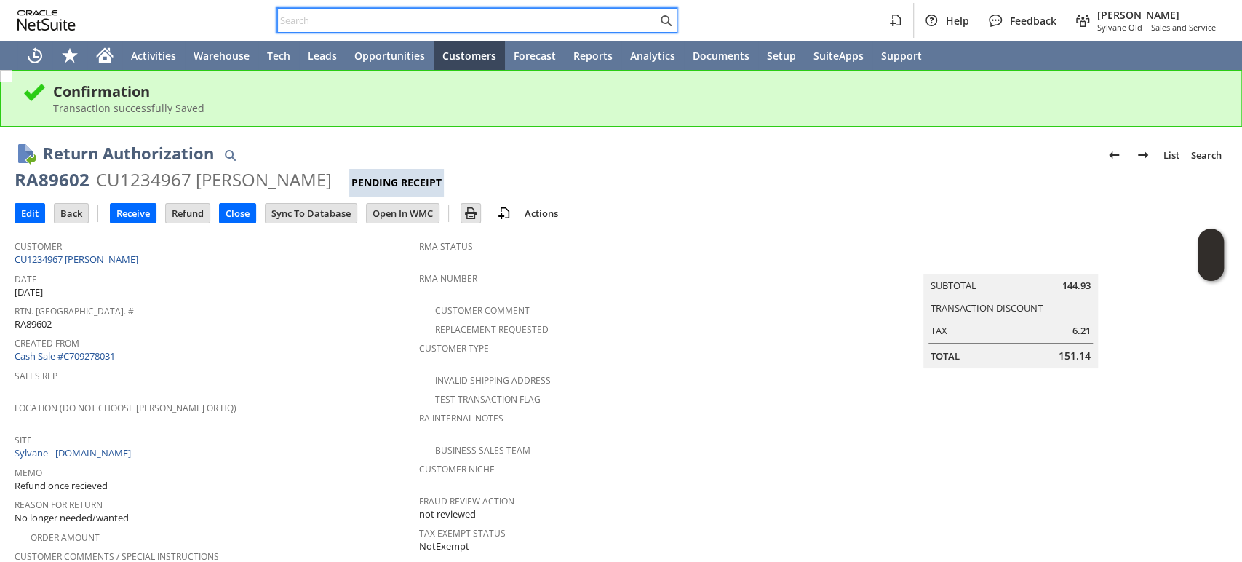
drag, startPoint x: 467, startPoint y: 15, endPoint x: 478, endPoint y: 16, distance: 10.9
click at [472, 16] on input "text" at bounding box center [467, 20] width 379 height 17
paste input "SY685A7FD5C9887"
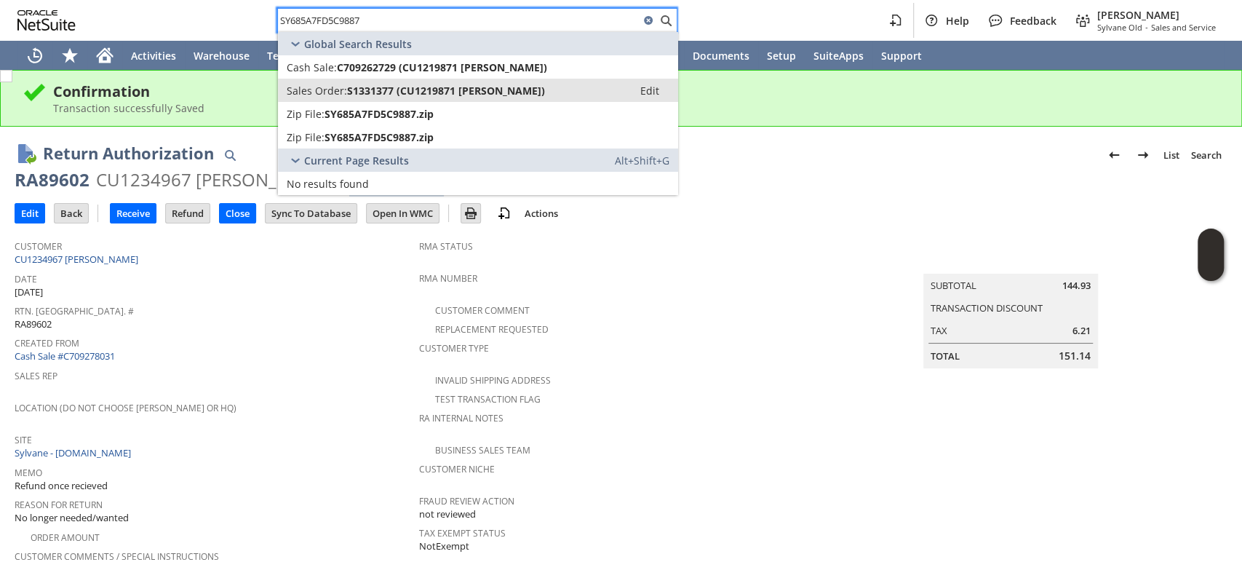
type input "SY685A7FD5C9887"
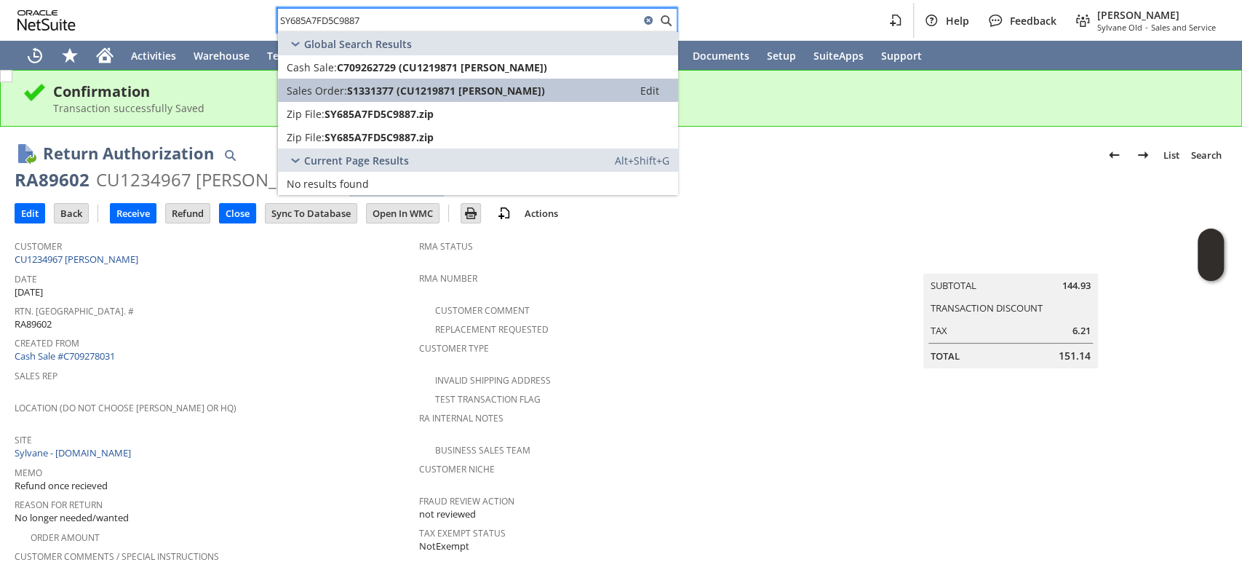
click at [488, 84] on span "S1331377 (CU1219871 [PERSON_NAME])" at bounding box center [446, 91] width 198 height 14
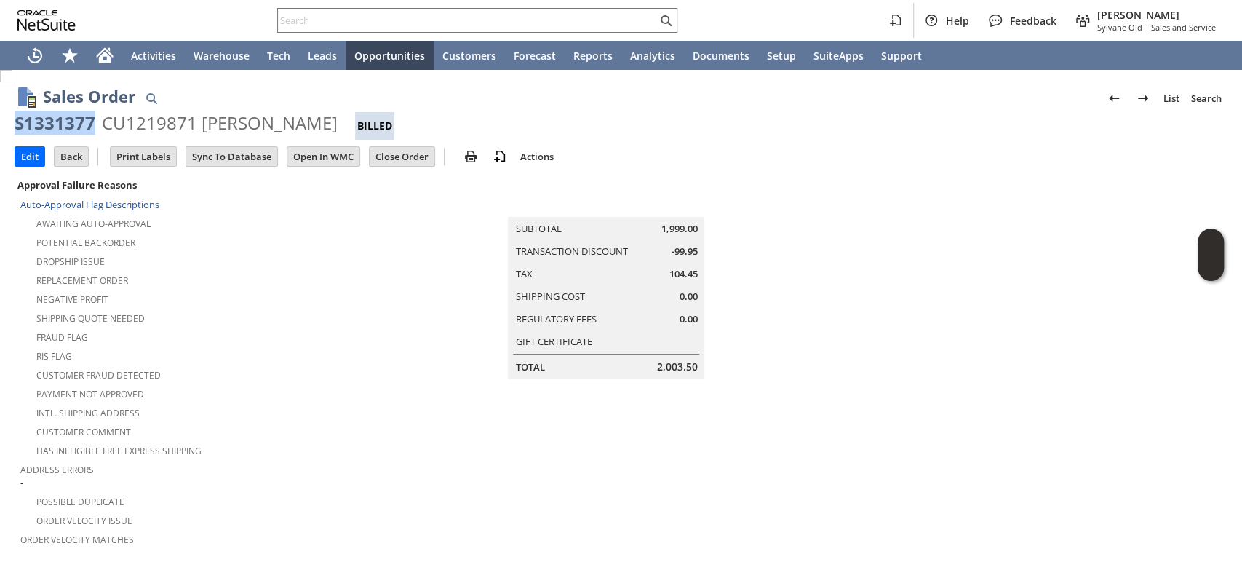
drag, startPoint x: 94, startPoint y: 119, endPoint x: 17, endPoint y: 118, distance: 76.4
click at [17, 118] on div "S1331377 CU1219871 [PERSON_NAME] Billed" at bounding box center [621, 125] width 1213 height 28
copy div "S1331377"
click at [93, 45] on div "Home" at bounding box center [104, 55] width 35 height 29
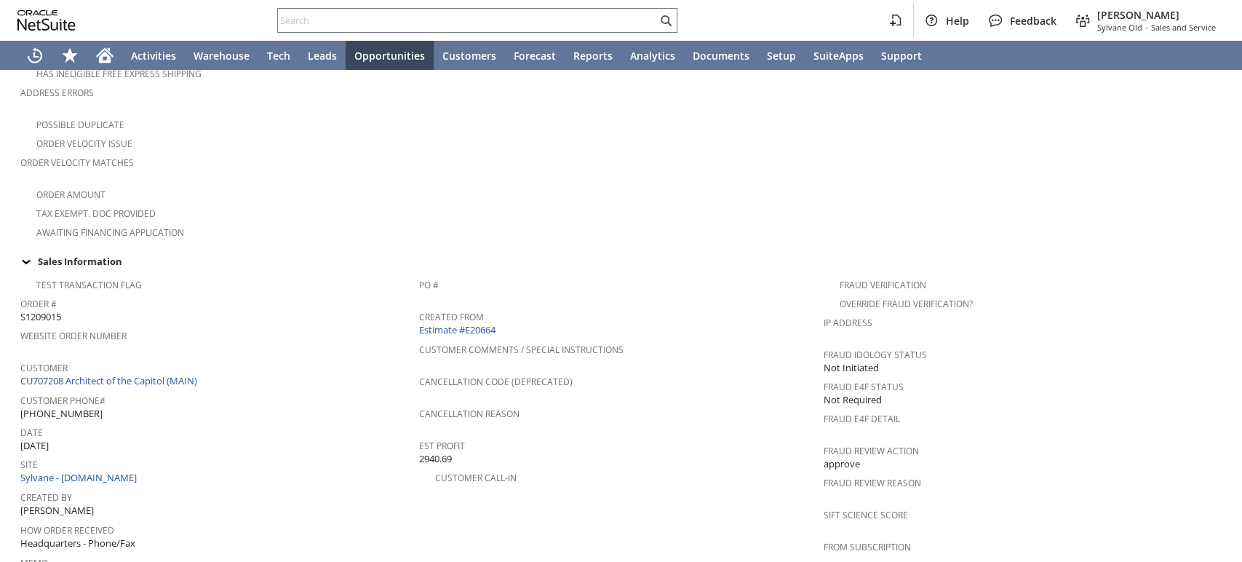
scroll to position [242, 0]
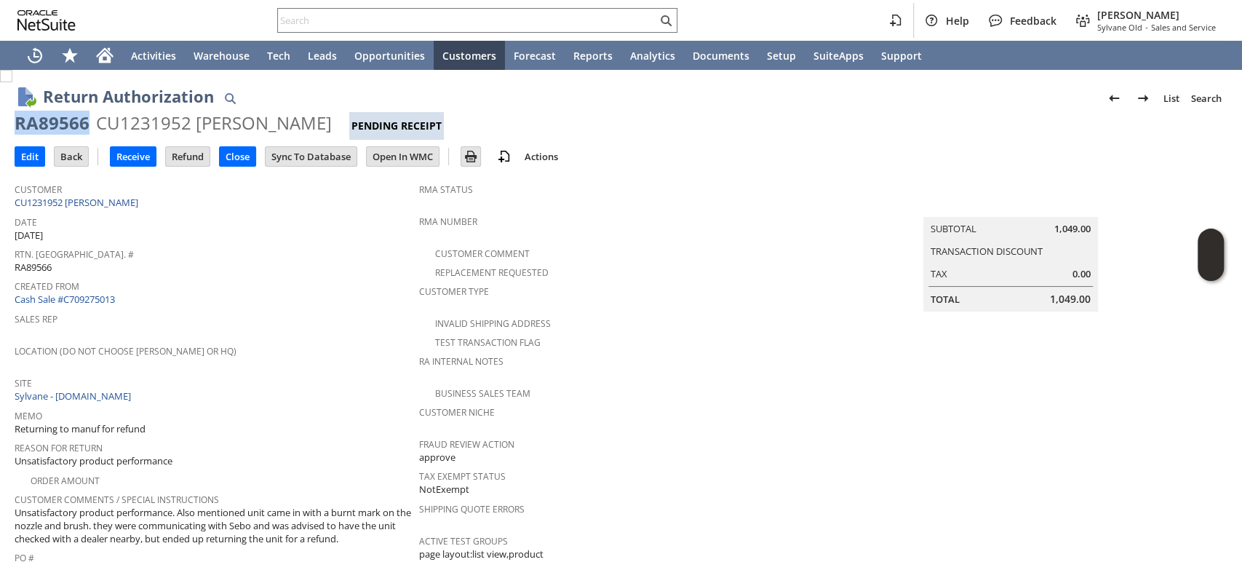
drag, startPoint x: 87, startPoint y: 119, endPoint x: 10, endPoint y: 116, distance: 77.2
copy div "RA89566"
click at [363, 390] on td "Site Sylvane - [DOMAIN_NAME]" at bounding box center [217, 389] width 405 height 33
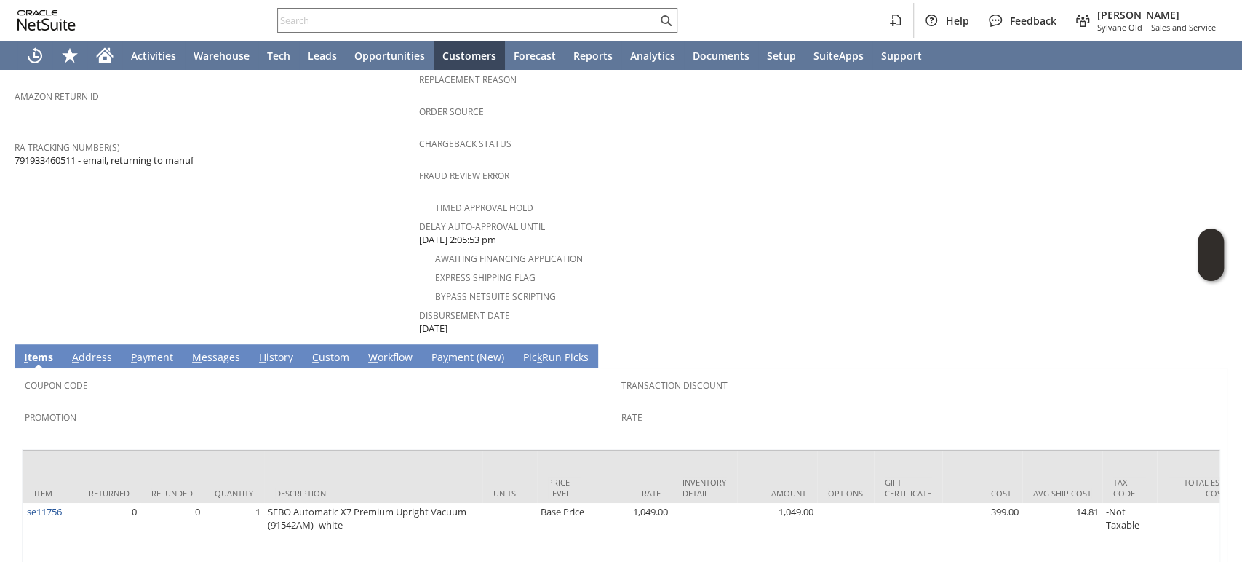
scroll to position [565, 0]
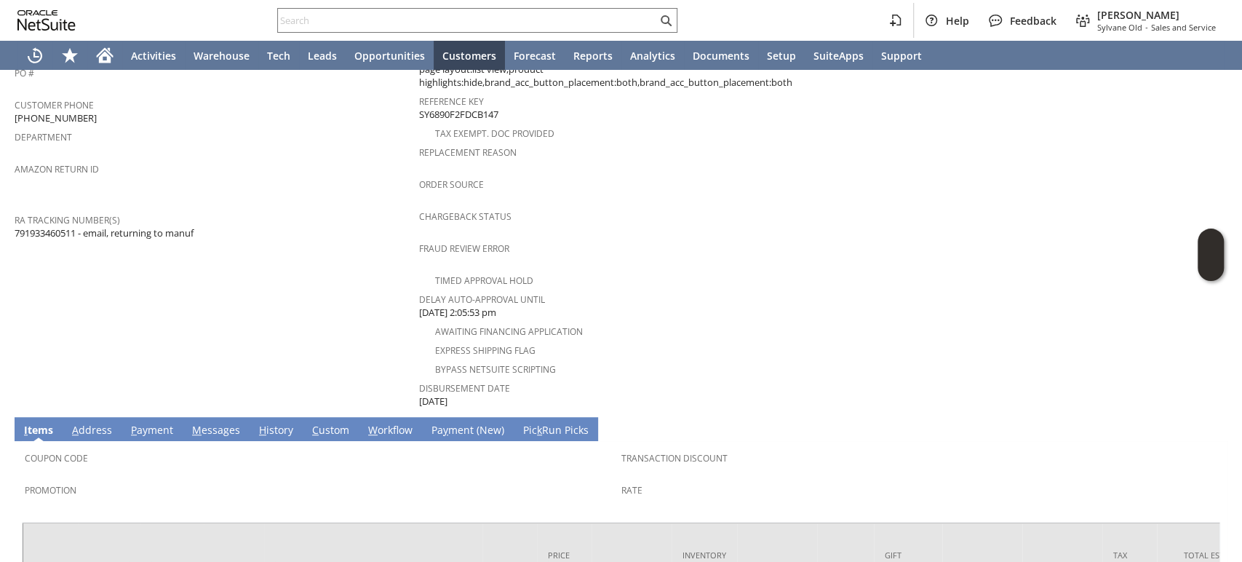
click at [268, 423] on link "H istory" at bounding box center [275, 431] width 41 height 16
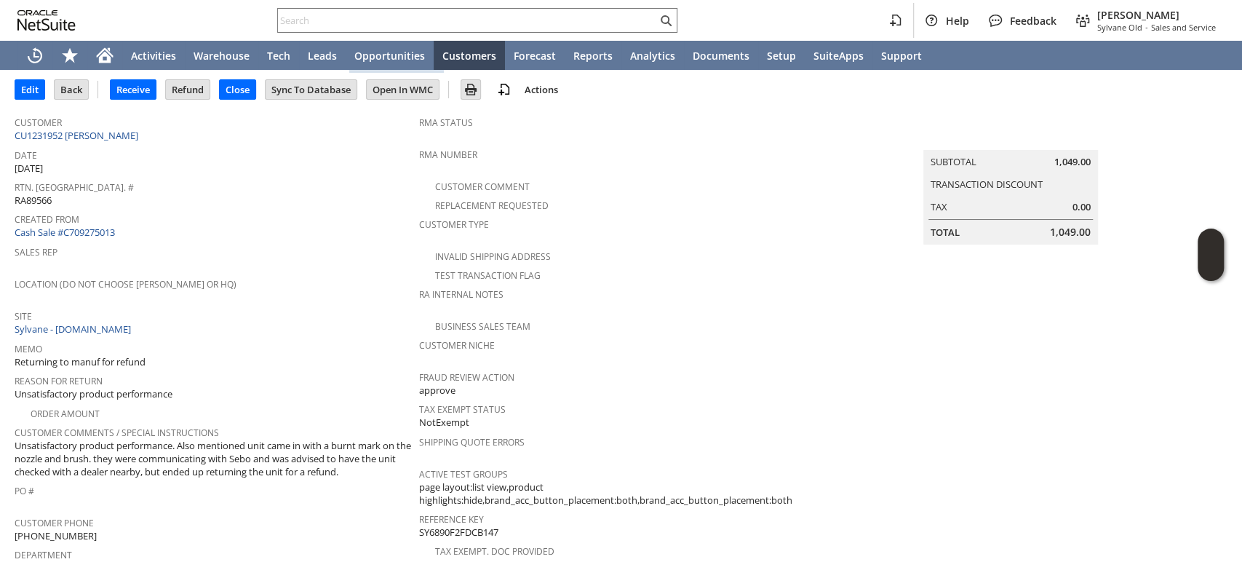
scroll to position [0, 0]
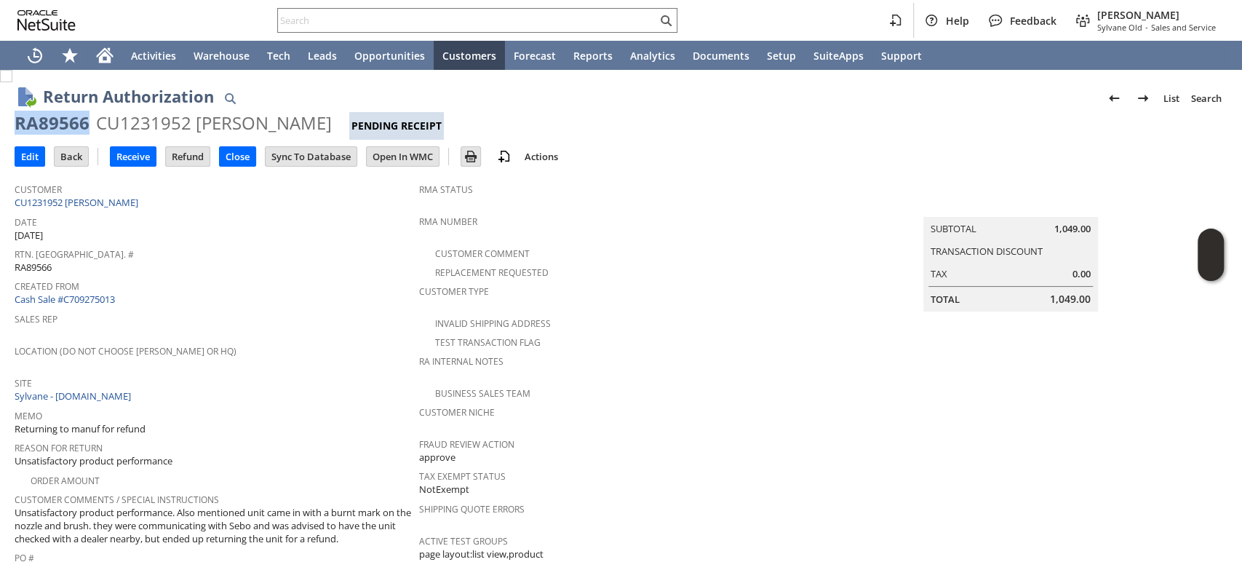
drag, startPoint x: 87, startPoint y: 125, endPoint x: 17, endPoint y: 132, distance: 70.2
click at [17, 132] on div "RA89566" at bounding box center [52, 122] width 75 height 23
copy div "RA89566"
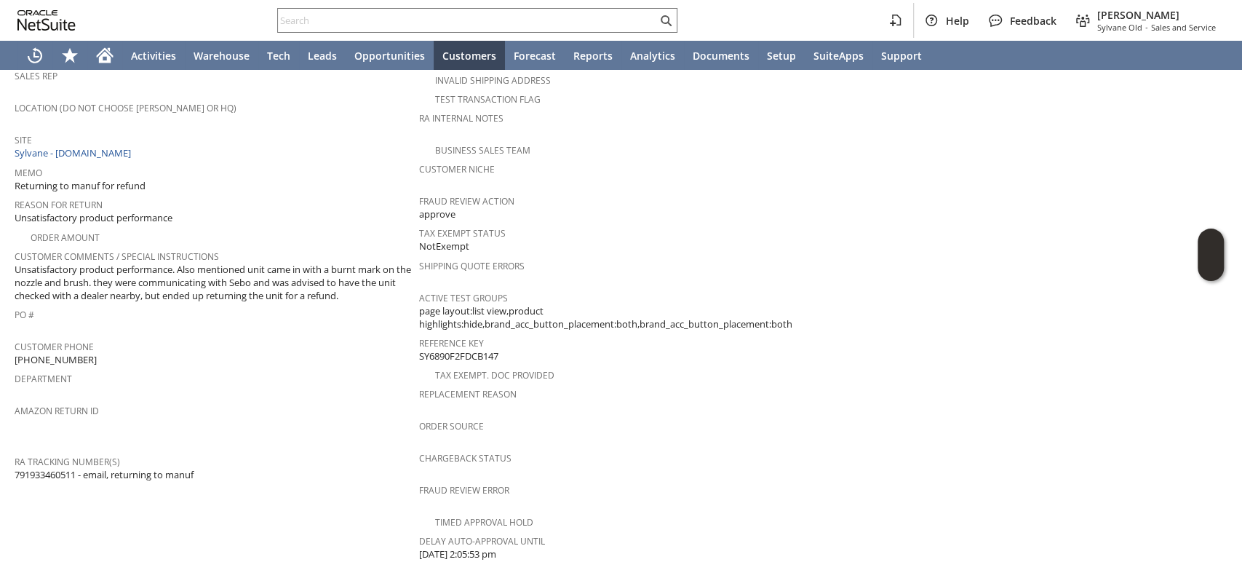
scroll to position [449, 0]
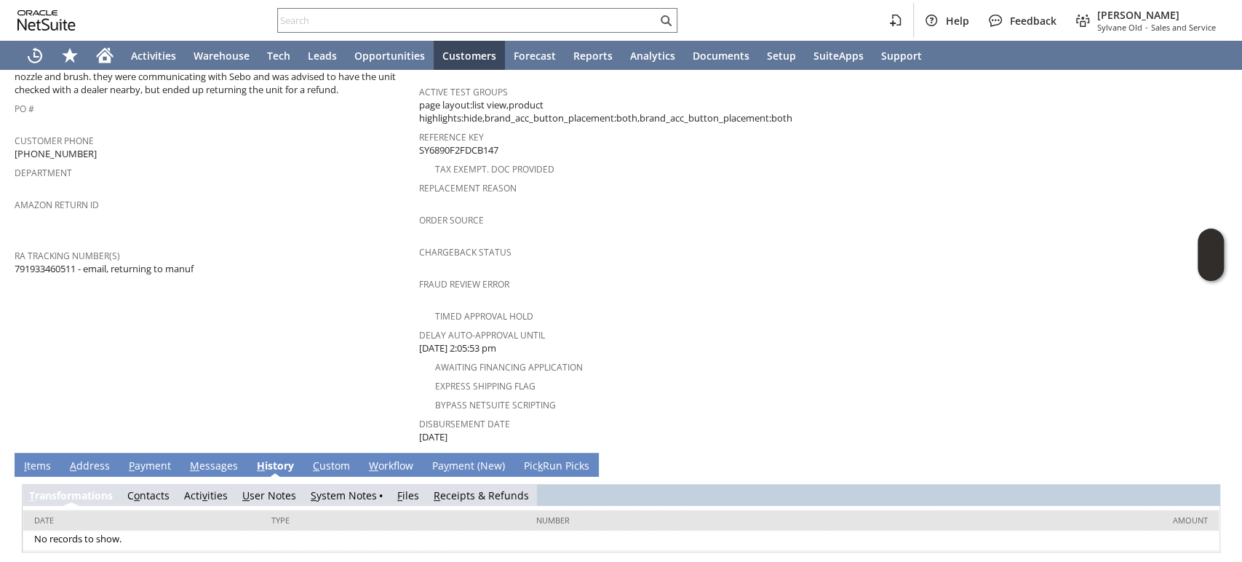
click at [38, 458] on link "I tems" at bounding box center [37, 466] width 34 height 16
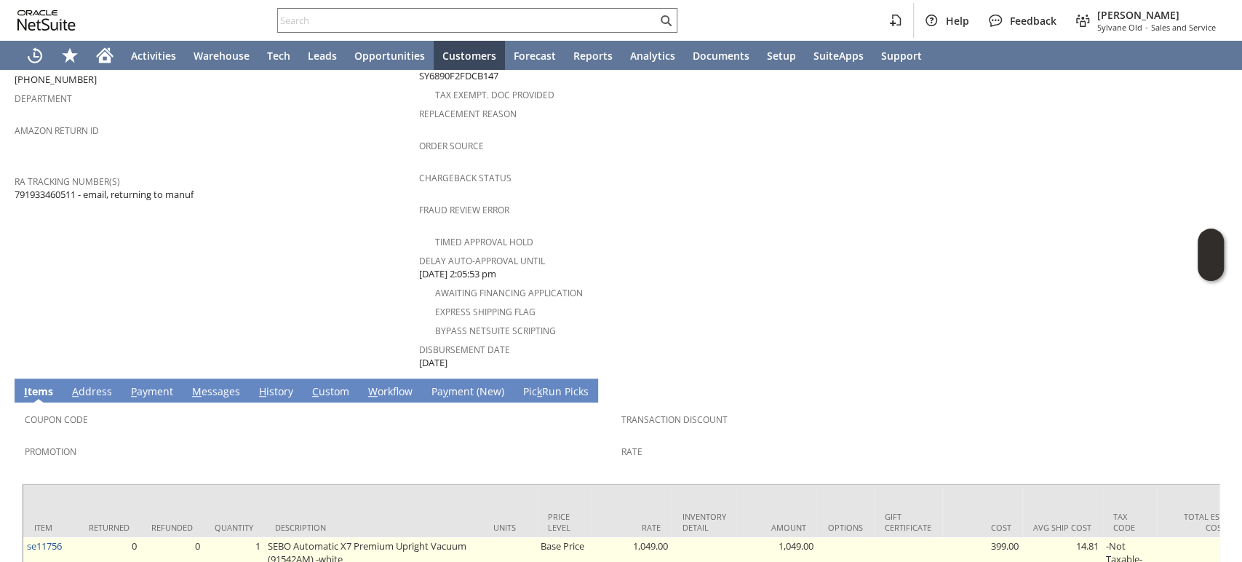
scroll to position [614, 0]
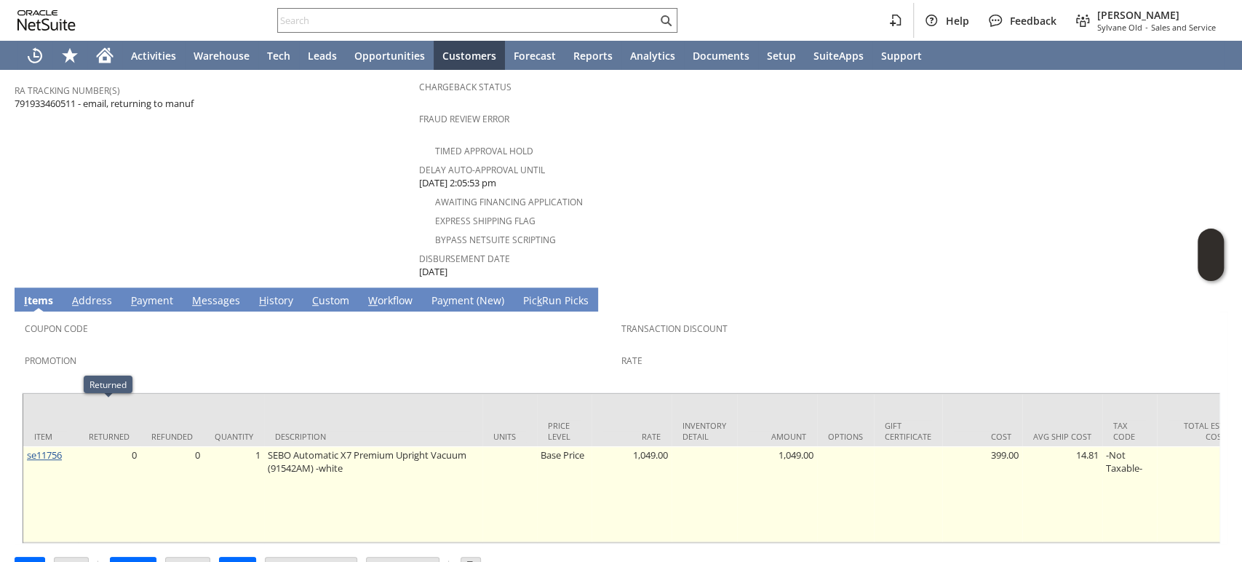
click at [47, 448] on link "se11756" at bounding box center [44, 454] width 35 height 13
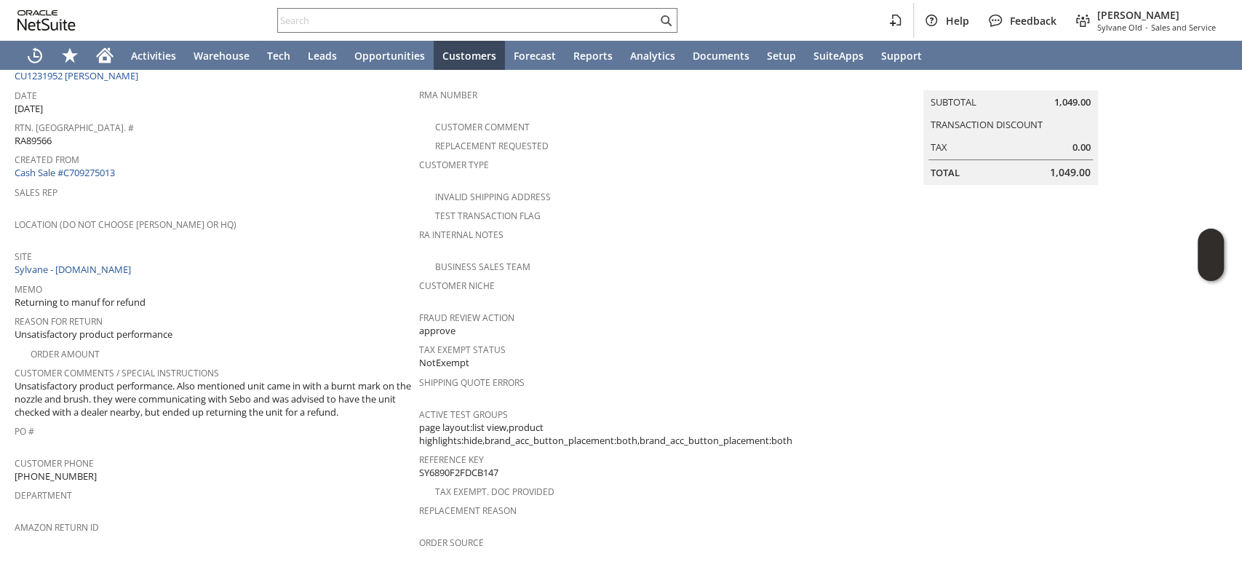
scroll to position [0, 0]
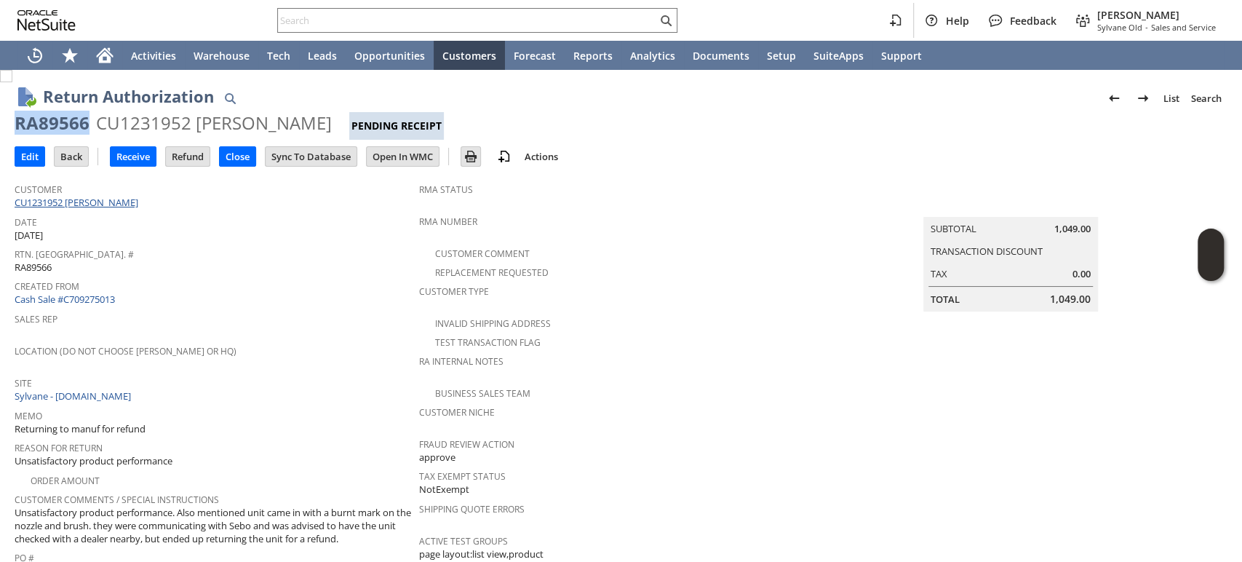
click at [108, 198] on link "CU1231952 [PERSON_NAME]" at bounding box center [78, 202] width 127 height 13
copy div "RA89566"
drag, startPoint x: 317, startPoint y: 118, endPoint x: 17, endPoint y: 127, distance: 299.2
click at [17, 127] on div "RA89566 CU1231952 Susan Szakalski Pending Receipt" at bounding box center [621, 125] width 1213 height 28
copy div "RA89566 CU1231952 Susan Szakalski"
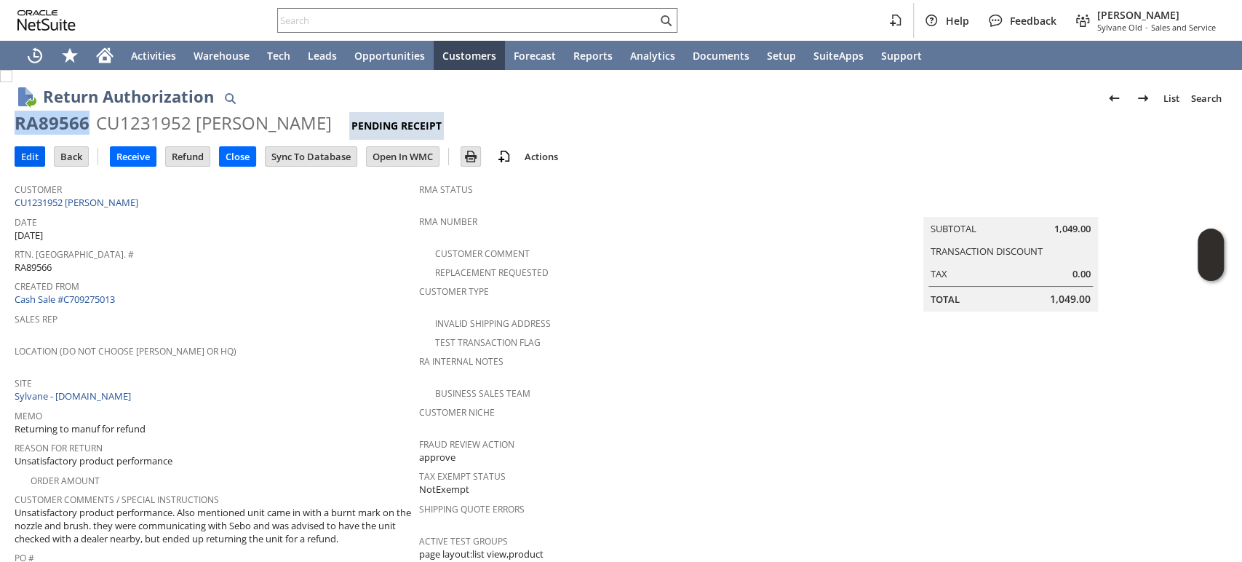
click at [35, 156] on input "Edit" at bounding box center [29, 156] width 29 height 19
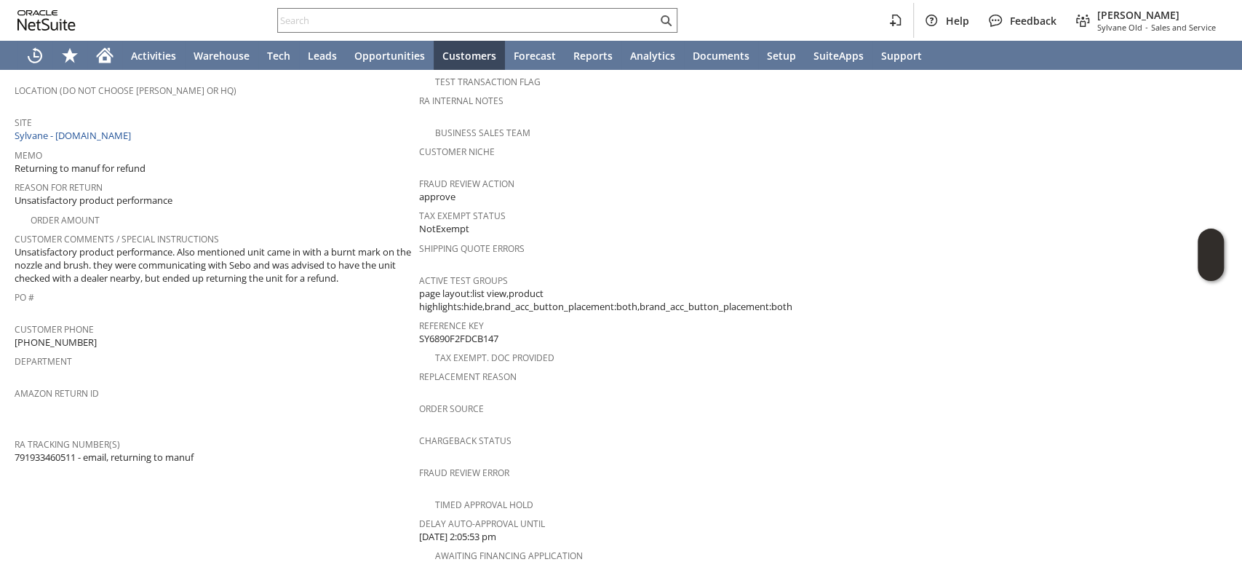
scroll to position [323, 0]
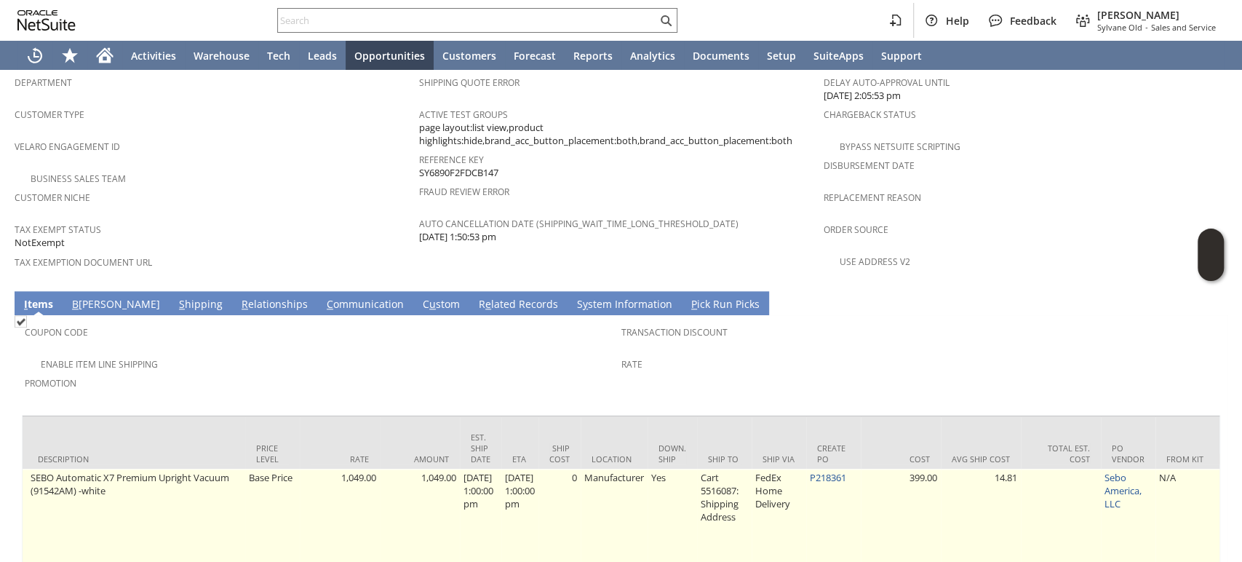
scroll to position [0, 644]
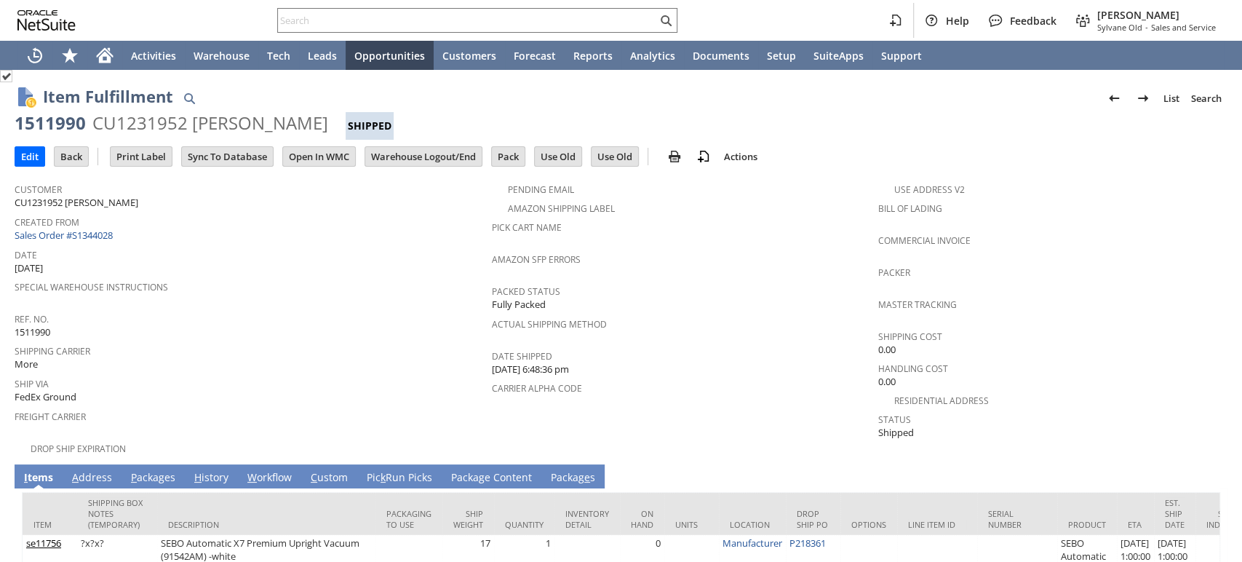
scroll to position [115, 0]
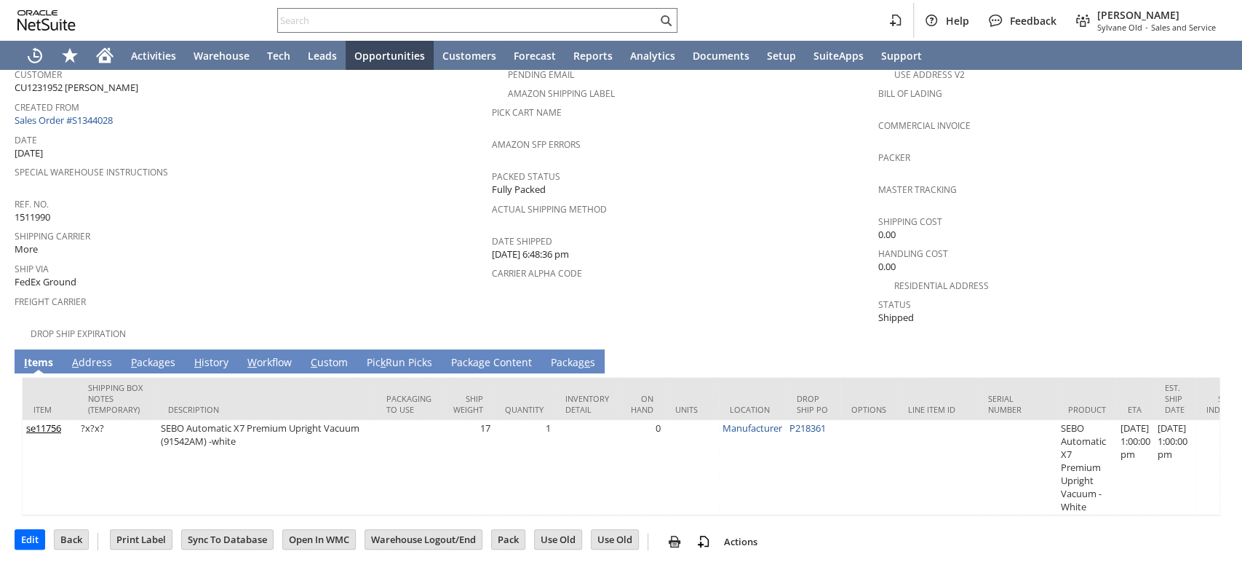
click at [98, 355] on link "A ddress" at bounding box center [91, 363] width 47 height 16
click at [99, 355] on link "A ddress" at bounding box center [91, 363] width 47 height 16
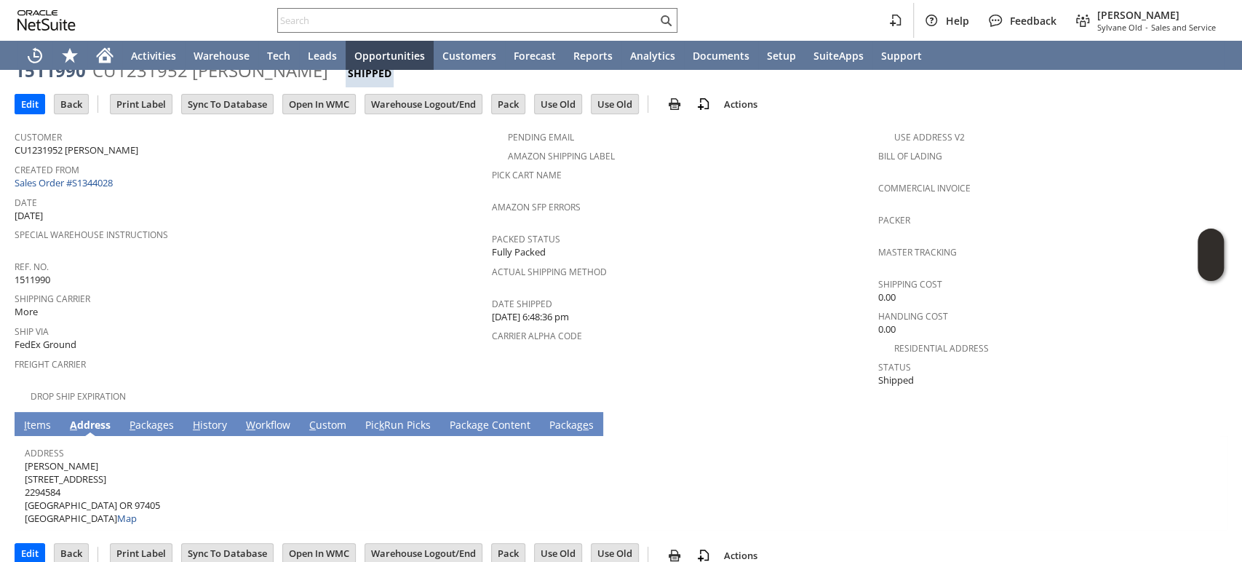
drag, startPoint x: 90, startPoint y: 443, endPoint x: 25, endPoint y: 443, distance: 65.5
click at [25, 459] on span "Susan Szakalski 2115 Brittany St 2294584 Eugene OR 97405 United States Map" at bounding box center [92, 492] width 135 height 66
copy span "[PERSON_NAME]"
click at [103, 459] on span "Susan Szakalski 2115 Brittany St 2294584 Eugene OR 97405 United States Map" at bounding box center [92, 492] width 135 height 66
drag, startPoint x: 98, startPoint y: 458, endPoint x: 25, endPoint y: 458, distance: 72.8
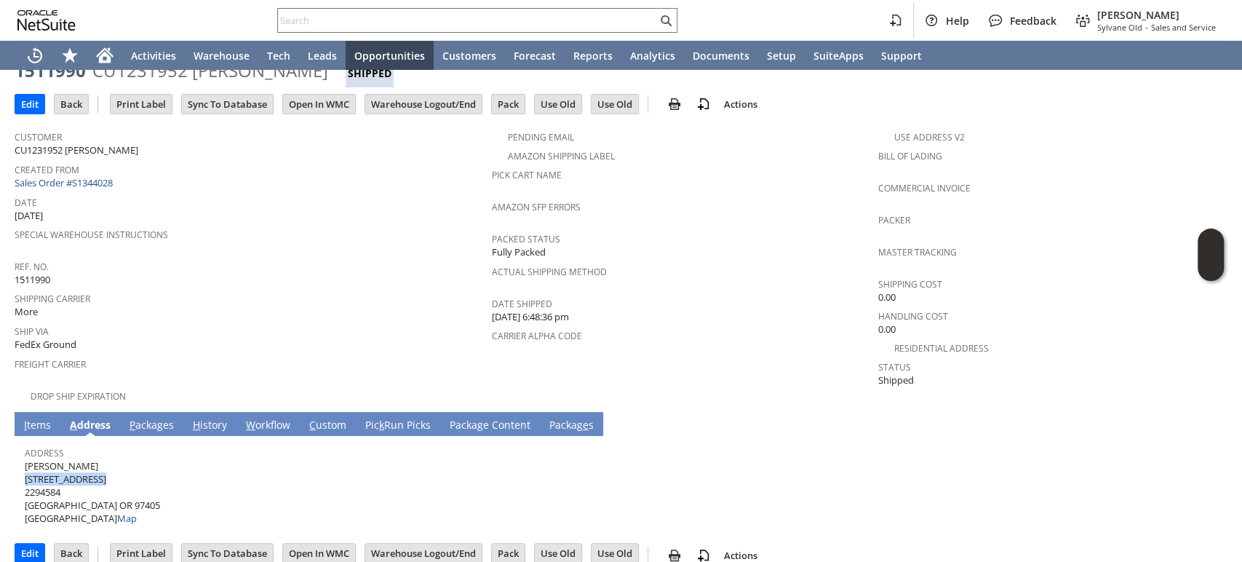
click at [25, 459] on span "Susan Szakalski 2115 Brittany St 2294584 Eugene OR 97405 United States Map" at bounding box center [92, 492] width 135 height 66
copy span "[STREET_ADDRESS]"
click at [84, 480] on span "Susan Szakalski 2115 Brittany St 2294584 Eugene OR 97405 United States Map" at bounding box center [92, 492] width 135 height 66
drag, startPoint x: 76, startPoint y: 482, endPoint x: 100, endPoint y: 485, distance: 24.9
click at [100, 485] on span "Susan Szakalski 2115 Brittany St 2294584 Eugene OR 97405 United States Map" at bounding box center [92, 492] width 135 height 66
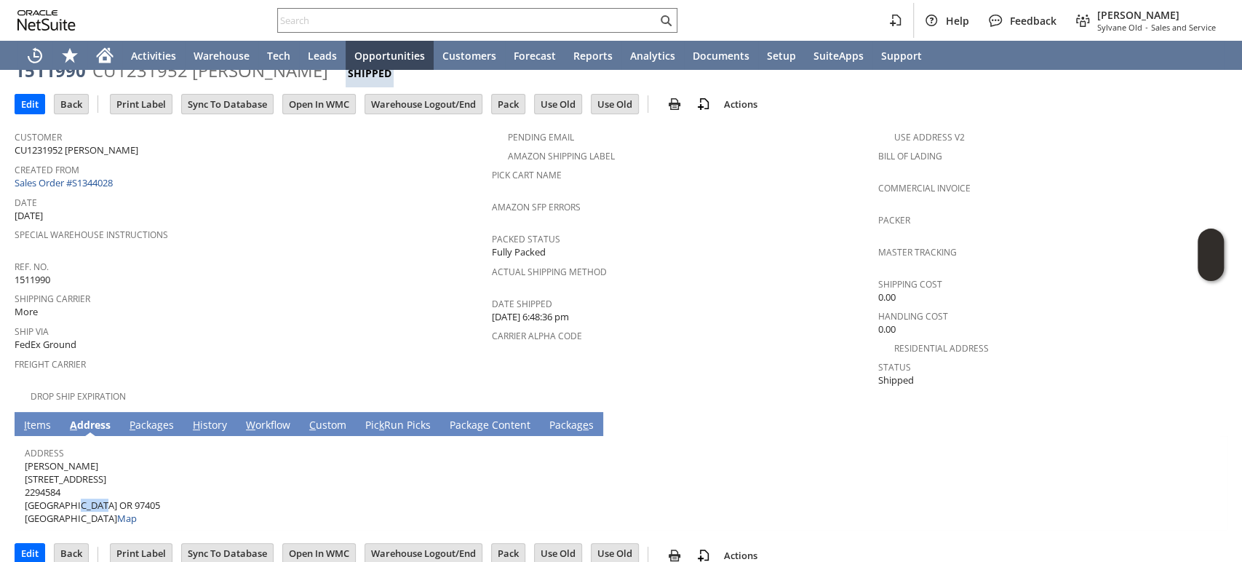
copy span "97405"
drag, startPoint x: 55, startPoint y: 486, endPoint x: 25, endPoint y: 488, distance: 30.6
click at [25, 488] on span "Susan Szakalski 2115 Brittany St 2294584 Eugene OR 97405 United States Map" at bounding box center [92, 492] width 135 height 66
copy span "Eugene"
click at [144, 412] on td "P ackages" at bounding box center [151, 424] width 63 height 24
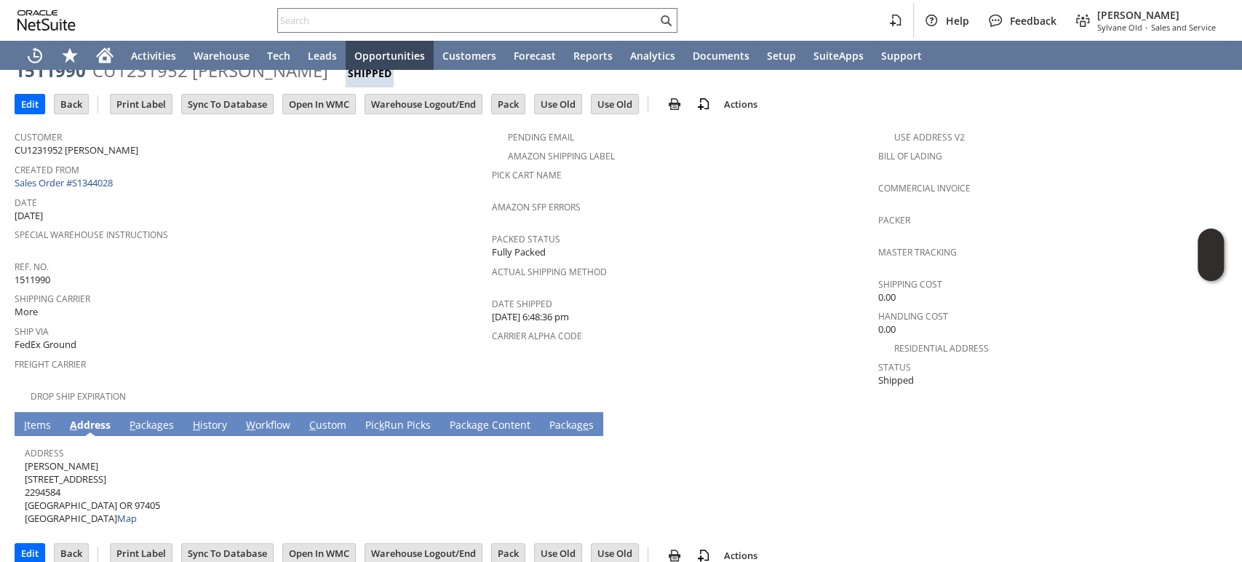
click at [145, 418] on link "P ackages" at bounding box center [152, 426] width 52 height 16
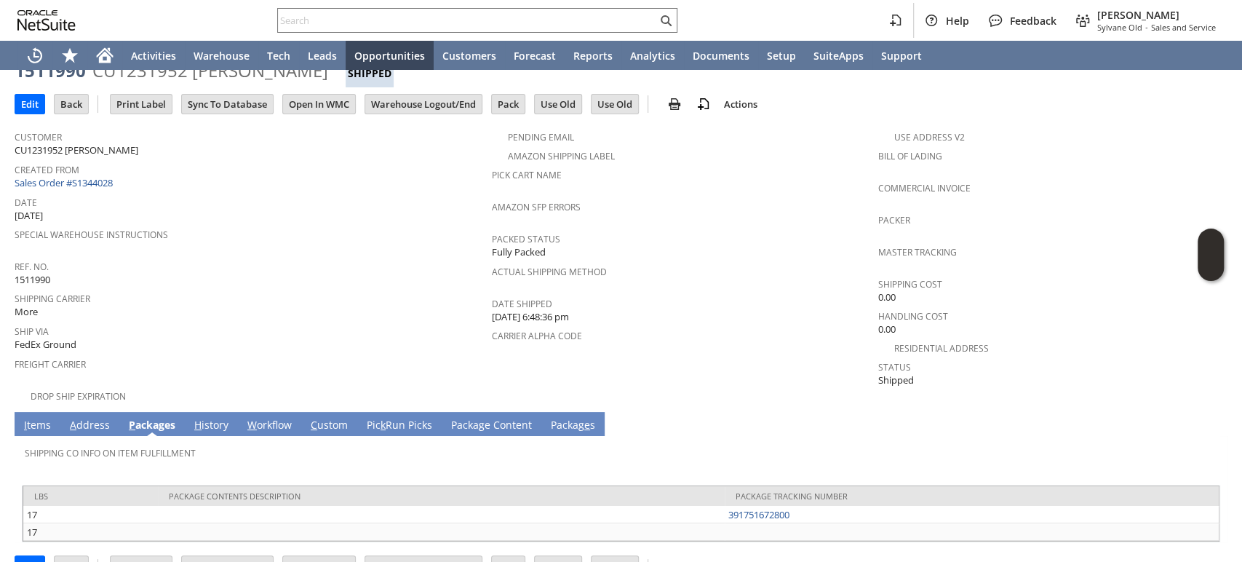
click at [39, 418] on link "I tems" at bounding box center [37, 426] width 34 height 16
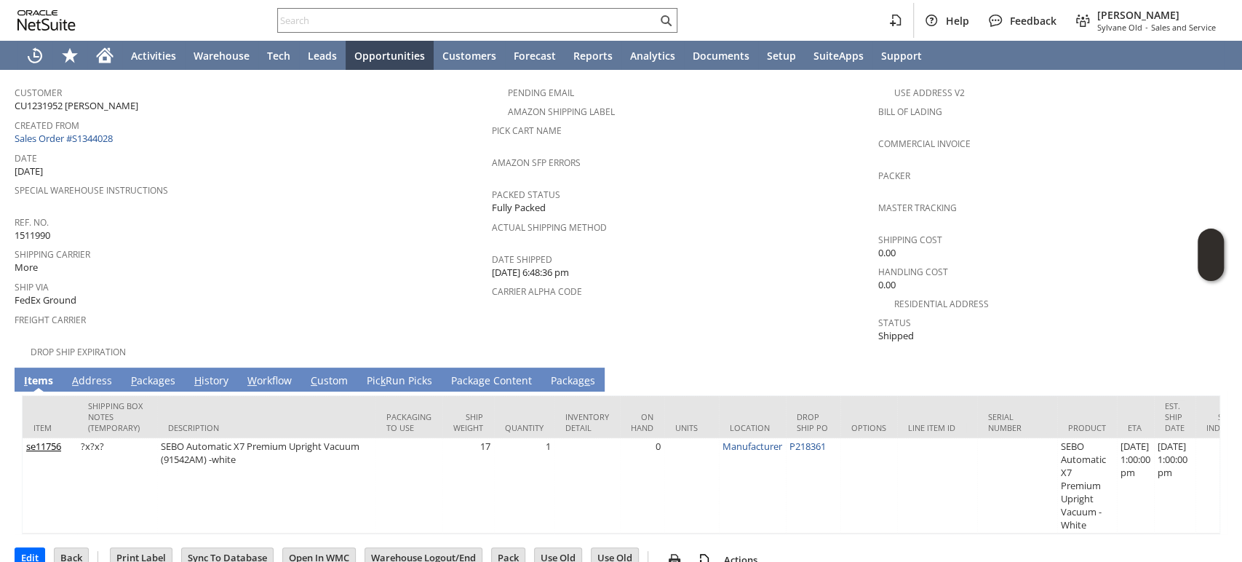
scroll to position [115, 0]
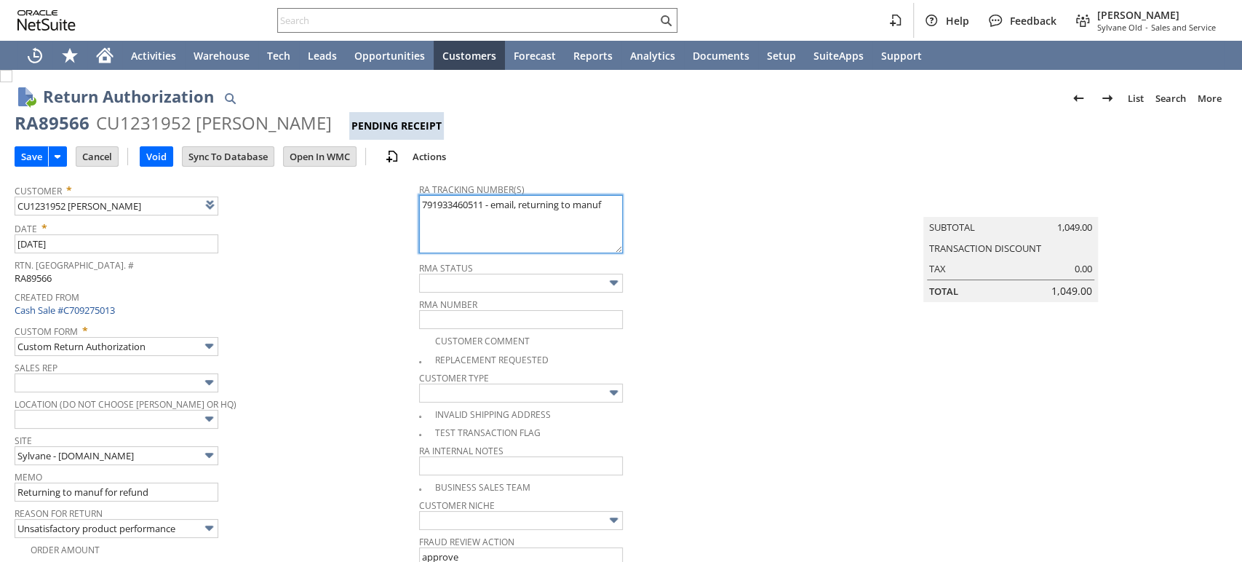
click at [419, 202] on textarea "791933460511 - email, returning to manuf" at bounding box center [521, 224] width 204 height 58
type textarea "791933460511 - email, returning to manuf"
type input "Add"
type input "Copy Previous"
click at [456, 204] on textarea "791933460511 - email, returning to manuf" at bounding box center [521, 224] width 204 height 58
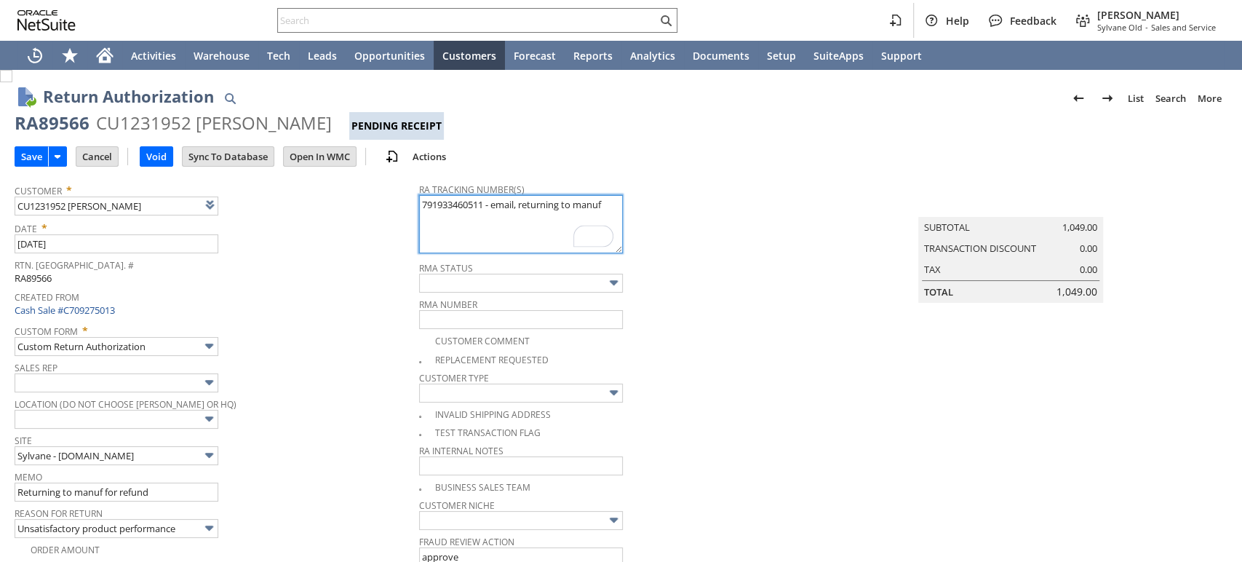
paste textarea "791935820658"
type textarea "791935820658 - NEW, (email) 791933460511 - email, returning to manuf"
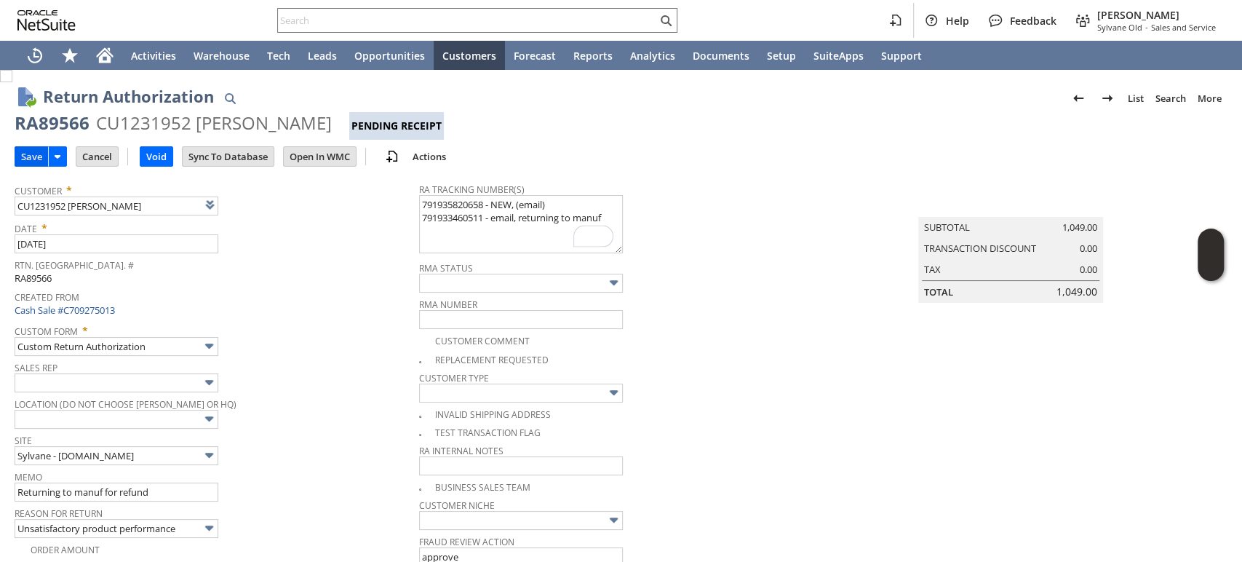
click at [33, 150] on input "Save" at bounding box center [31, 156] width 33 height 19
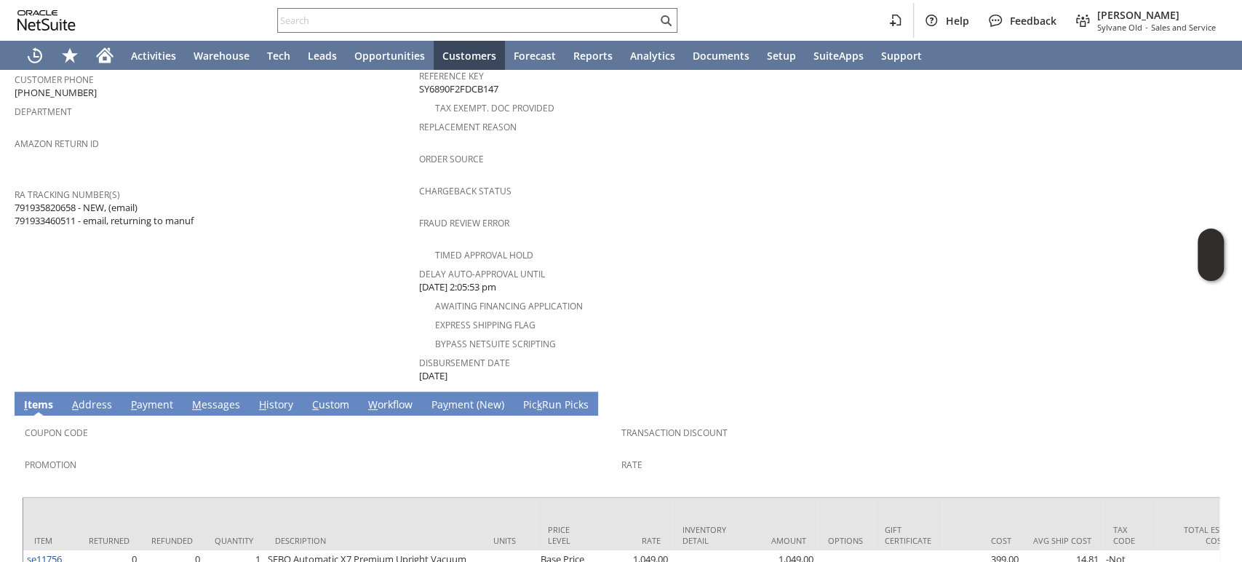
scroll to position [542, 0]
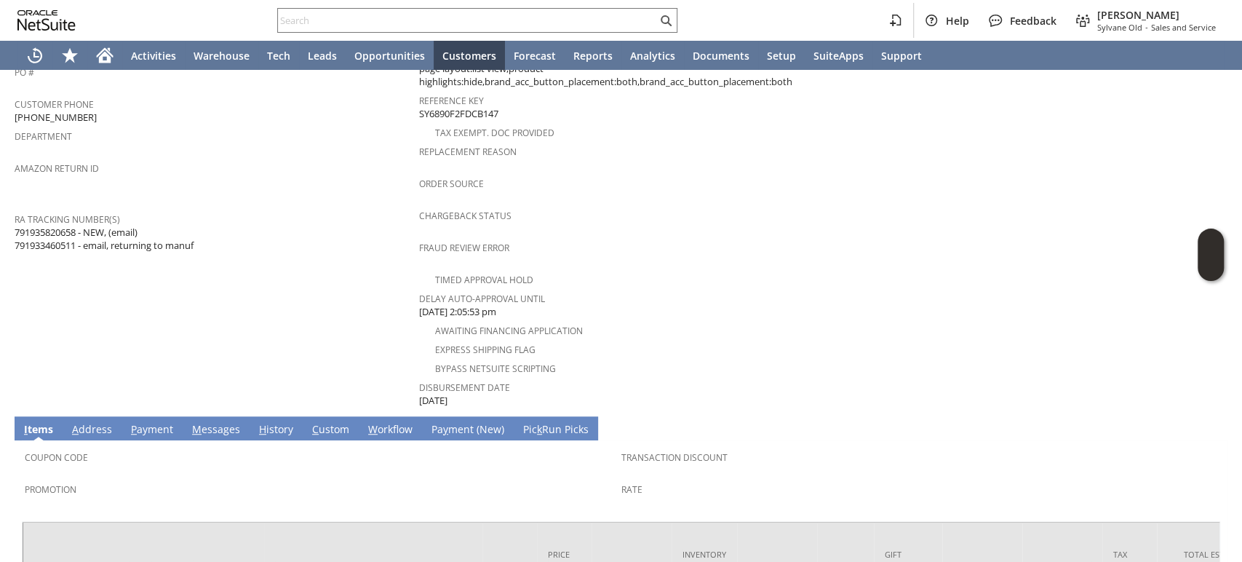
click at [274, 422] on link "H istory" at bounding box center [275, 430] width 41 height 16
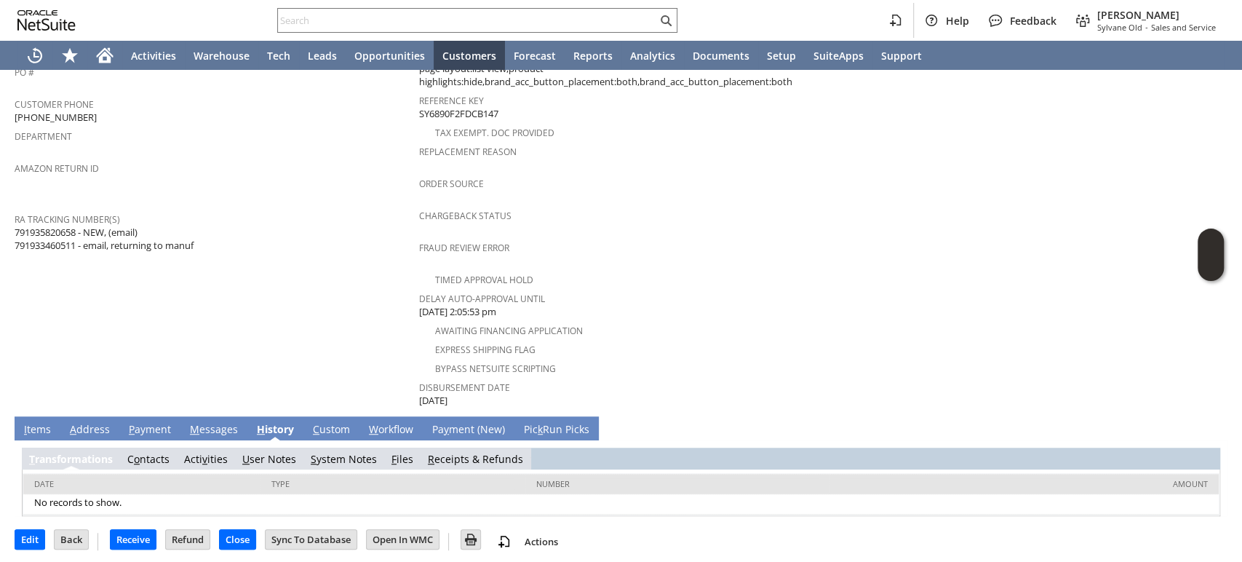
scroll to position [506, 0]
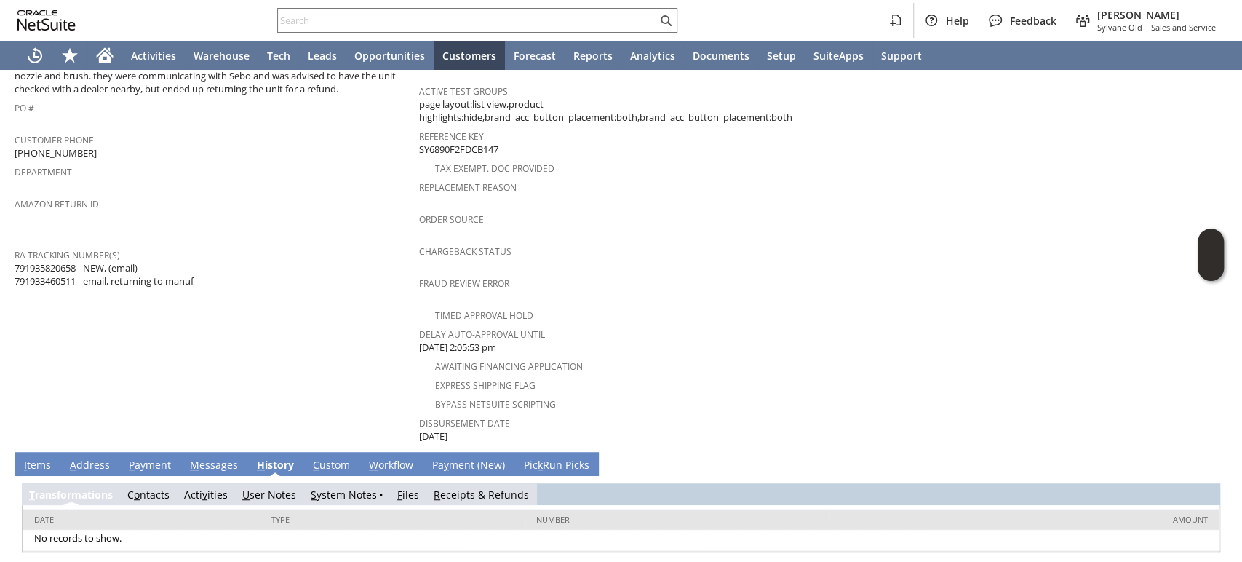
click at [397, 488] on span "F" at bounding box center [399, 495] width 5 height 14
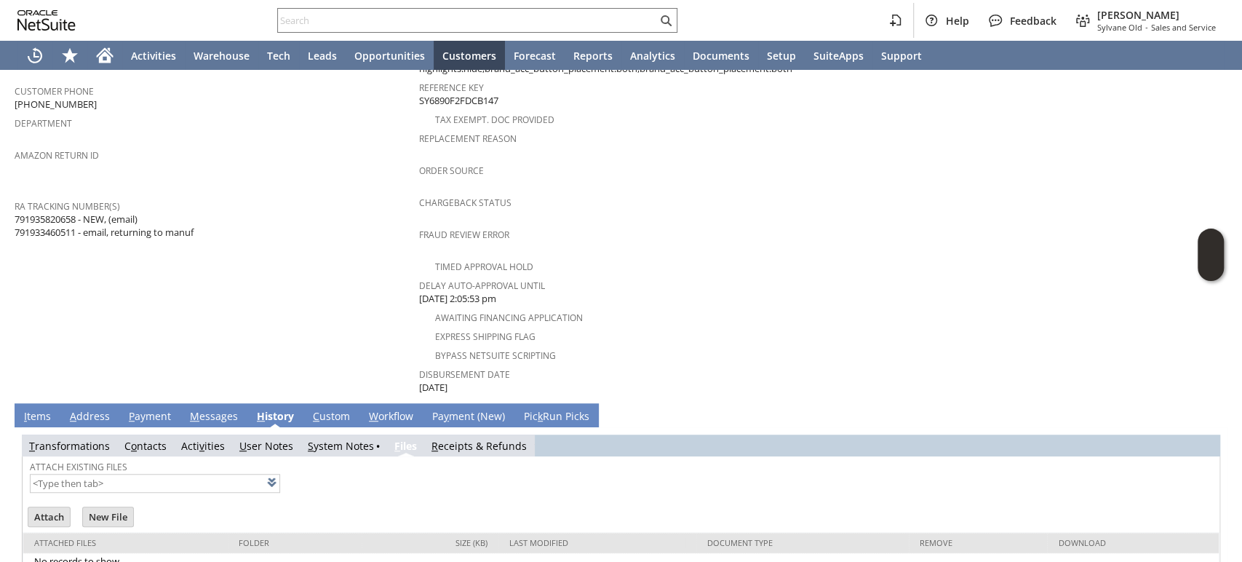
scroll to position [576, 0]
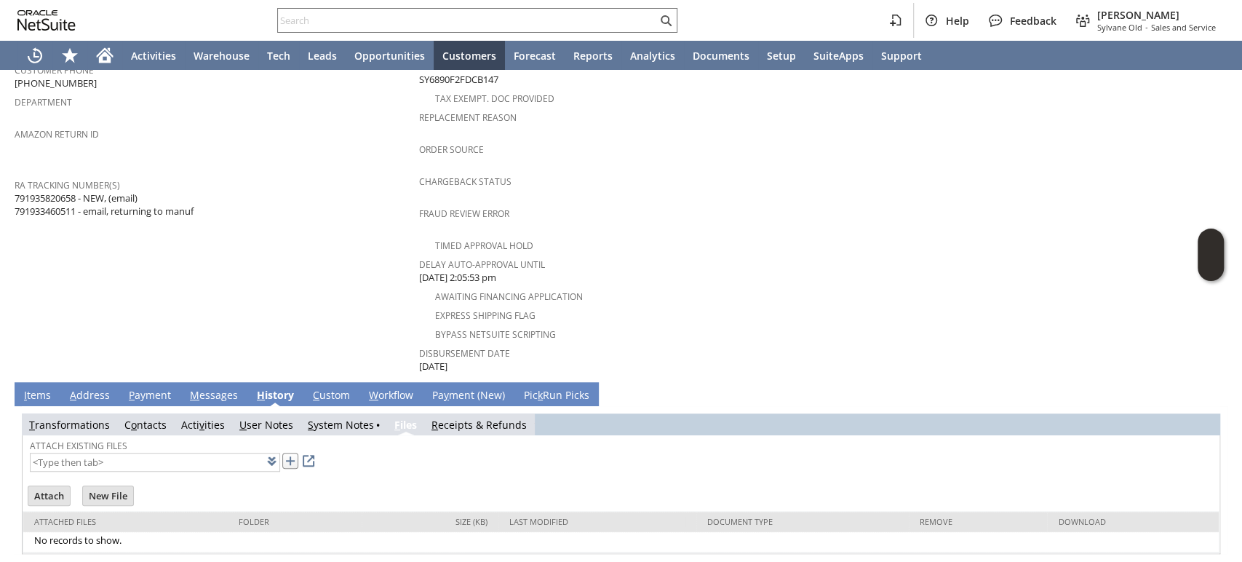
click at [282, 453] on link at bounding box center [290, 461] width 16 height 16
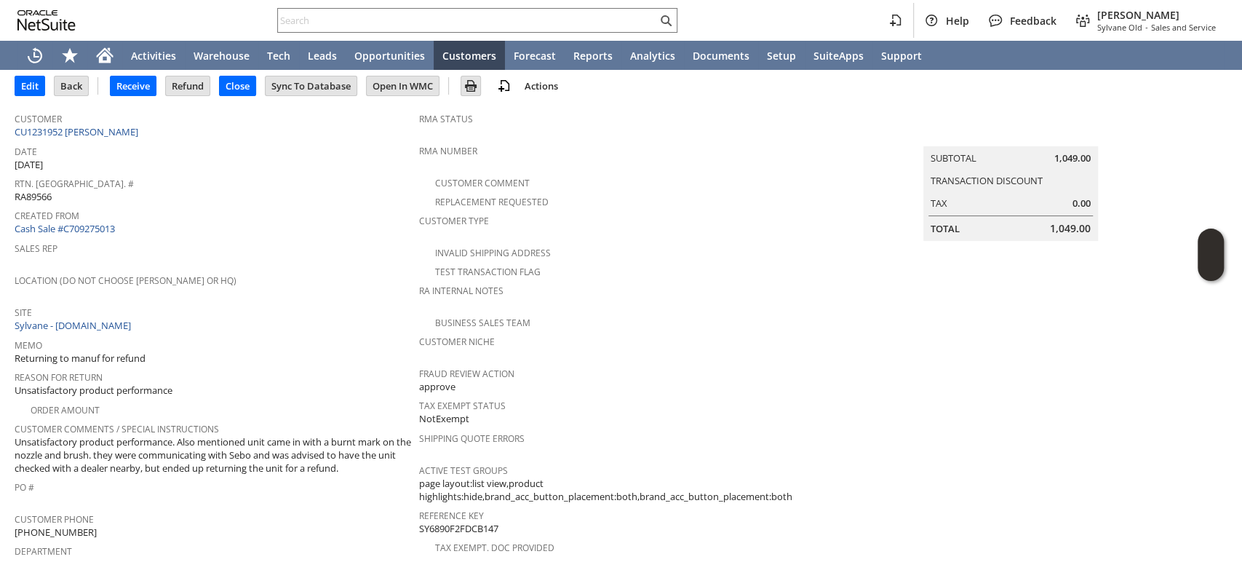
scroll to position [10, 0]
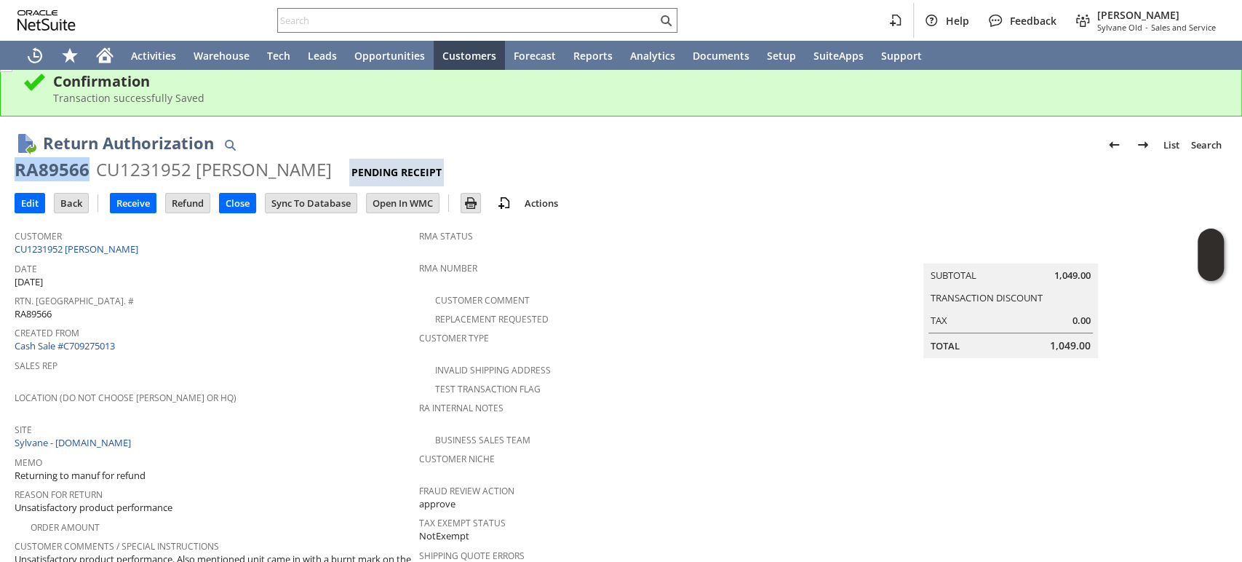
drag, startPoint x: 87, startPoint y: 172, endPoint x: 17, endPoint y: 175, distance: 69.9
click at [17, 175] on div "RA89566" at bounding box center [52, 169] width 75 height 23
copy div "RA89566"
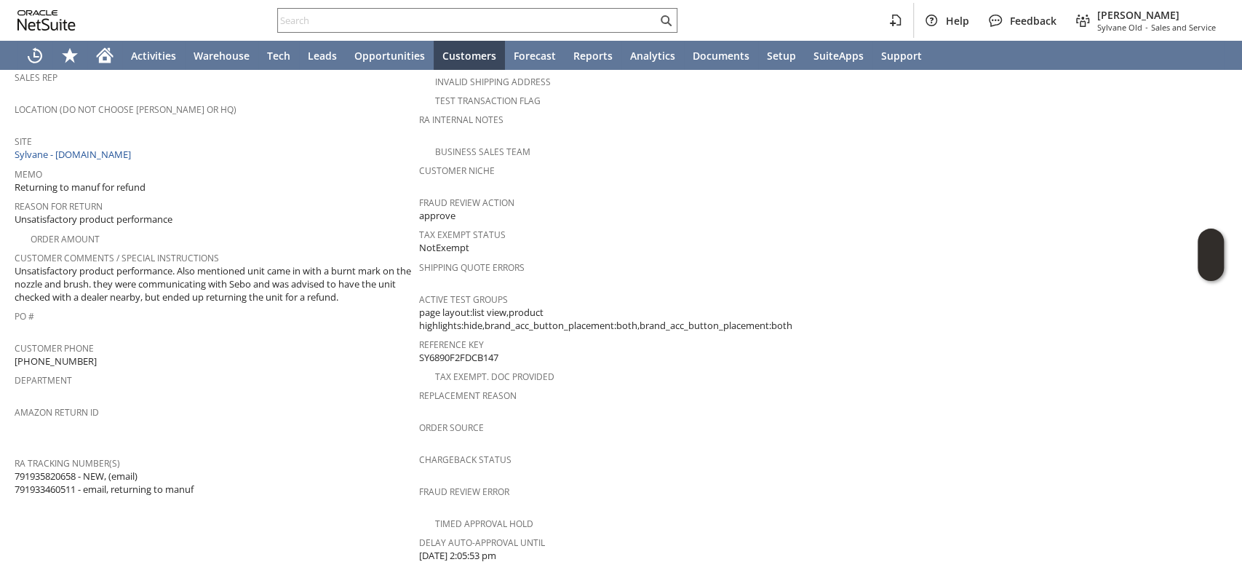
scroll to position [414, 0]
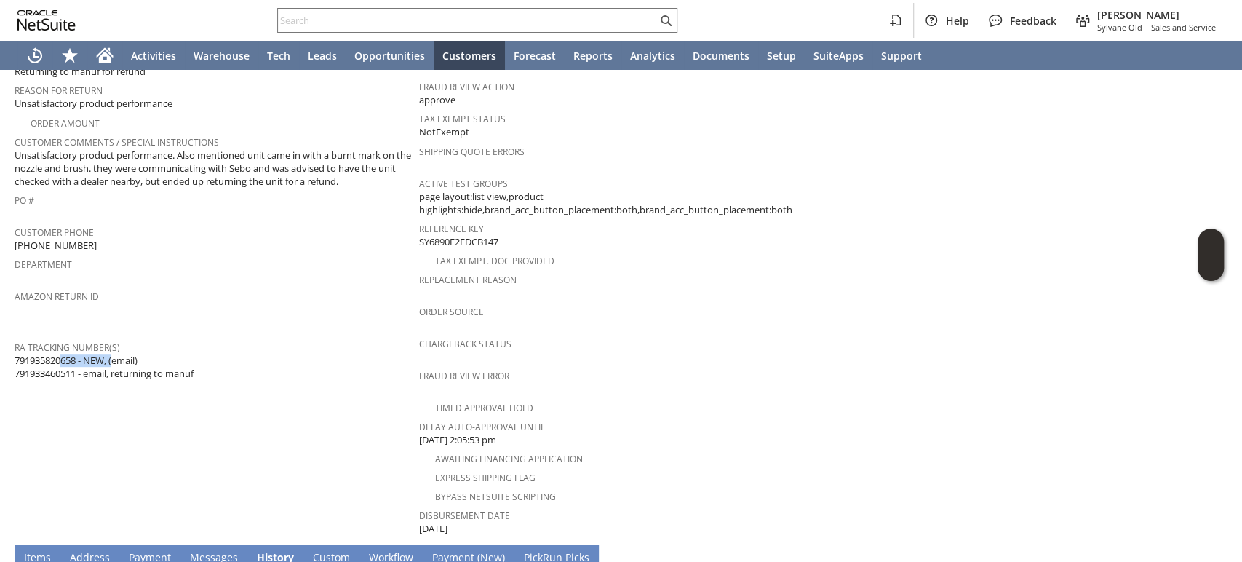
drag, startPoint x: 79, startPoint y: 333, endPoint x: 17, endPoint y: 335, distance: 62.7
click at [17, 354] on span "791935820658 - NEW, (email) 791933460511 - email, returning to manuf" at bounding box center [104, 367] width 179 height 27
copy span "791935820658"
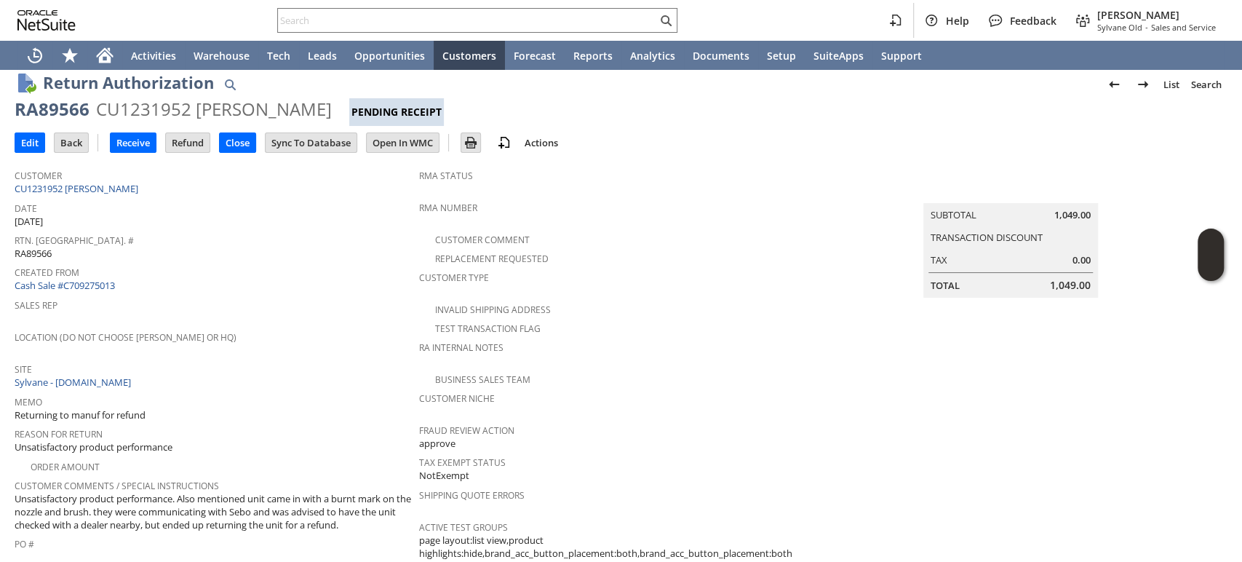
scroll to position [0, 0]
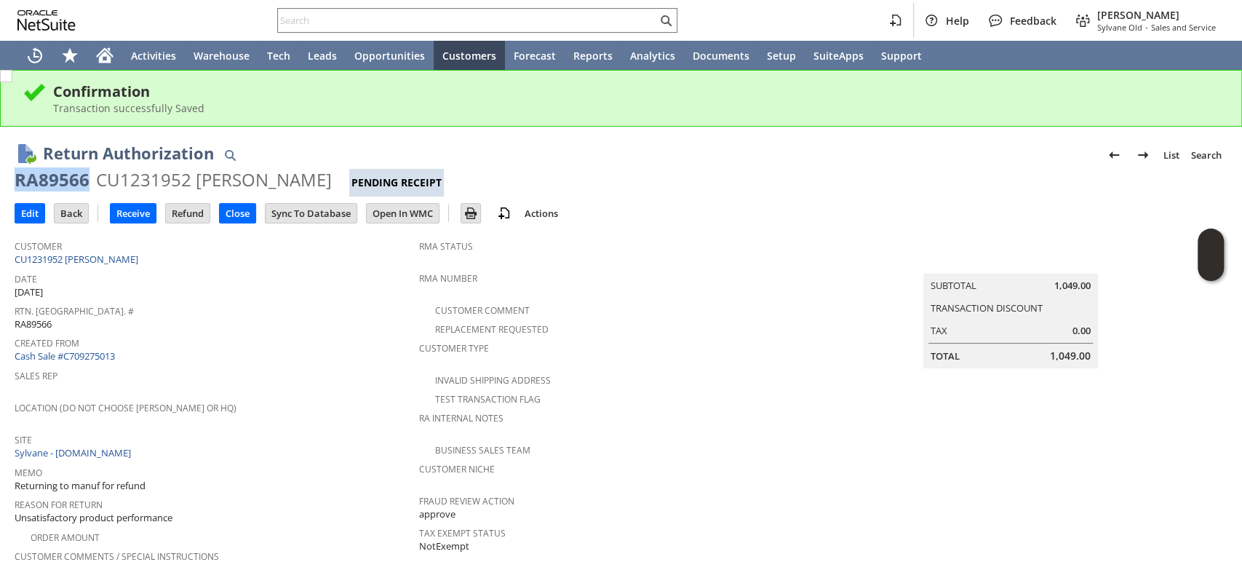
drag, startPoint x: 83, startPoint y: 181, endPoint x: 17, endPoint y: 183, distance: 65.5
click at [17, 183] on div "RA89566" at bounding box center [52, 179] width 75 height 23
copy div "RA89566"
